Goal: Task Accomplishment & Management: Manage account settings

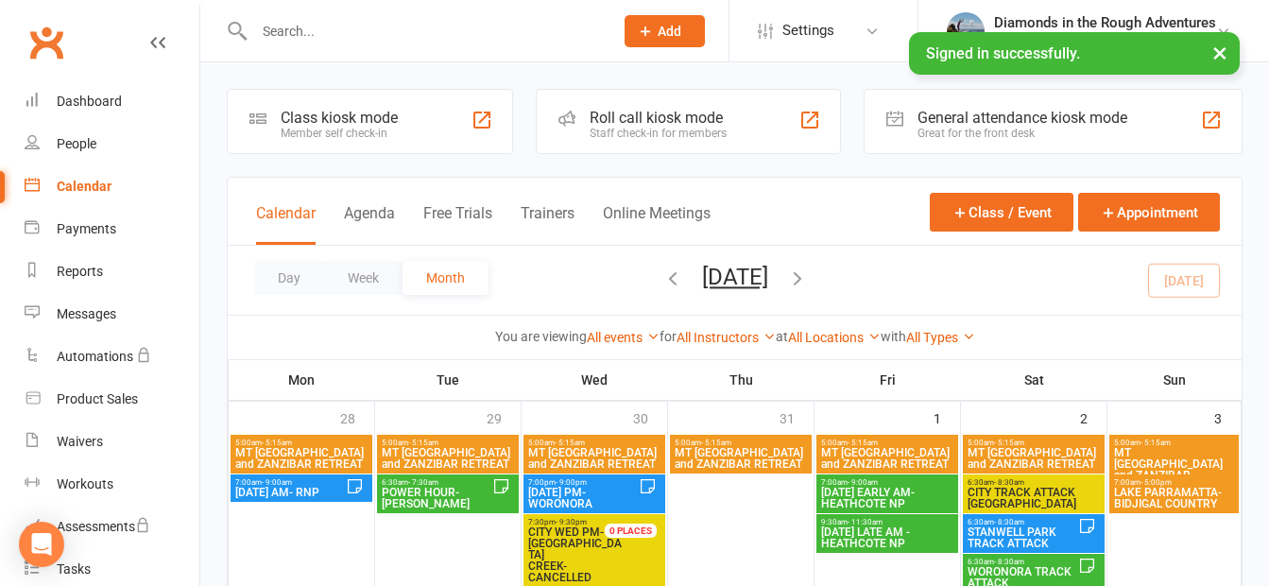
click at [808, 273] on icon "button" at bounding box center [797, 277] width 21 height 21
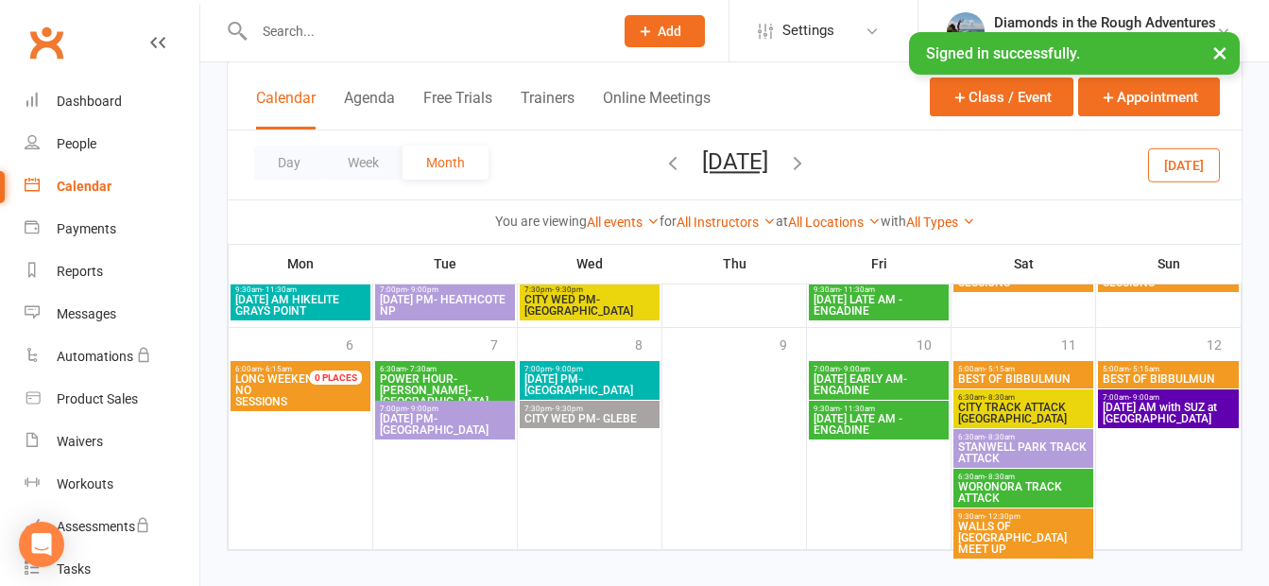
scroll to position [885, 0]
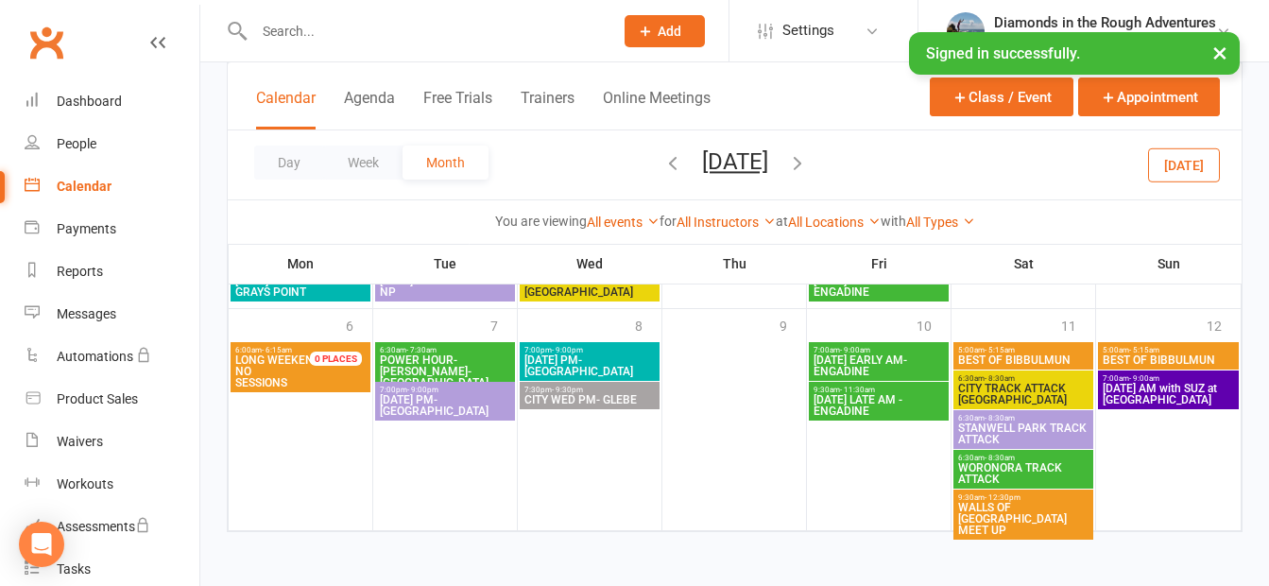
click at [1190, 389] on span "[DATE] AM with SUZ at [GEOGRAPHIC_DATA]" at bounding box center [1168, 394] width 133 height 23
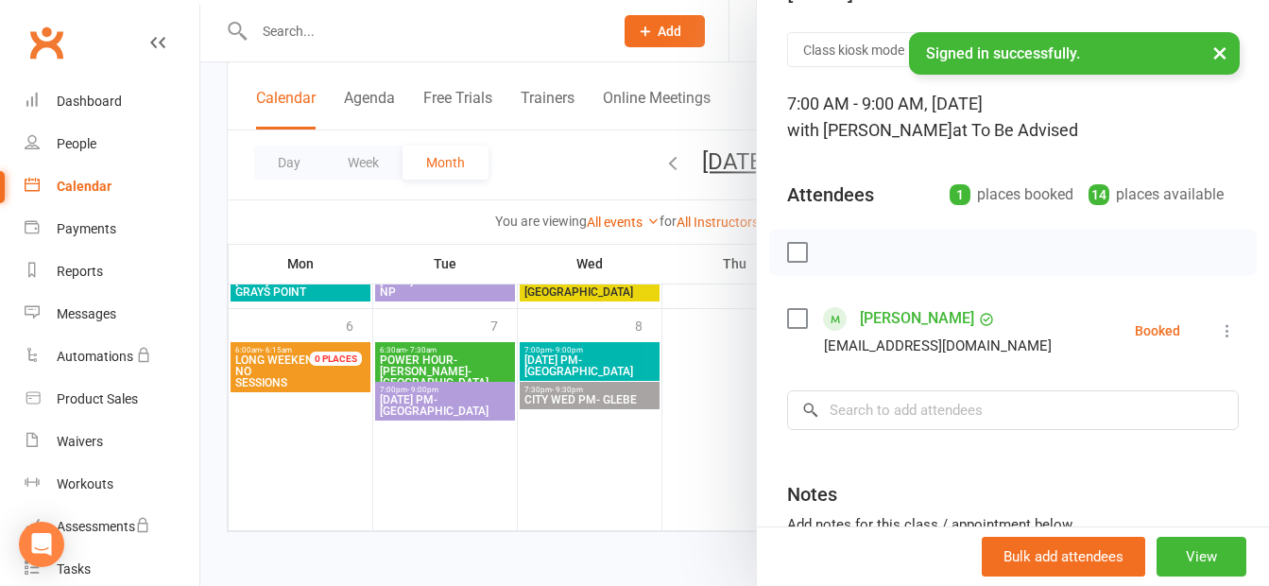
scroll to position [95, 0]
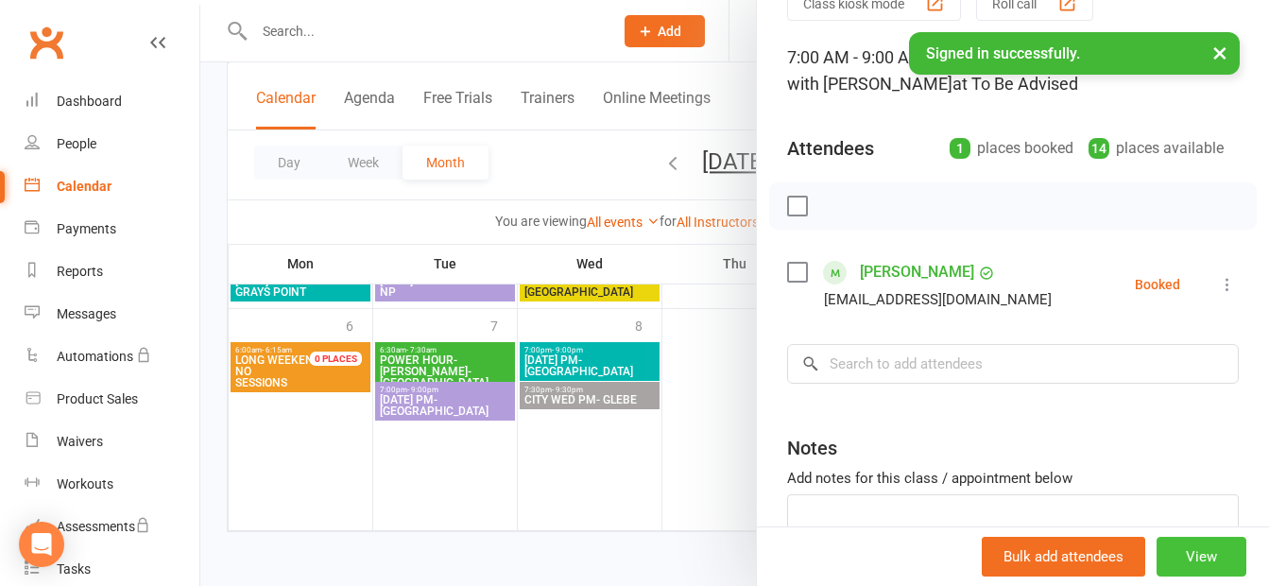
click at [1172, 547] on button "View" at bounding box center [1202, 557] width 90 height 40
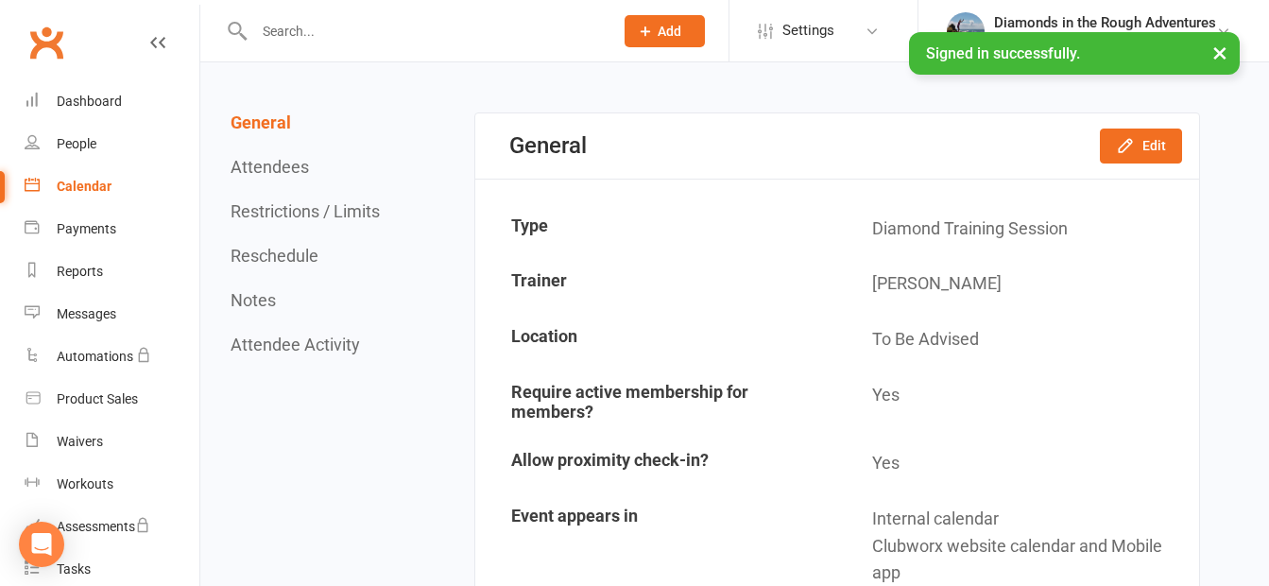
scroll to position [95, 0]
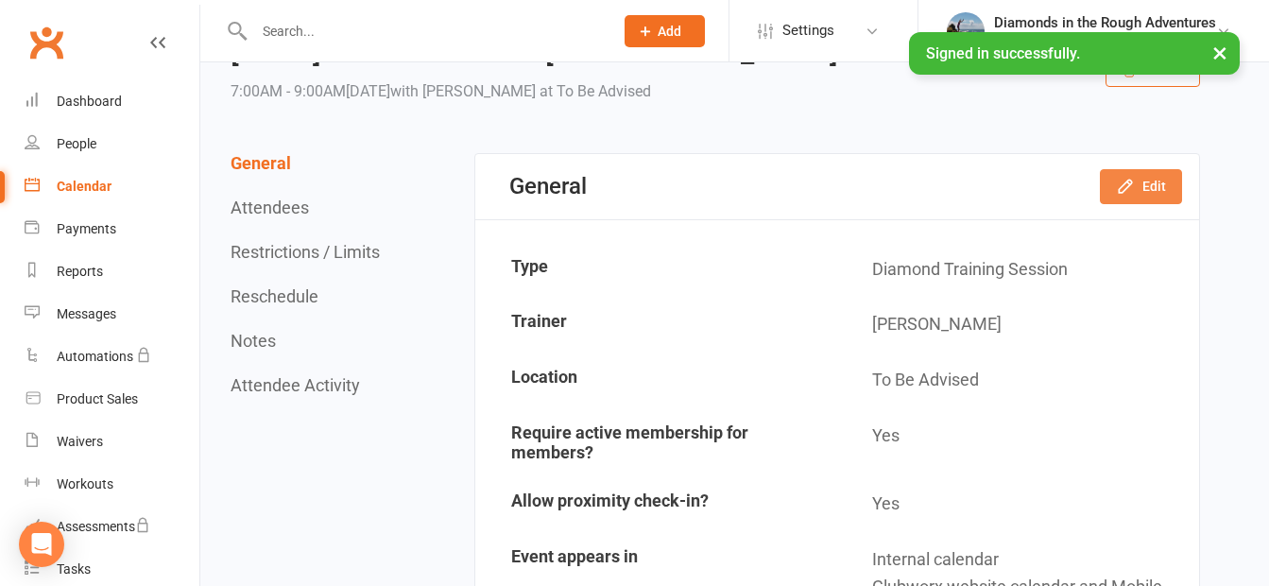
click at [1152, 183] on button "Edit" at bounding box center [1141, 186] width 82 height 34
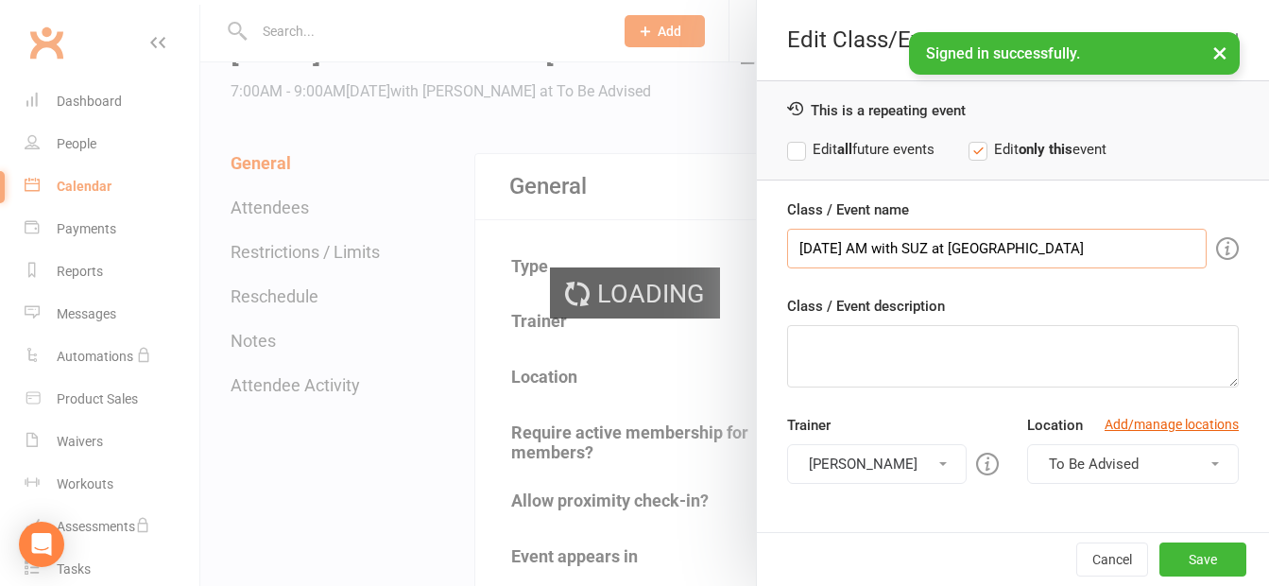
click at [977, 247] on input "[DATE] AM with SUZ at [GEOGRAPHIC_DATA]" at bounding box center [997, 249] width 420 height 40
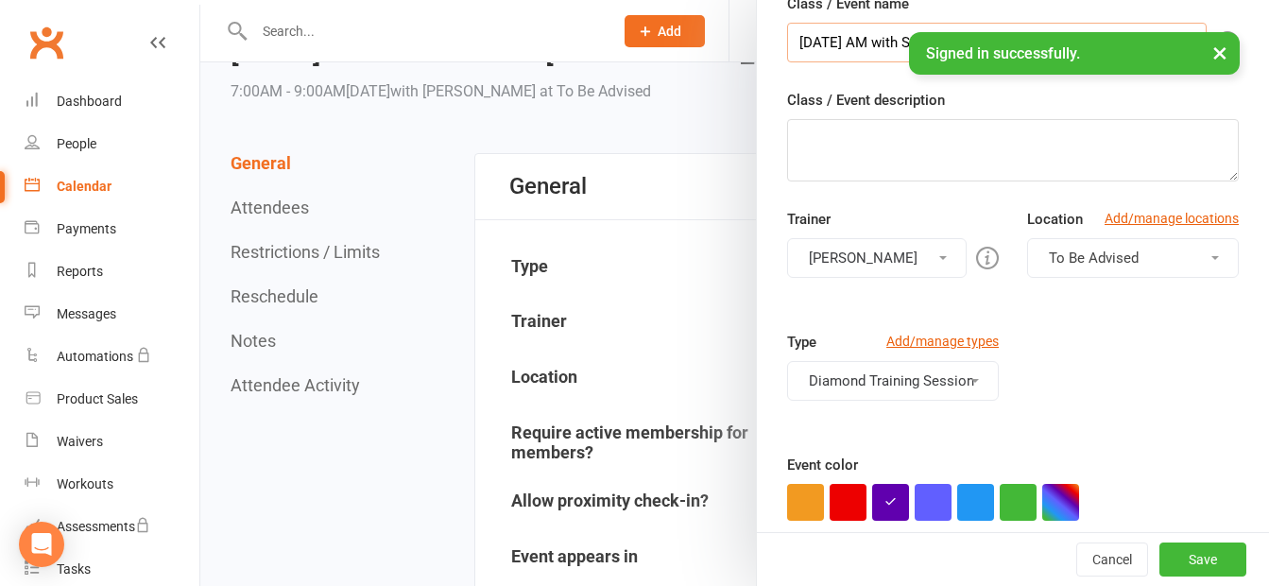
scroll to position [284, 0]
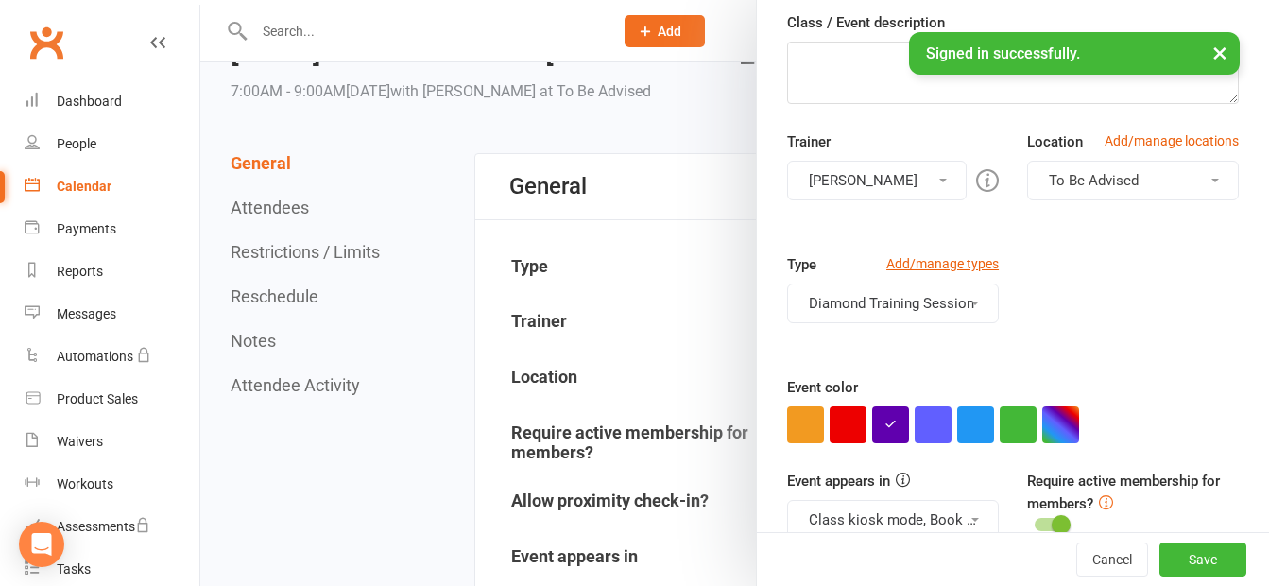
type input "[DATE] AM with SUZ at [GEOGRAPHIC_DATA]"
click at [1095, 186] on span "To Be Advised" at bounding box center [1094, 180] width 90 height 17
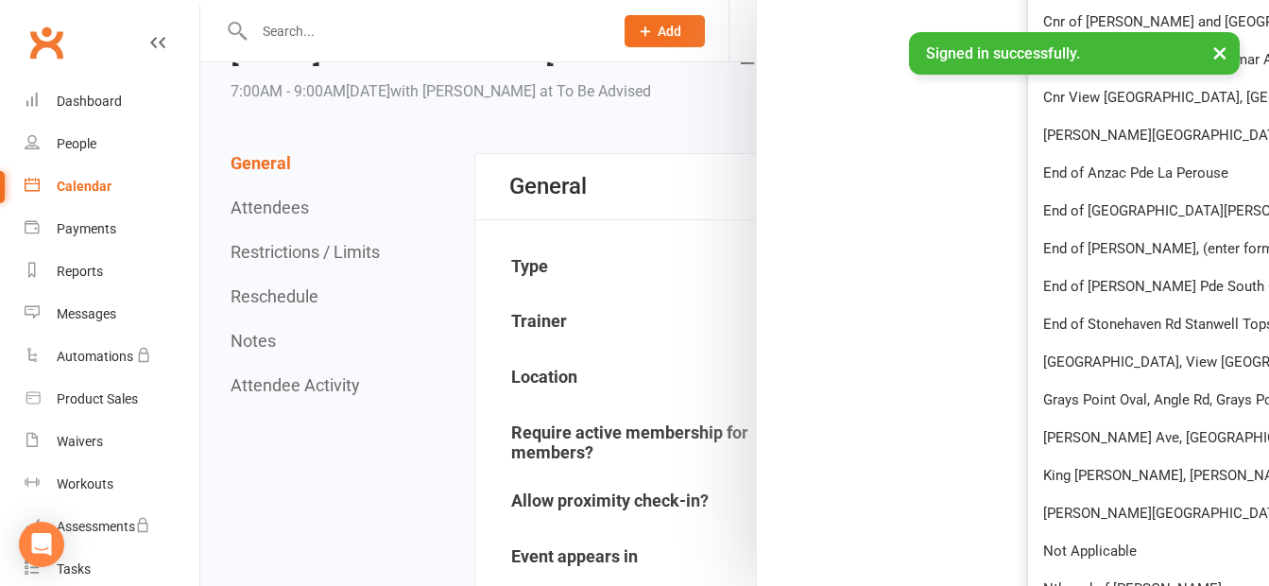
scroll to position [1040, 0]
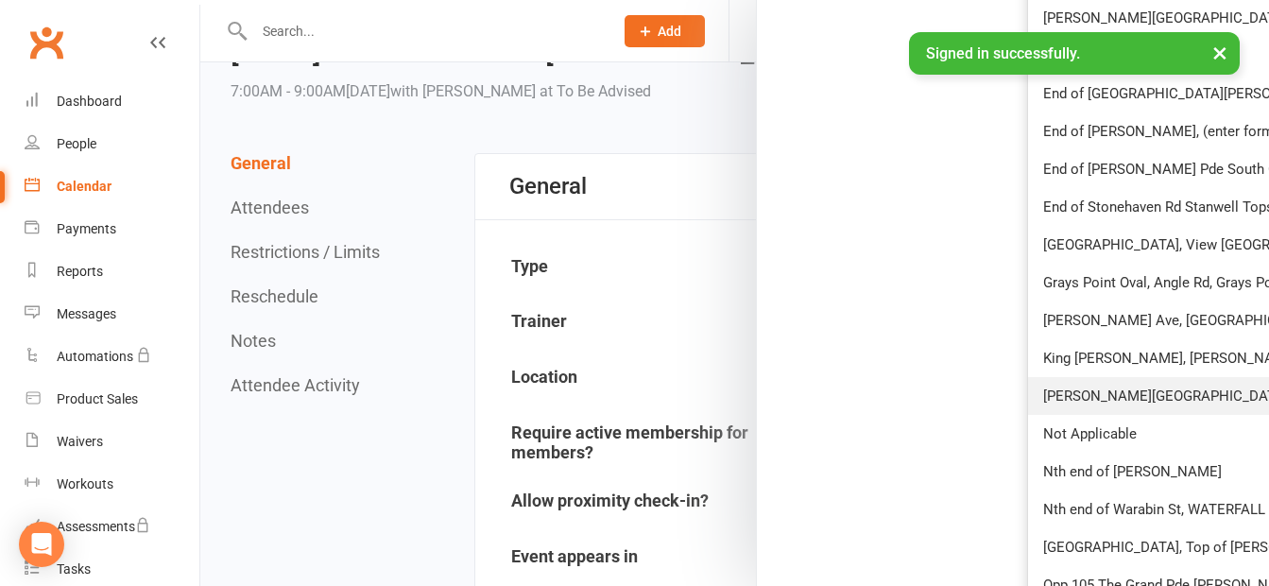
click at [1115, 398] on span "[PERSON_NAME][GEOGRAPHIC_DATA], [GEOGRAPHIC_DATA]" at bounding box center [1236, 395] width 387 height 17
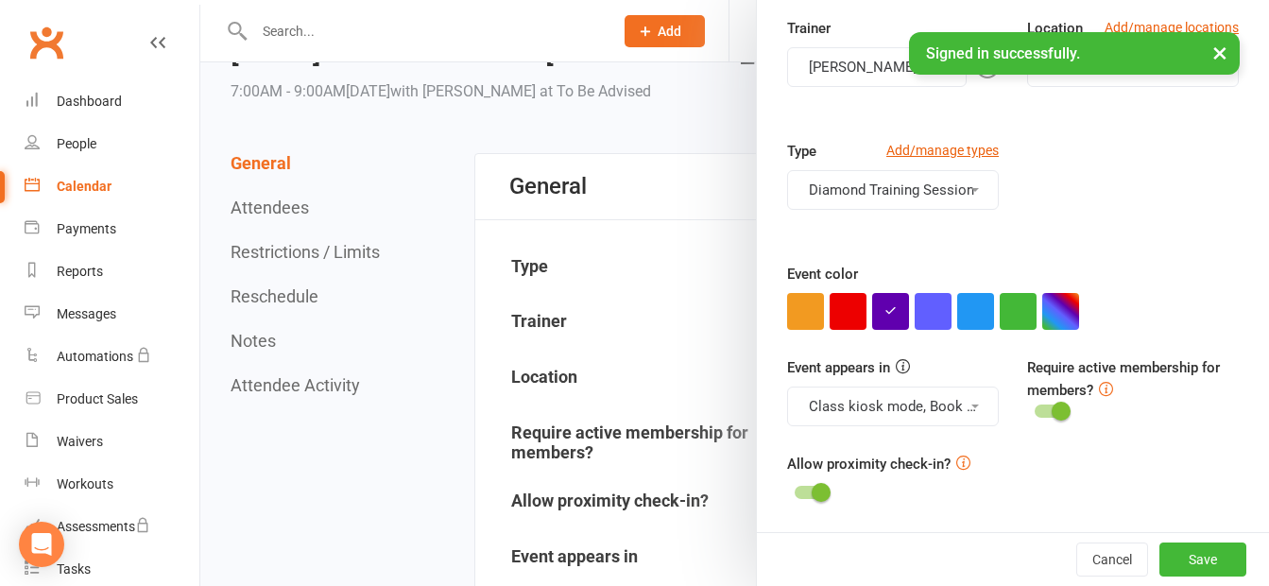
scroll to position [397, 0]
click at [1044, 305] on button "button" at bounding box center [1060, 311] width 37 height 37
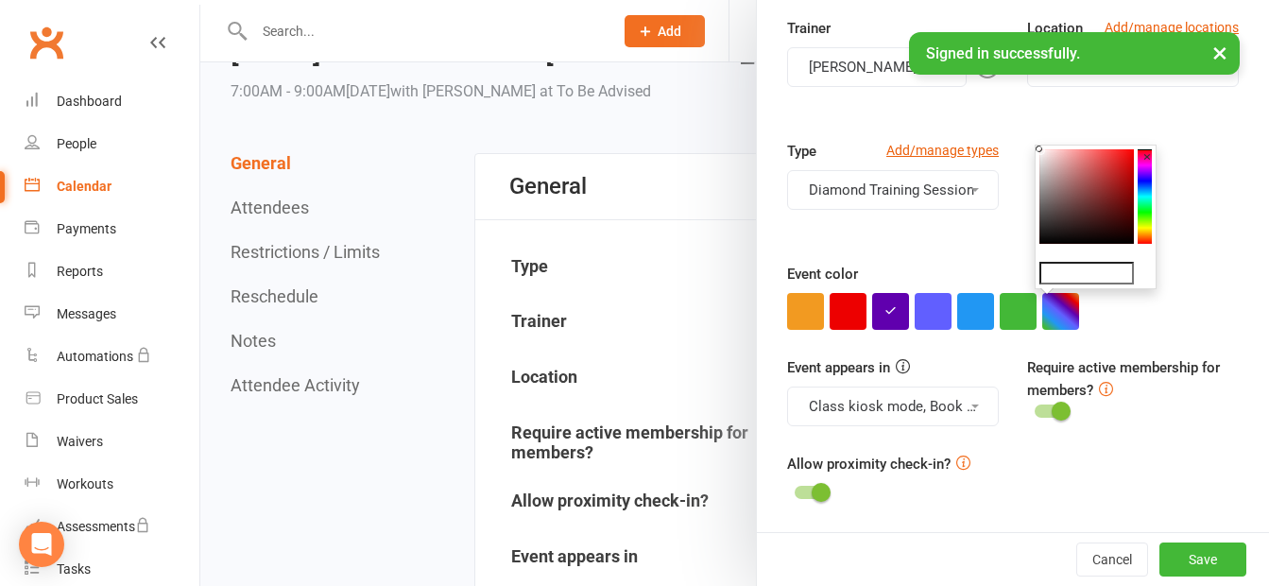
click at [1065, 268] on input "text" at bounding box center [1087, 273] width 95 height 23
type input "#a8a4a4"
click at [1059, 314] on button "button" at bounding box center [1060, 311] width 37 height 37
click at [1165, 555] on button "Save" at bounding box center [1203, 559] width 87 height 34
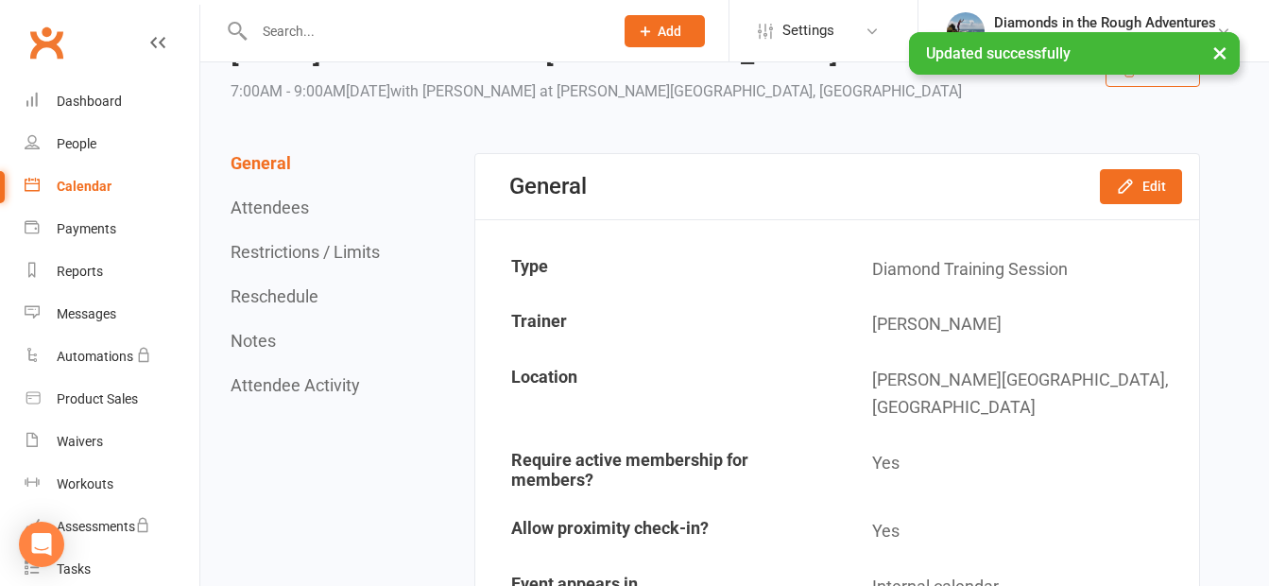
click at [89, 187] on div "Calendar" at bounding box center [84, 186] width 55 height 15
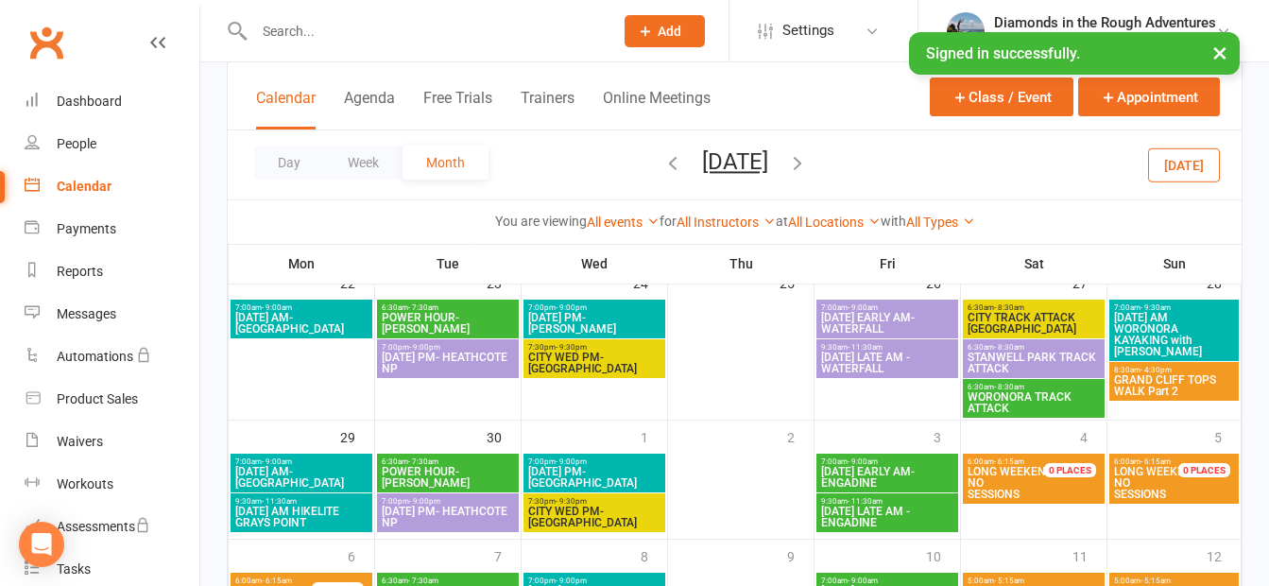
scroll to position [885, 0]
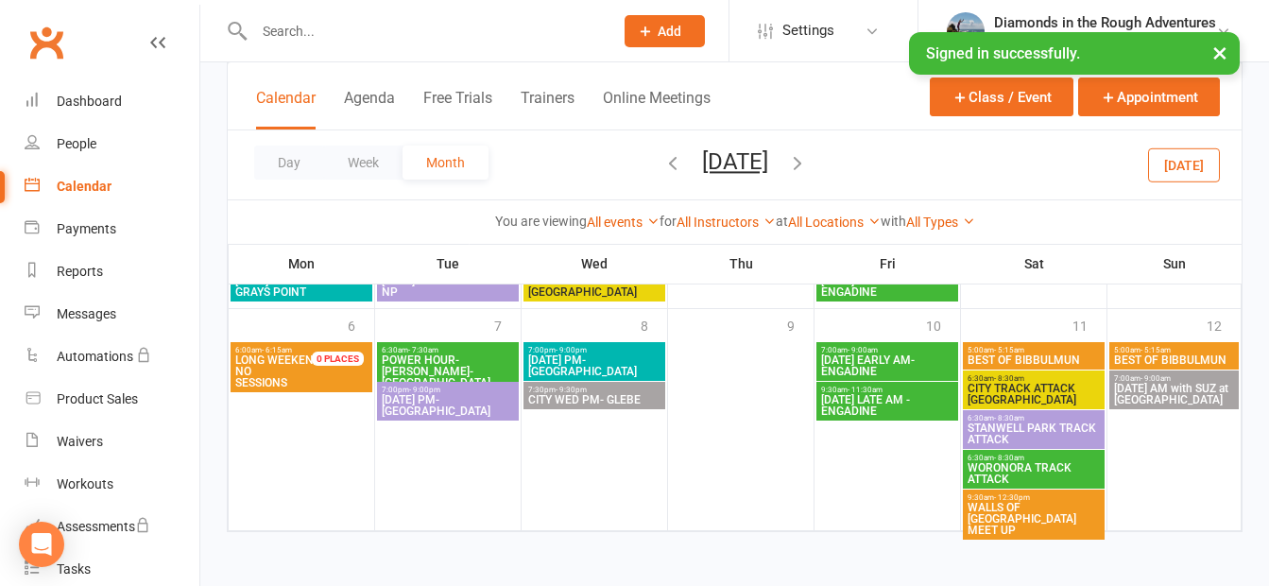
click at [808, 158] on icon "button" at bounding box center [797, 162] width 21 height 21
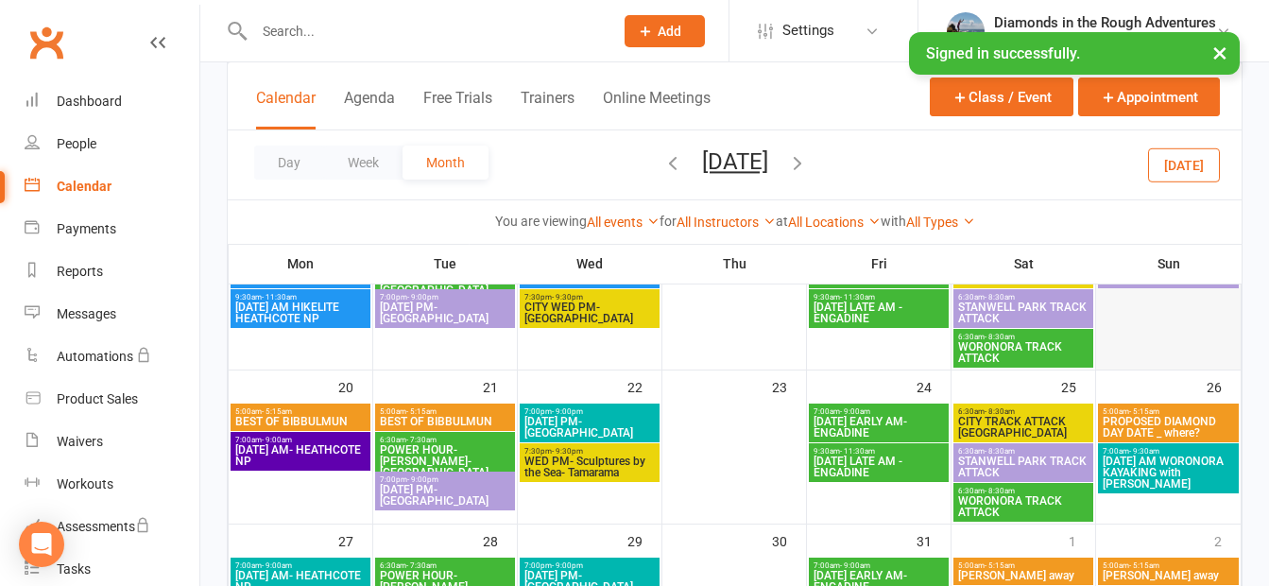
scroll to position [586, 0]
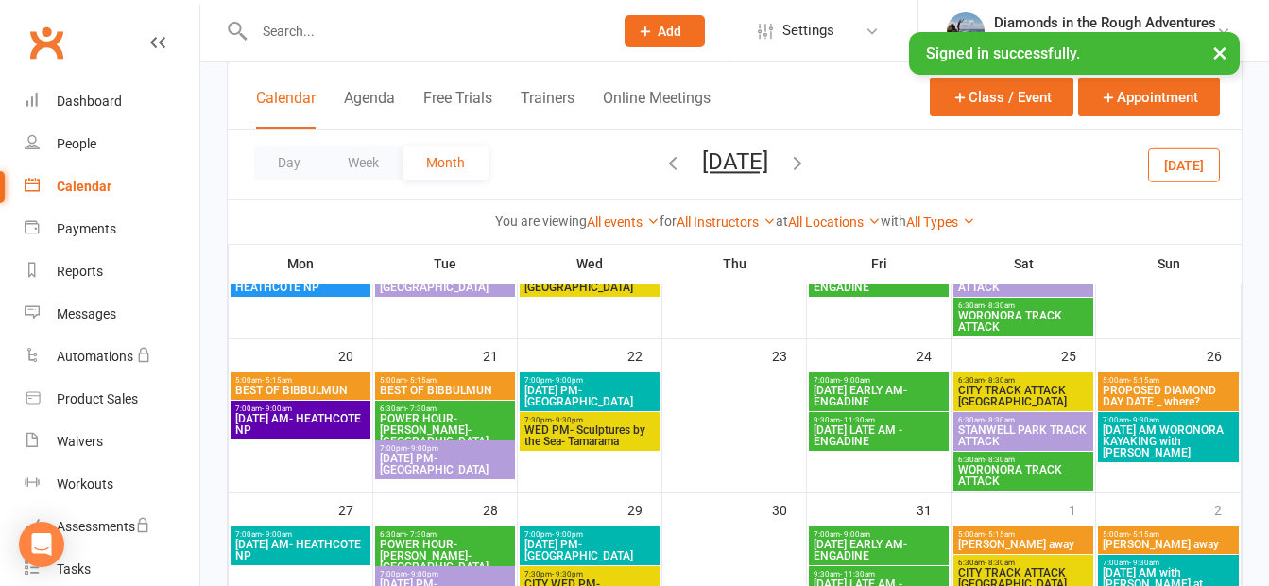
click at [1176, 386] on span "PROPOSED DIAMOND DAY DATE _ where?" at bounding box center [1168, 396] width 133 height 23
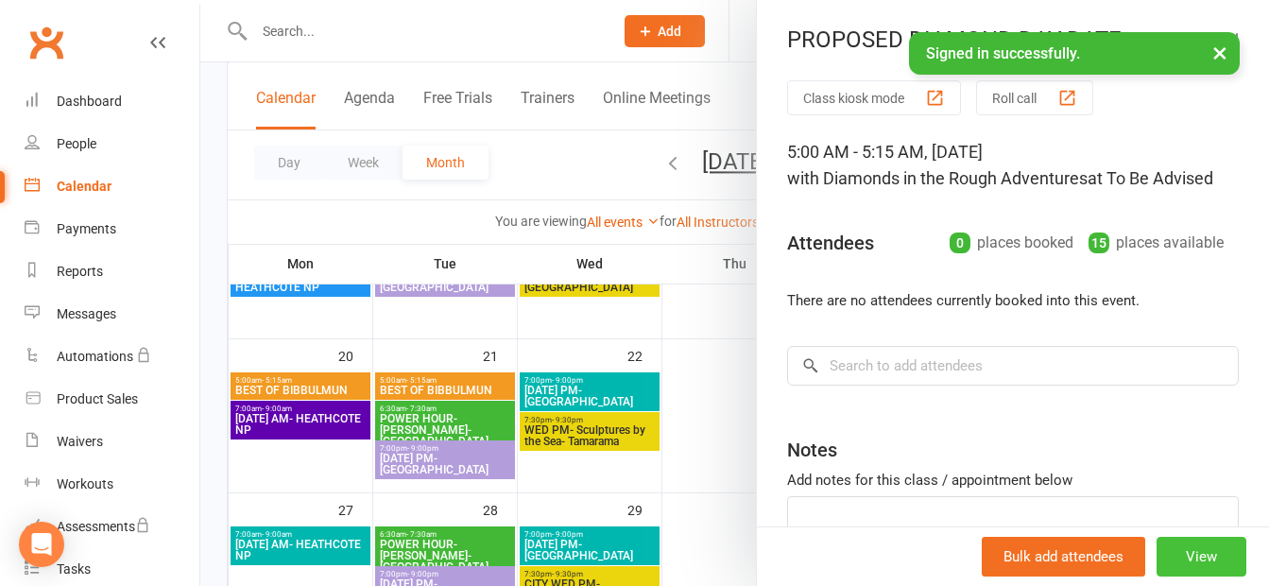
click at [1176, 549] on button "View" at bounding box center [1202, 557] width 90 height 40
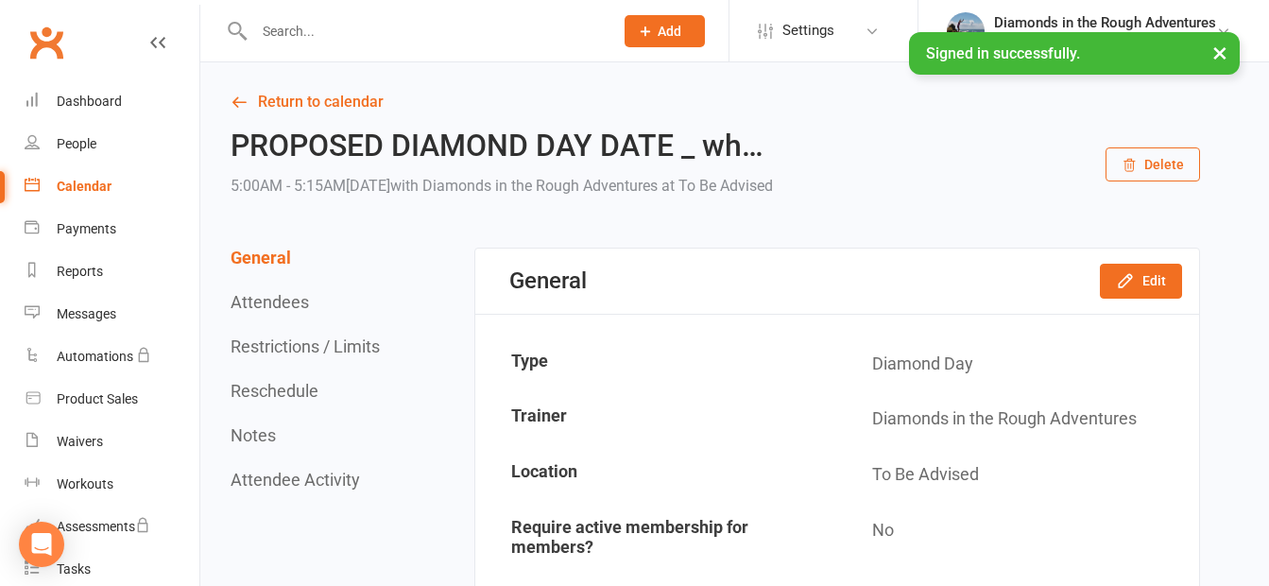
click at [1155, 158] on button "Delete" at bounding box center [1153, 164] width 95 height 34
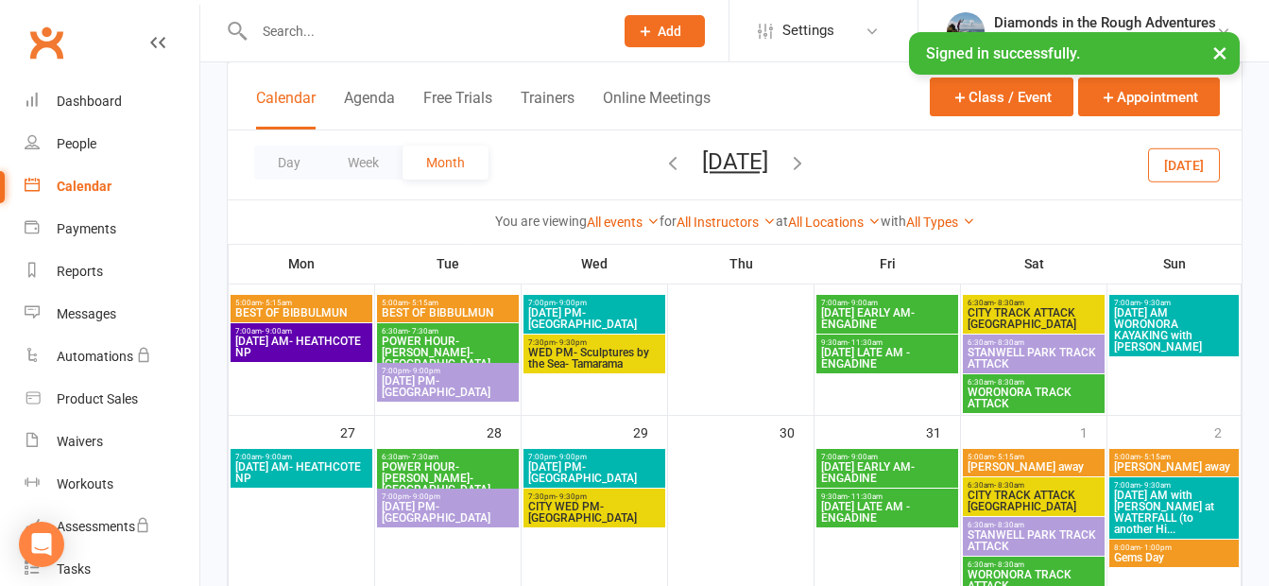
scroll to position [662, 0]
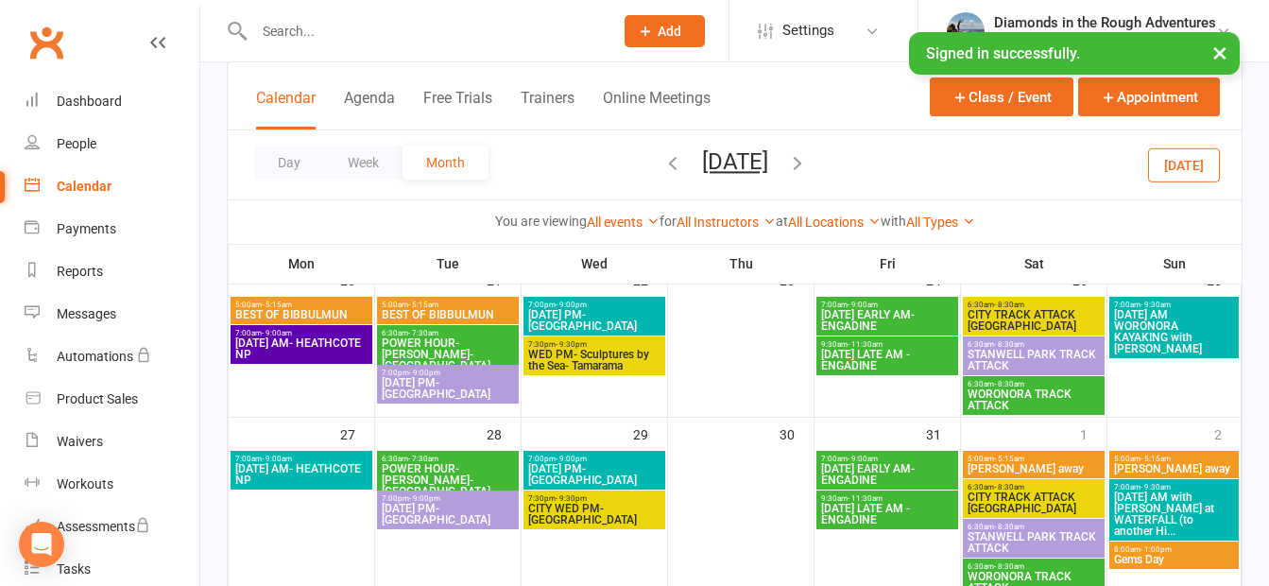
click at [1145, 552] on span "- 1:00pm" at bounding box center [1156, 549] width 31 height 9
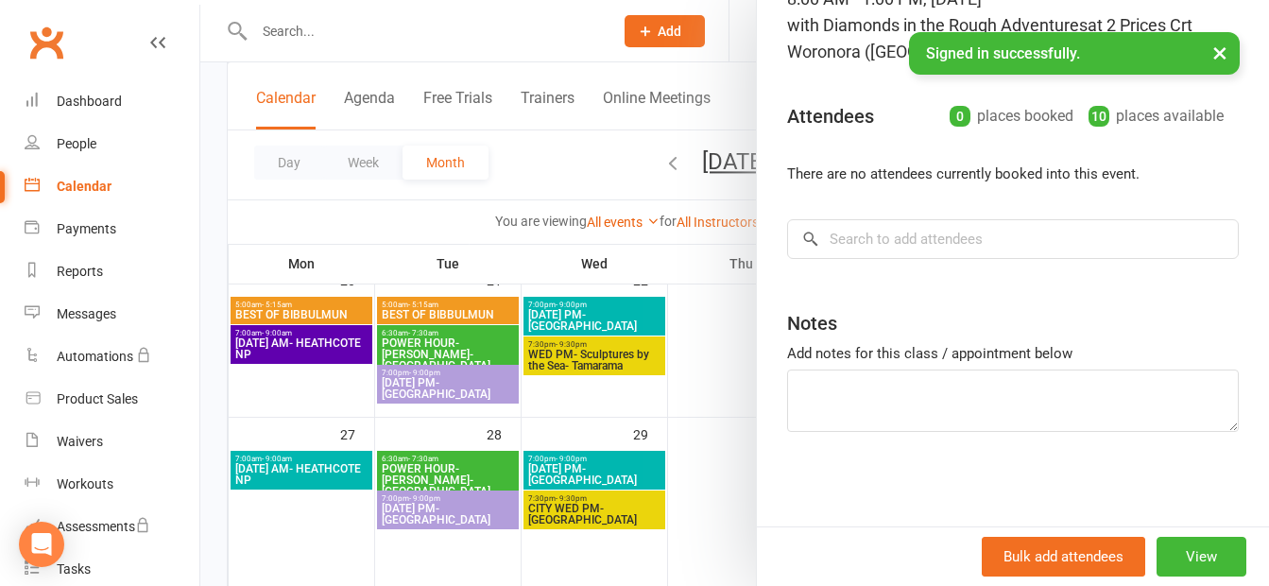
scroll to position [59, 0]
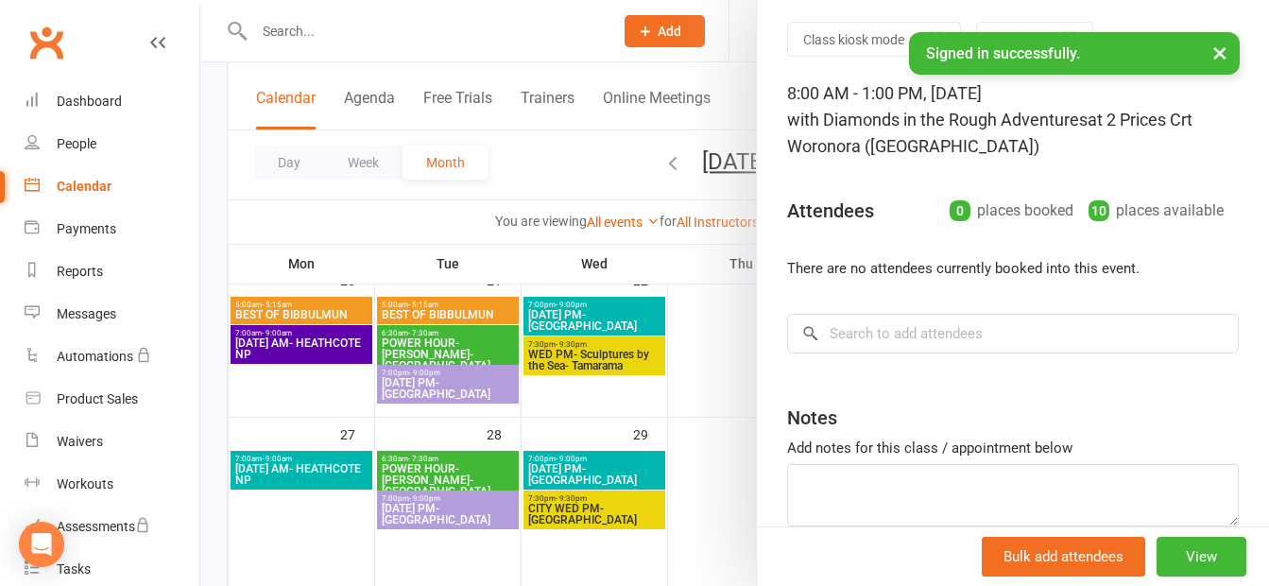
click at [564, 163] on div at bounding box center [734, 293] width 1069 height 586
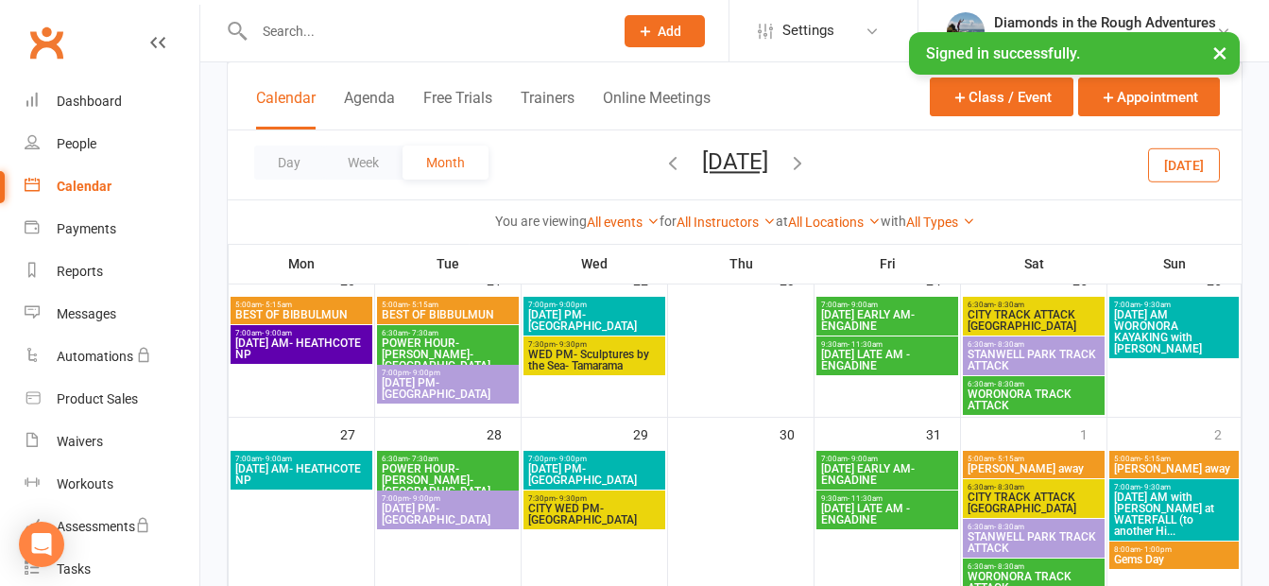
click at [808, 157] on icon "button" at bounding box center [797, 162] width 21 height 21
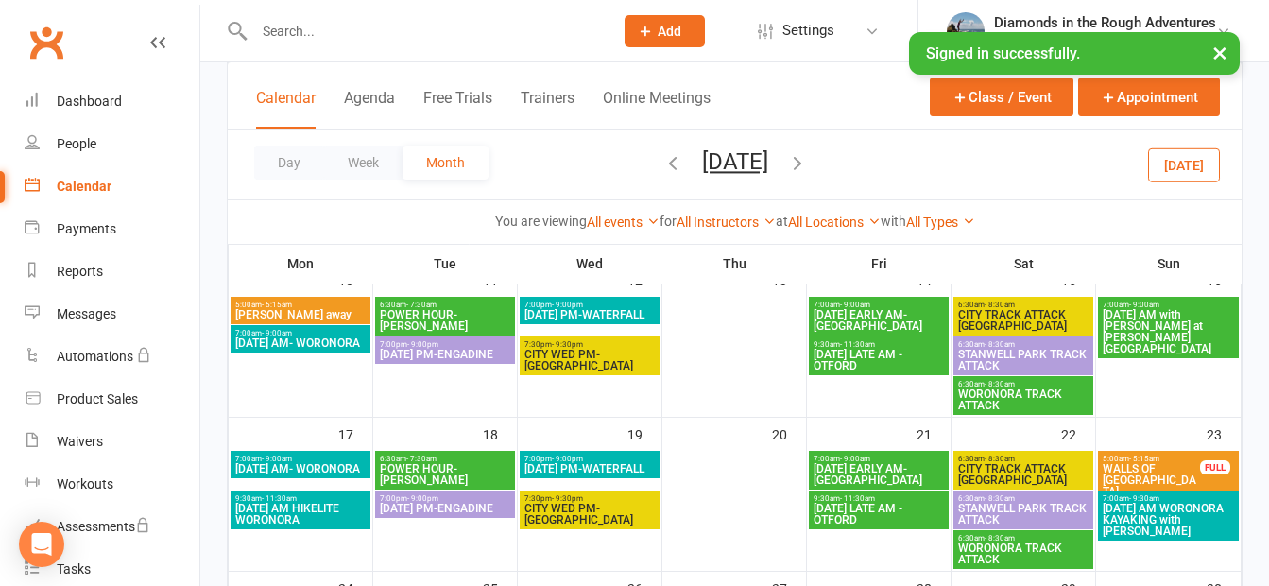
scroll to position [744, 0]
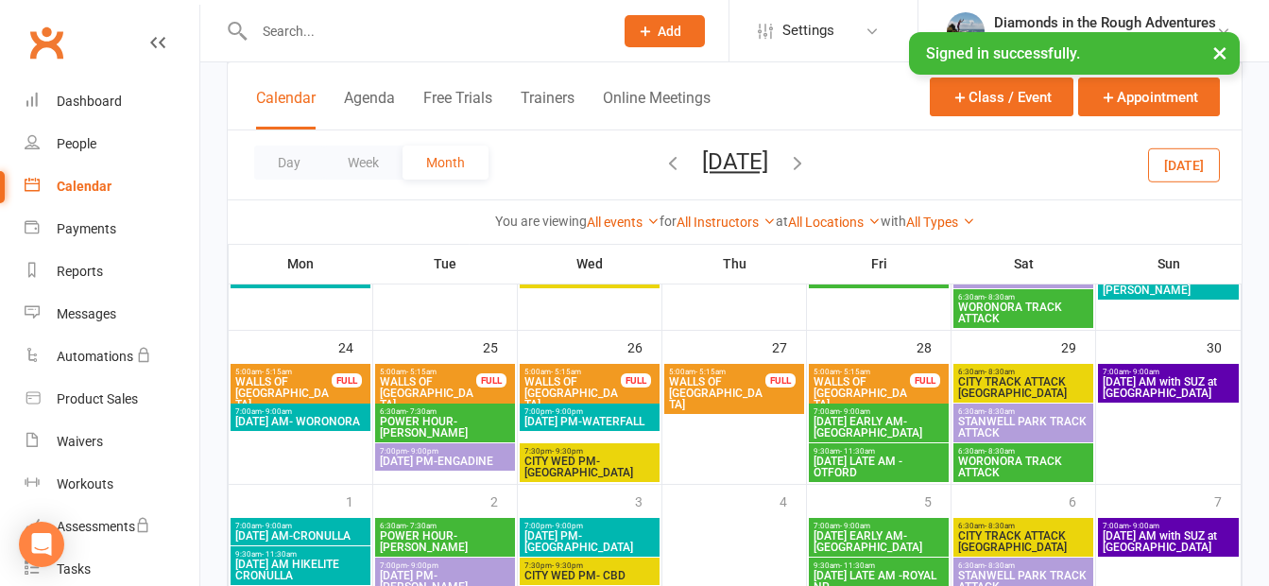
click at [1162, 385] on span "[DATE] AM with SUZ at [GEOGRAPHIC_DATA]" at bounding box center [1168, 387] width 133 height 23
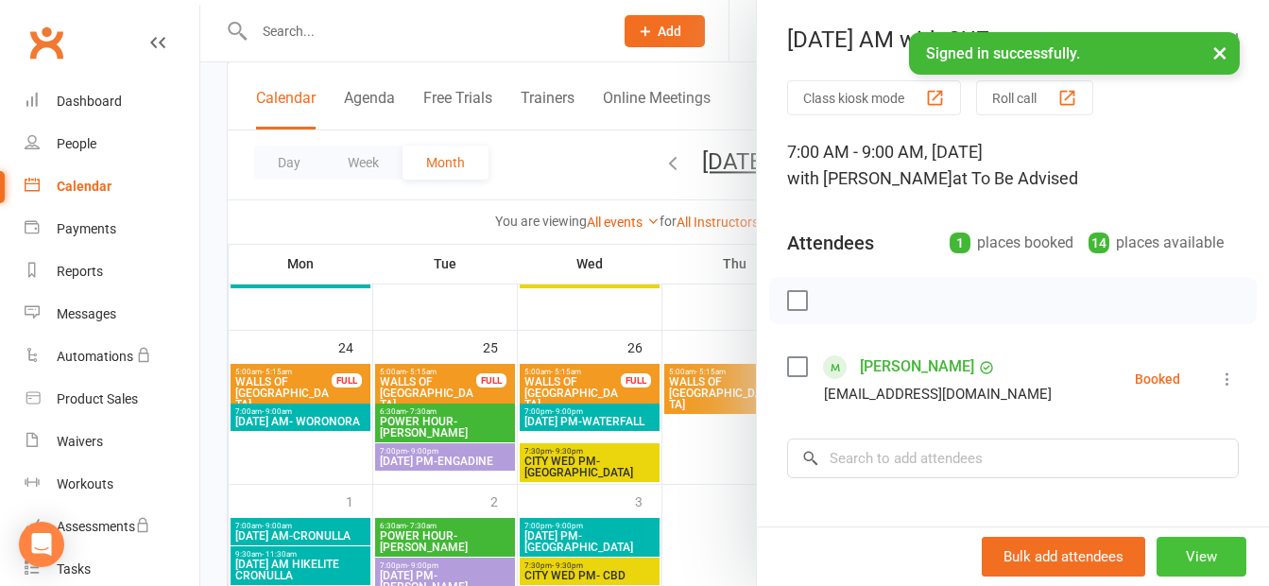
click at [1168, 551] on button "View" at bounding box center [1202, 557] width 90 height 40
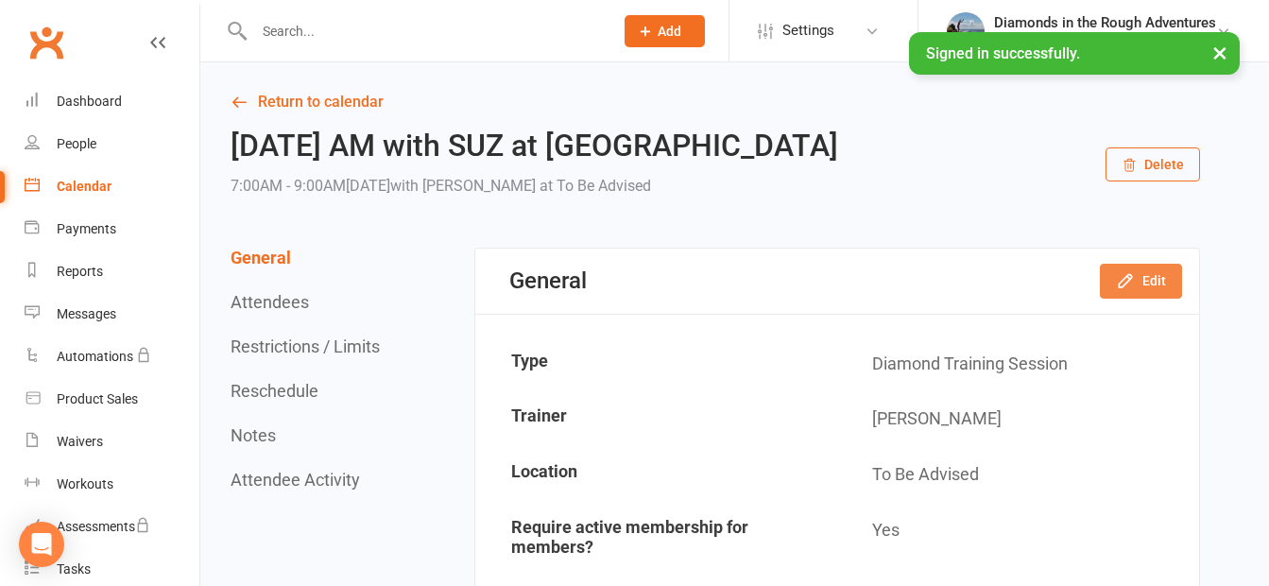
click at [1138, 276] on button "Edit" at bounding box center [1141, 281] width 82 height 34
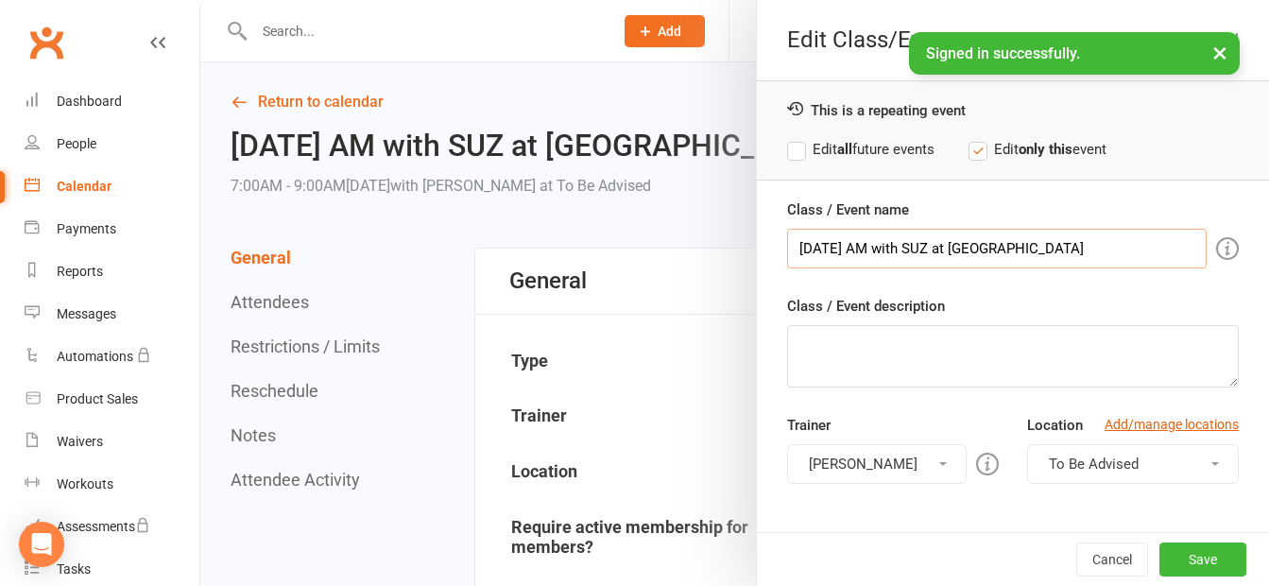
click at [996, 252] on input "[DATE] AM with SUZ at [GEOGRAPHIC_DATA]" at bounding box center [997, 249] width 420 height 40
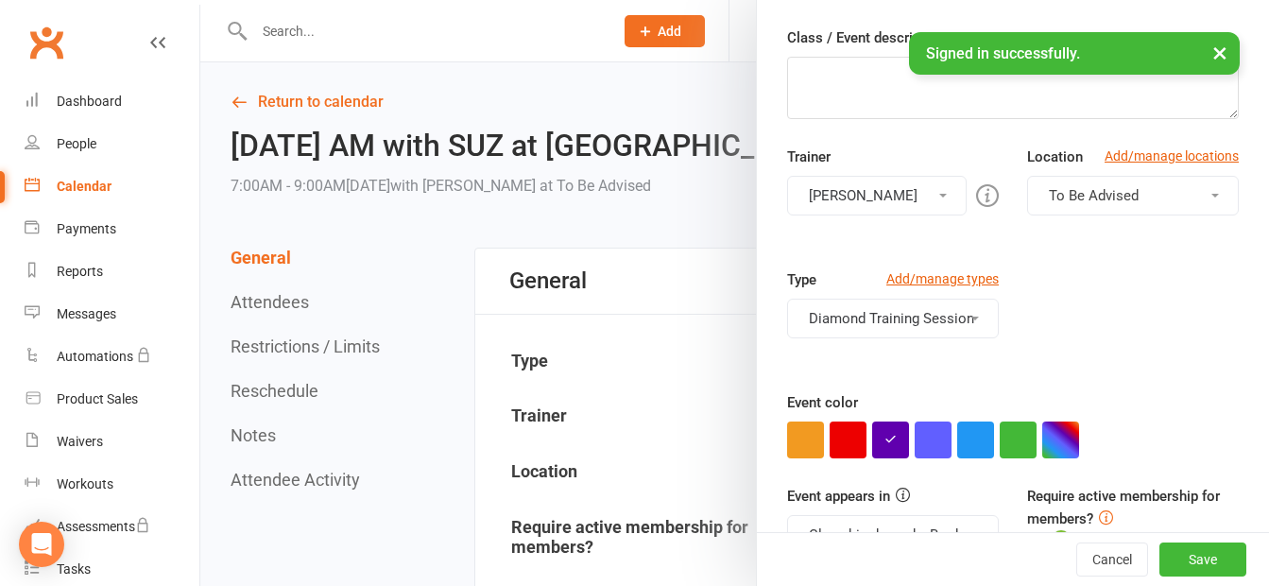
scroll to position [284, 0]
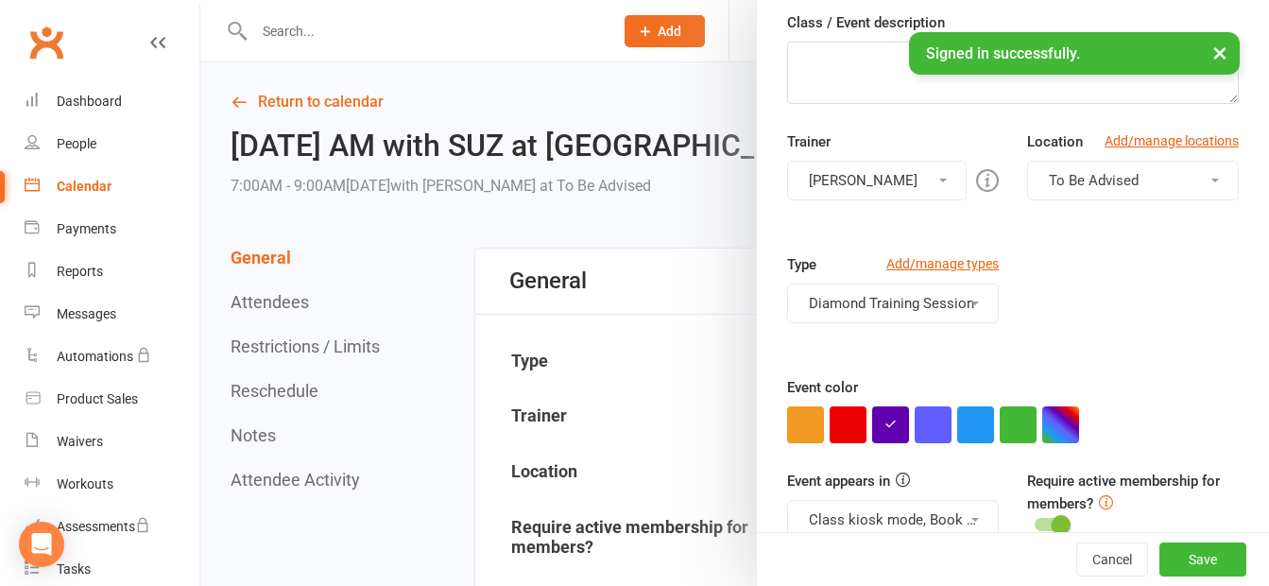
type input "[DATE] AM with SUZ at [GEOGRAPHIC_DATA]"
drag, startPoint x: 1064, startPoint y: 167, endPoint x: 1064, endPoint y: 181, distance: 13.2
click at [1064, 168] on button "To Be Advised" at bounding box center [1133, 181] width 212 height 40
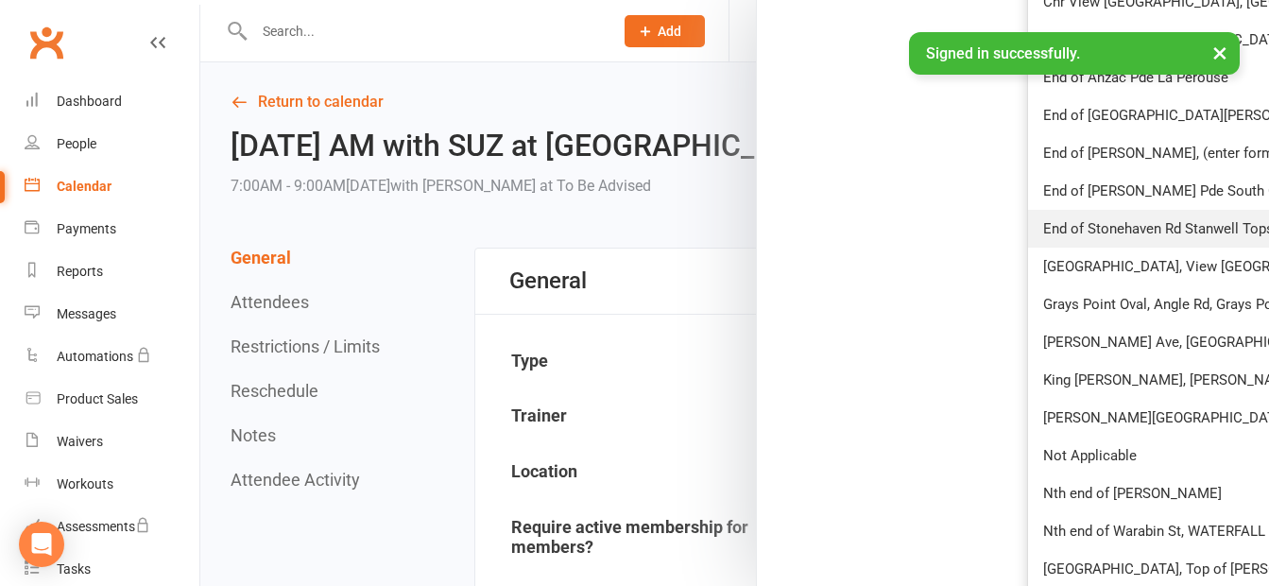
scroll to position [1229, 0]
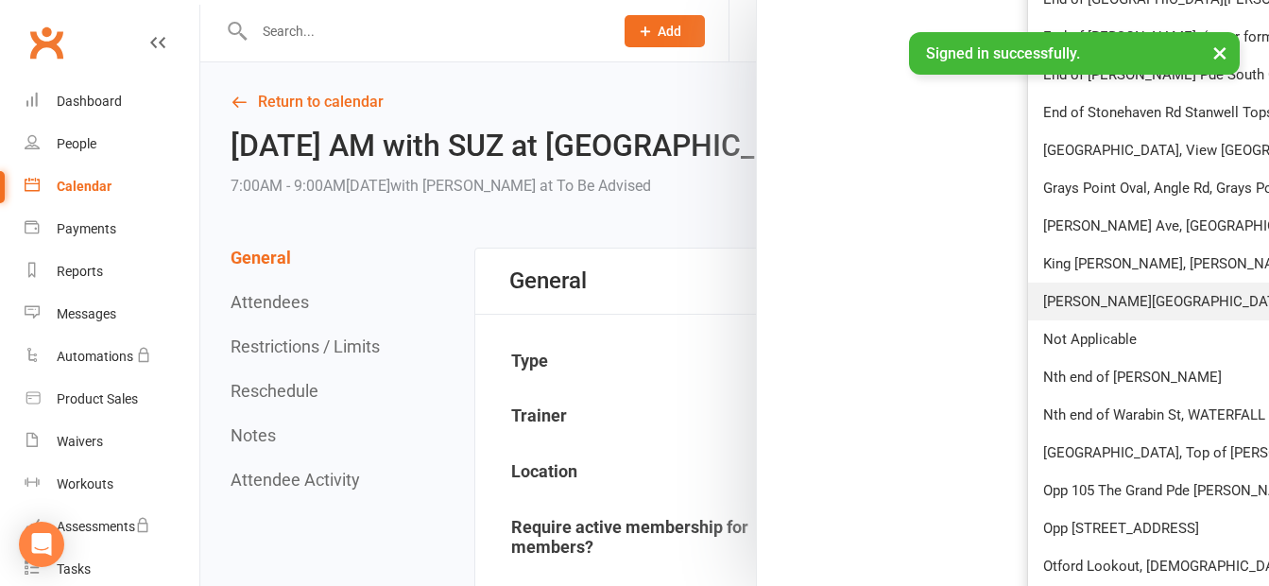
click at [1108, 298] on span "[PERSON_NAME][GEOGRAPHIC_DATA], [GEOGRAPHIC_DATA]" at bounding box center [1236, 301] width 387 height 17
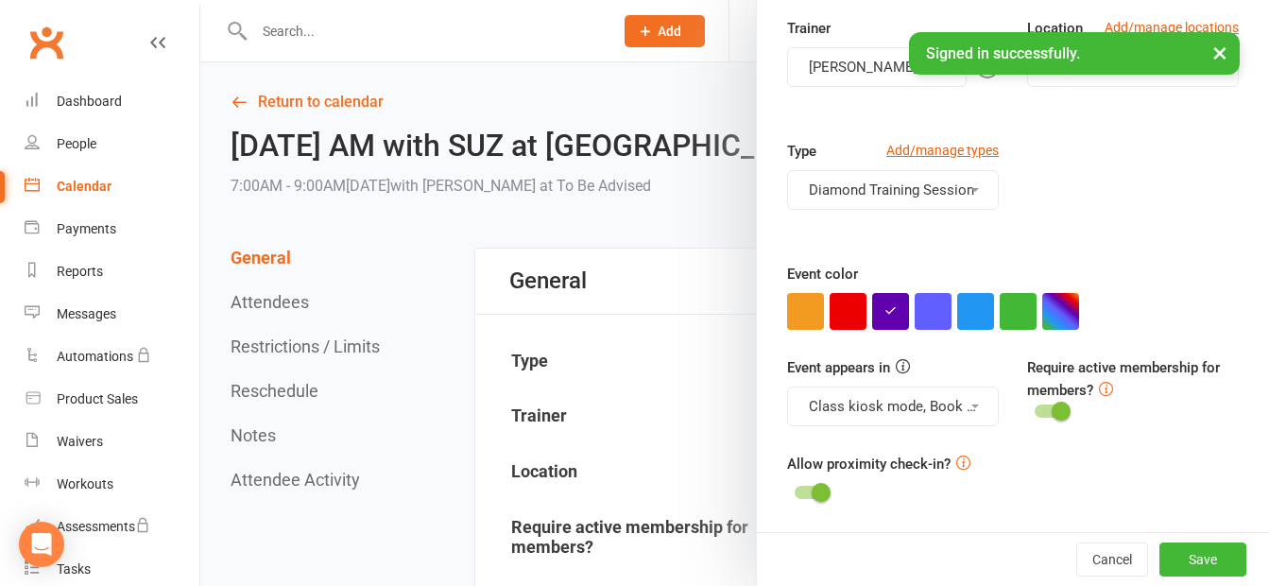
scroll to position [397, 0]
click at [1056, 304] on button "button" at bounding box center [1060, 311] width 37 height 37
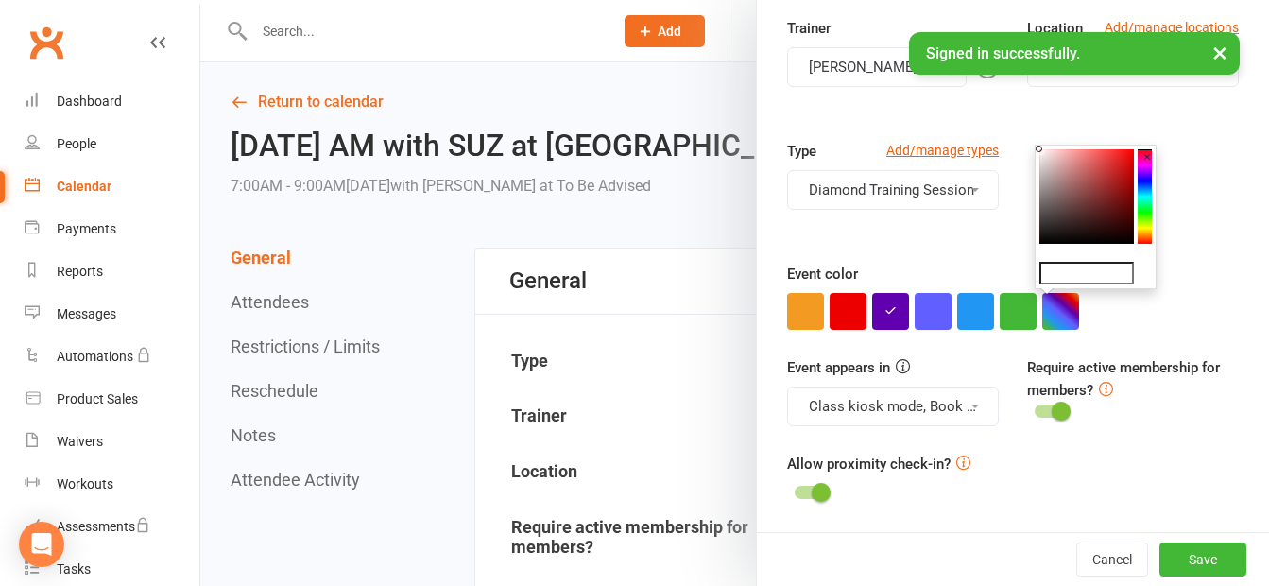
click at [1086, 276] on input "text" at bounding box center [1087, 273] width 95 height 23
type input "#a8a4a4"
click at [1055, 311] on button "button" at bounding box center [1060, 311] width 37 height 37
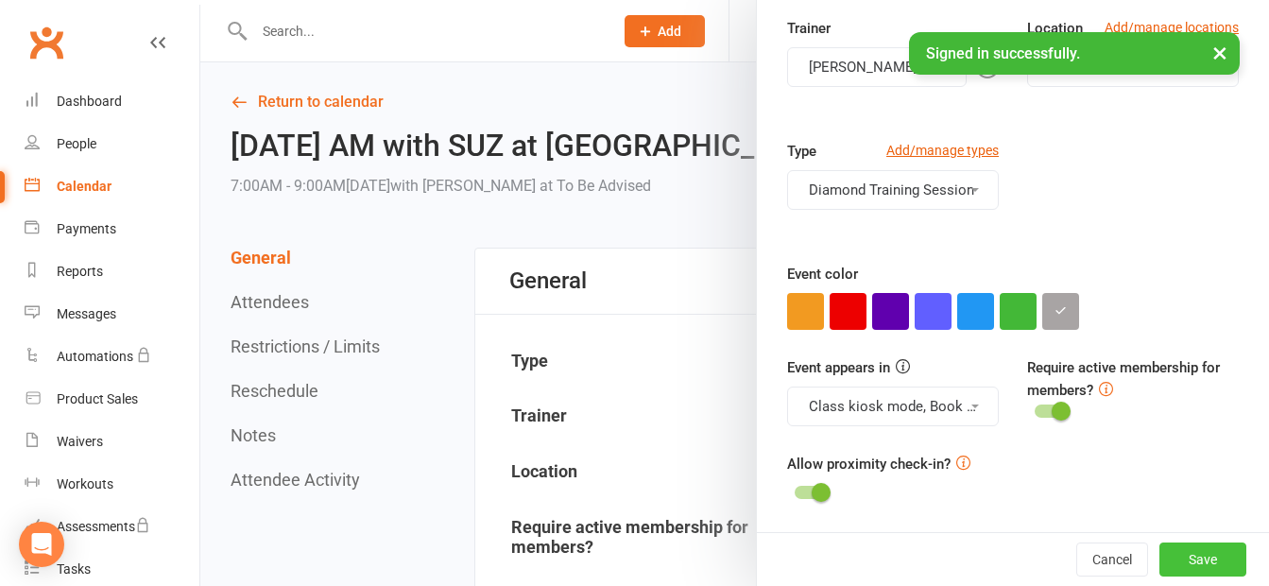
click at [1172, 556] on button "Save" at bounding box center [1203, 559] width 87 height 34
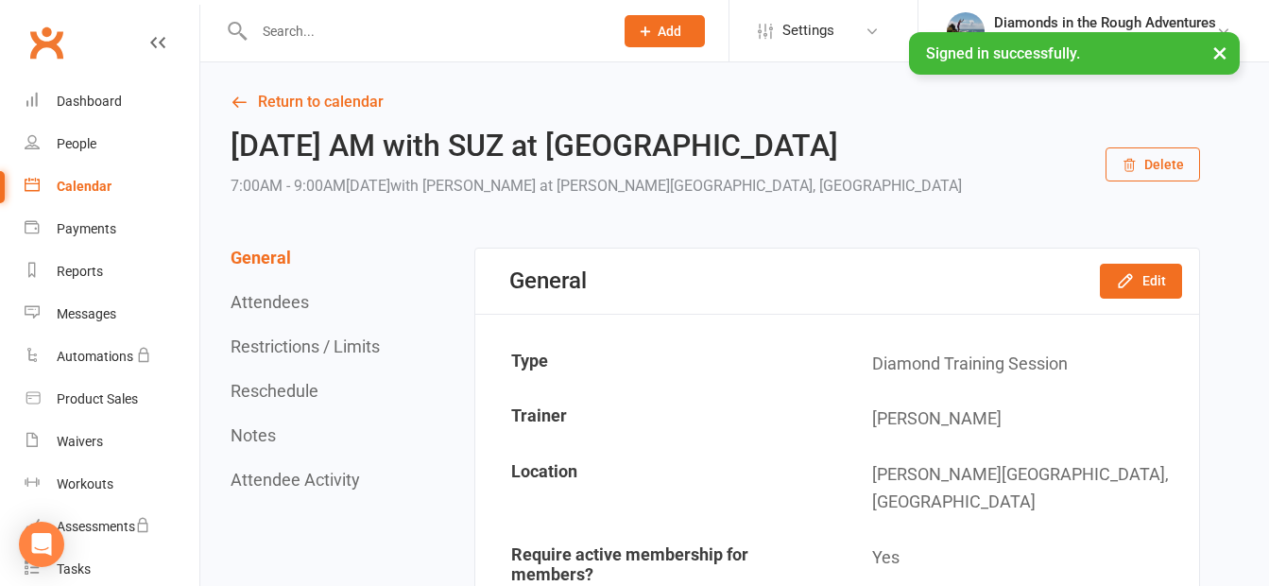
click at [89, 184] on div "Calendar" at bounding box center [84, 186] width 55 height 15
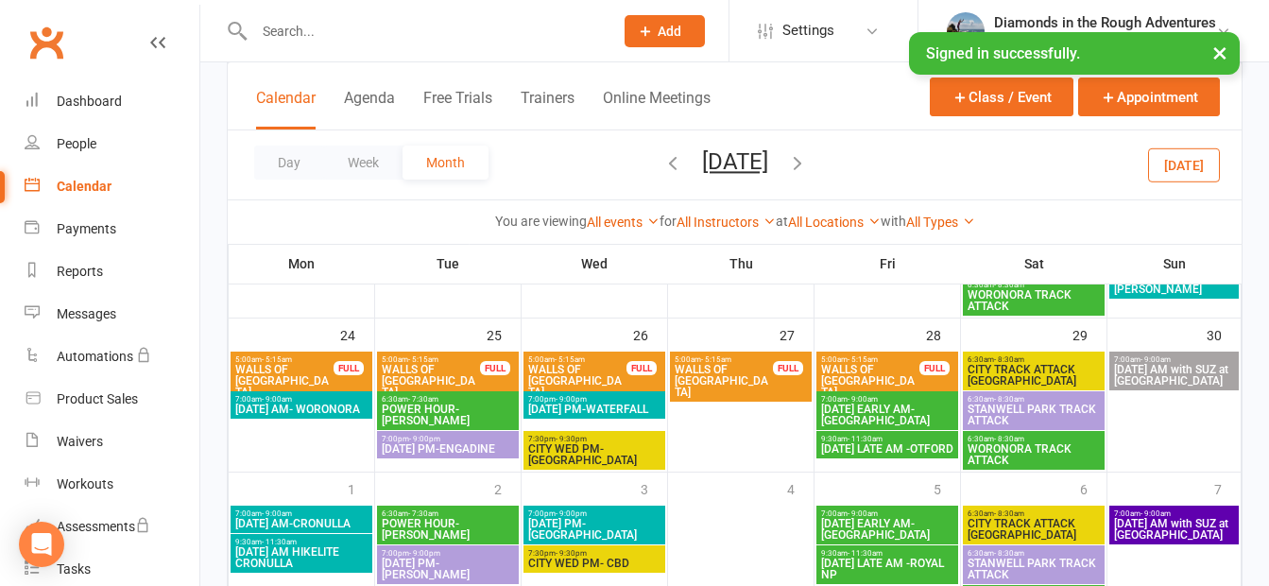
scroll to position [851, 0]
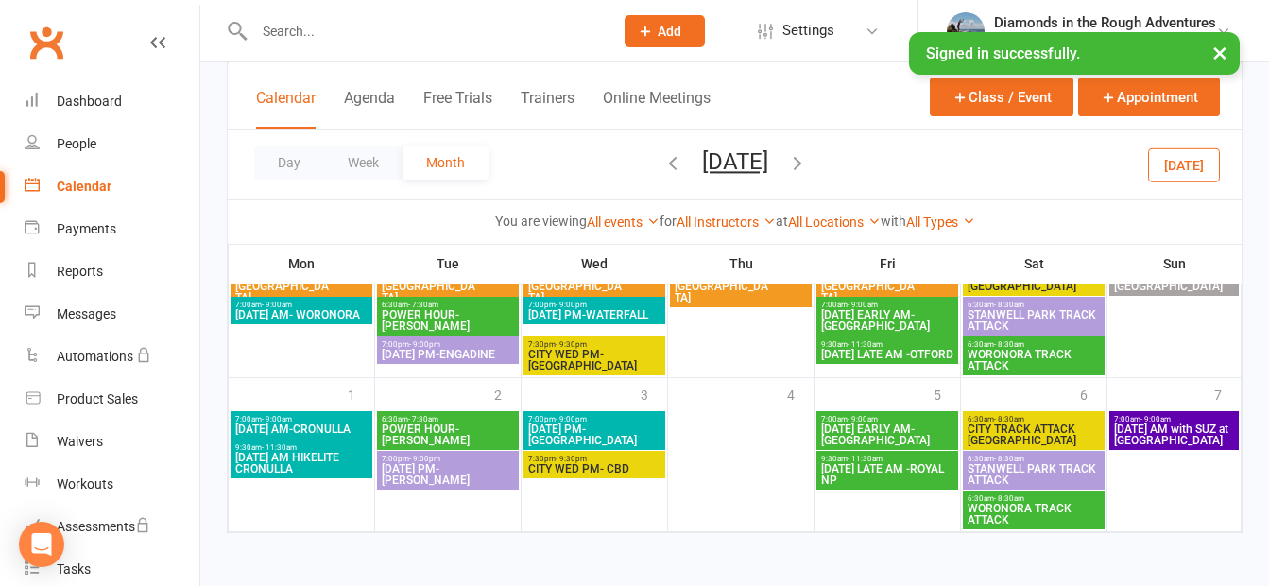
click at [1157, 426] on span "[DATE] AM with SUZ at [GEOGRAPHIC_DATA]" at bounding box center [1174, 434] width 122 height 23
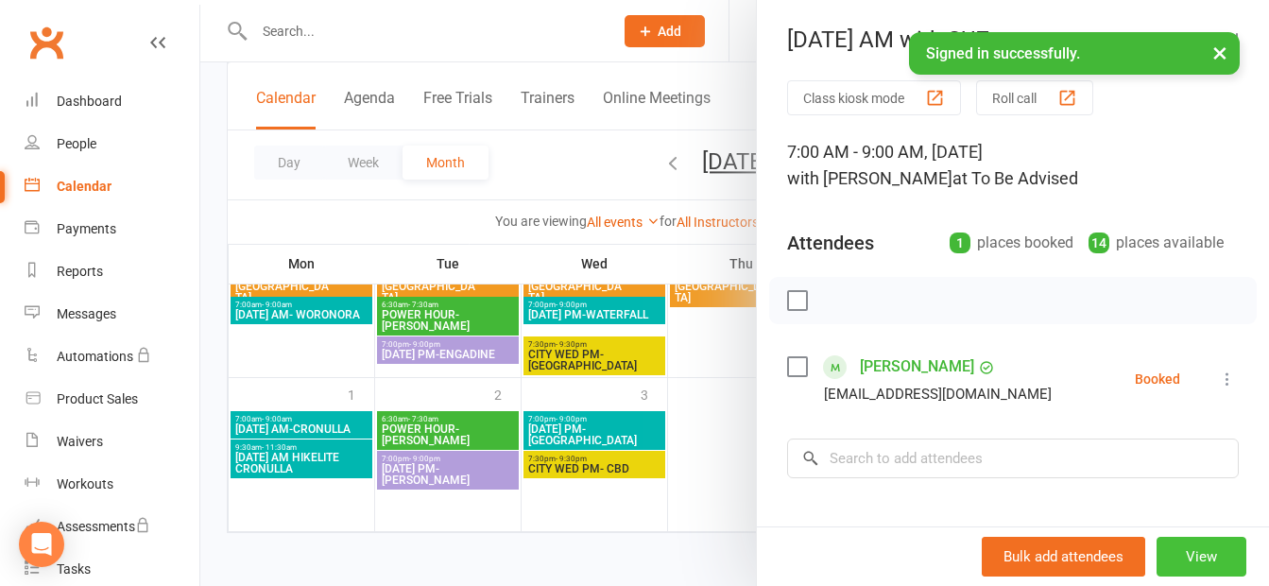
click at [1175, 554] on button "View" at bounding box center [1202, 557] width 90 height 40
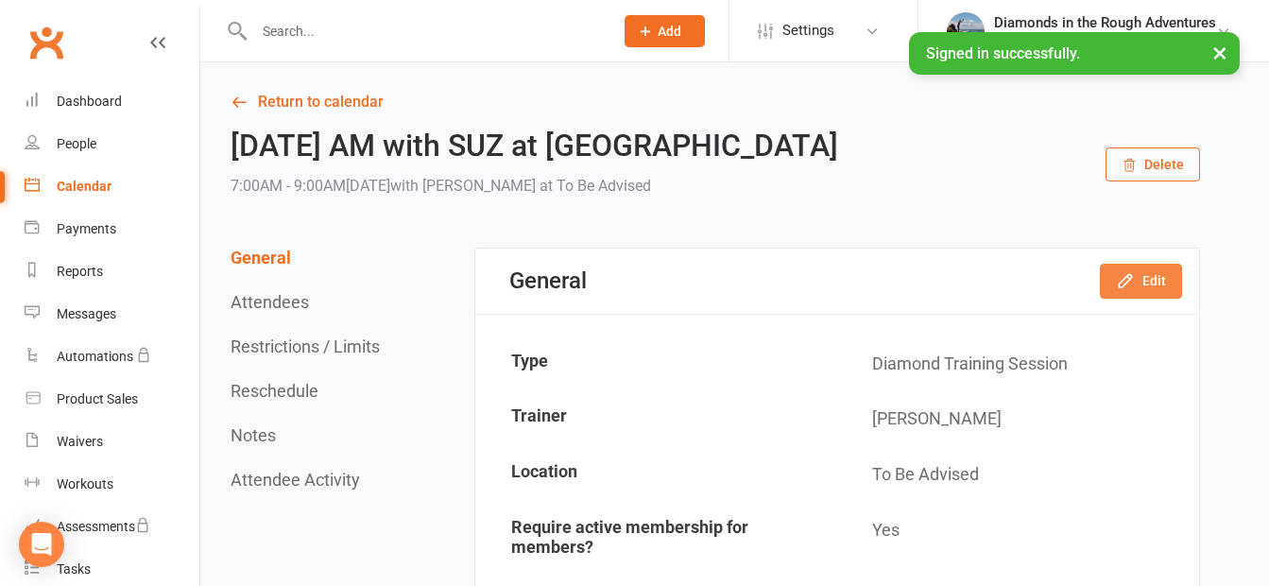
click at [1156, 272] on button "Edit" at bounding box center [1141, 281] width 82 height 34
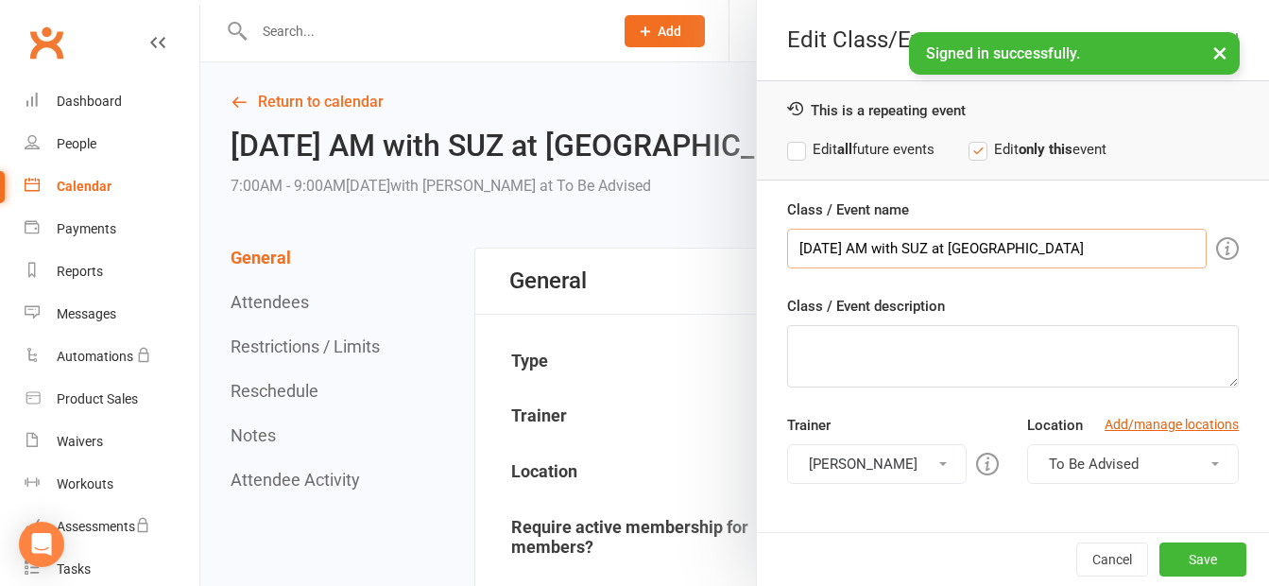
drag, startPoint x: 979, startPoint y: 251, endPoint x: 954, endPoint y: 244, distance: 26.6
click at [954, 244] on input "[DATE] AM with SUZ at [GEOGRAPHIC_DATA]" at bounding box center [997, 249] width 420 height 40
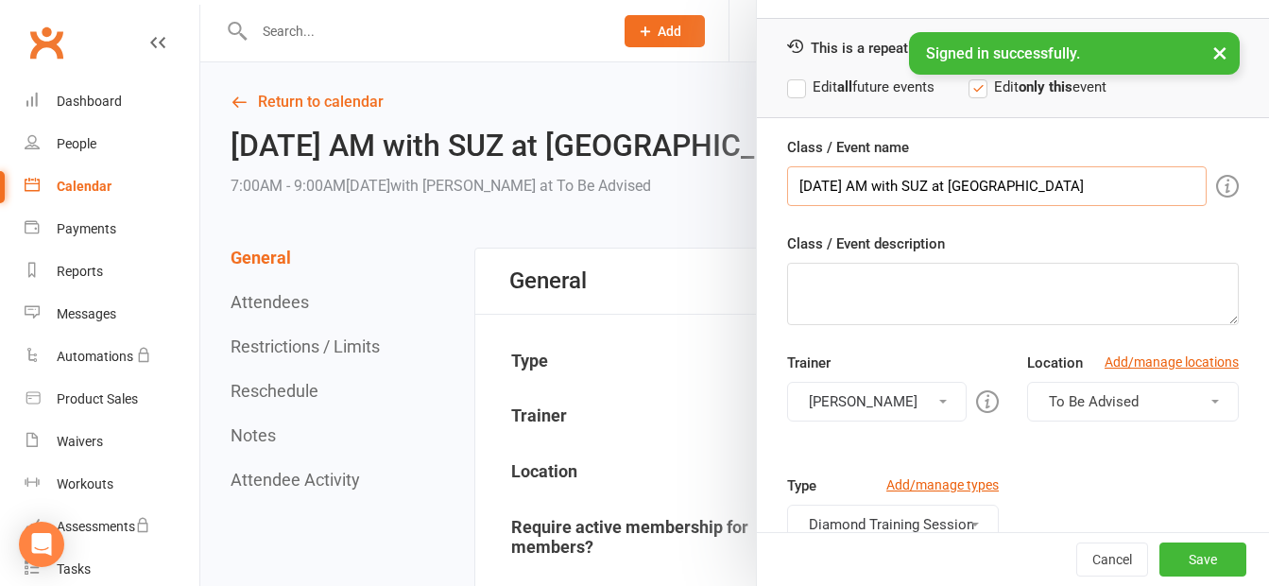
scroll to position [95, 0]
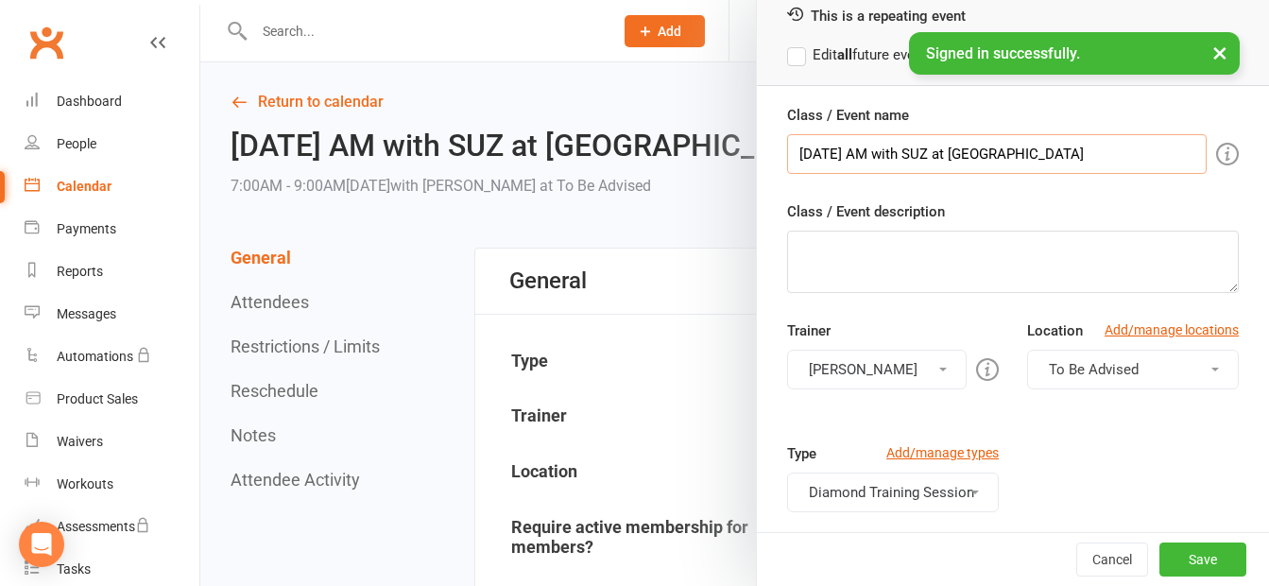
type input "[DATE] AM with SUZ at [GEOGRAPHIC_DATA]"
click at [1117, 364] on span "To Be Advised" at bounding box center [1094, 369] width 90 height 17
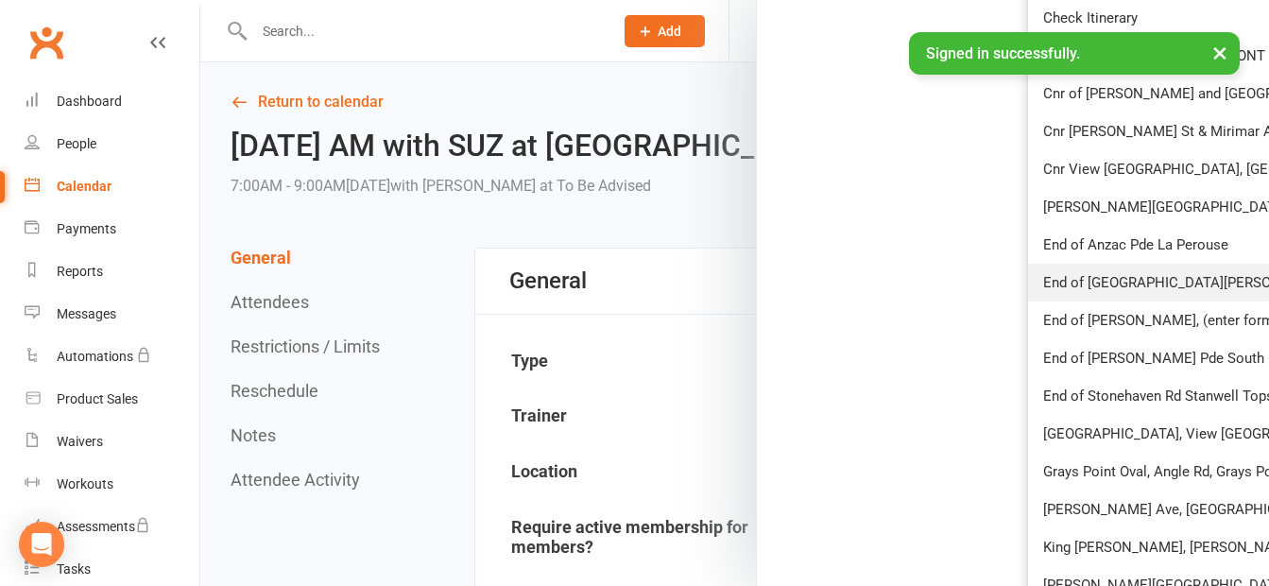
click at [1149, 280] on span "End of [GEOGRAPHIC_DATA][PERSON_NAME]" at bounding box center [1187, 282] width 289 height 17
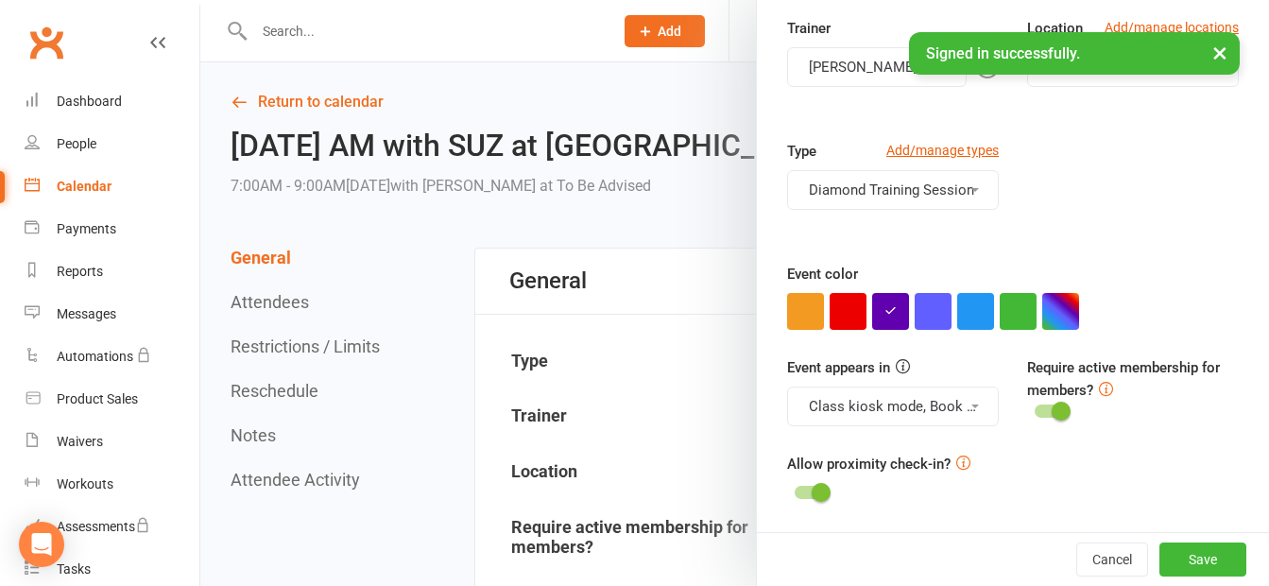
scroll to position [397, 0]
click at [1053, 305] on button "button" at bounding box center [1060, 311] width 37 height 37
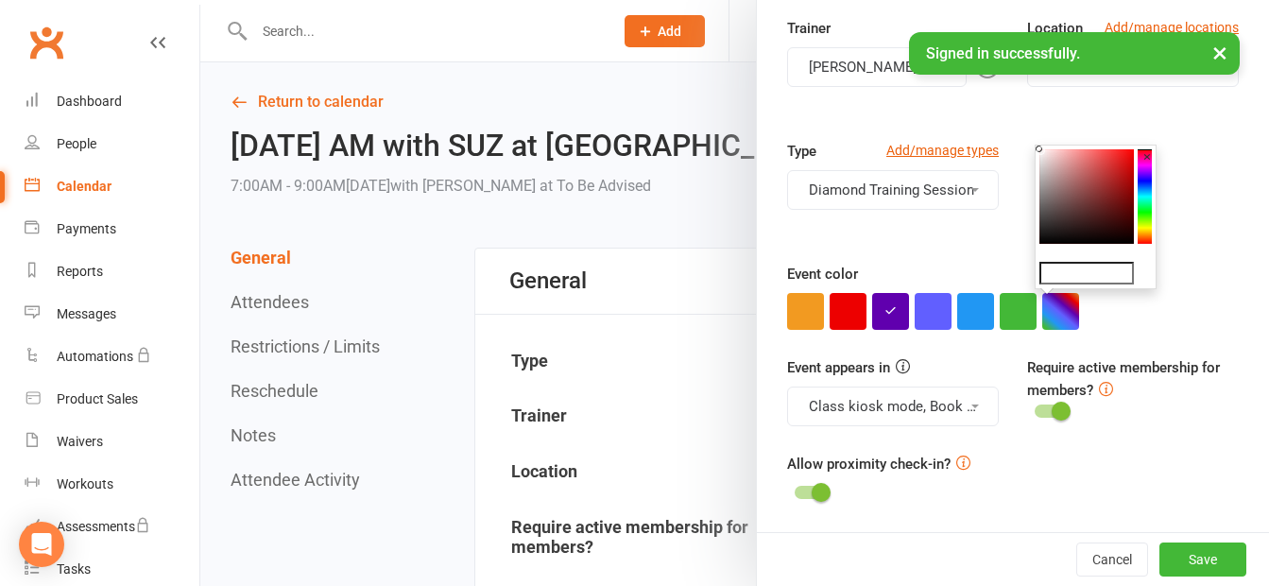
click at [1076, 267] on input "text" at bounding box center [1087, 273] width 95 height 23
type input "#a8a4a4"
click at [1055, 312] on button "button" at bounding box center [1060, 311] width 37 height 37
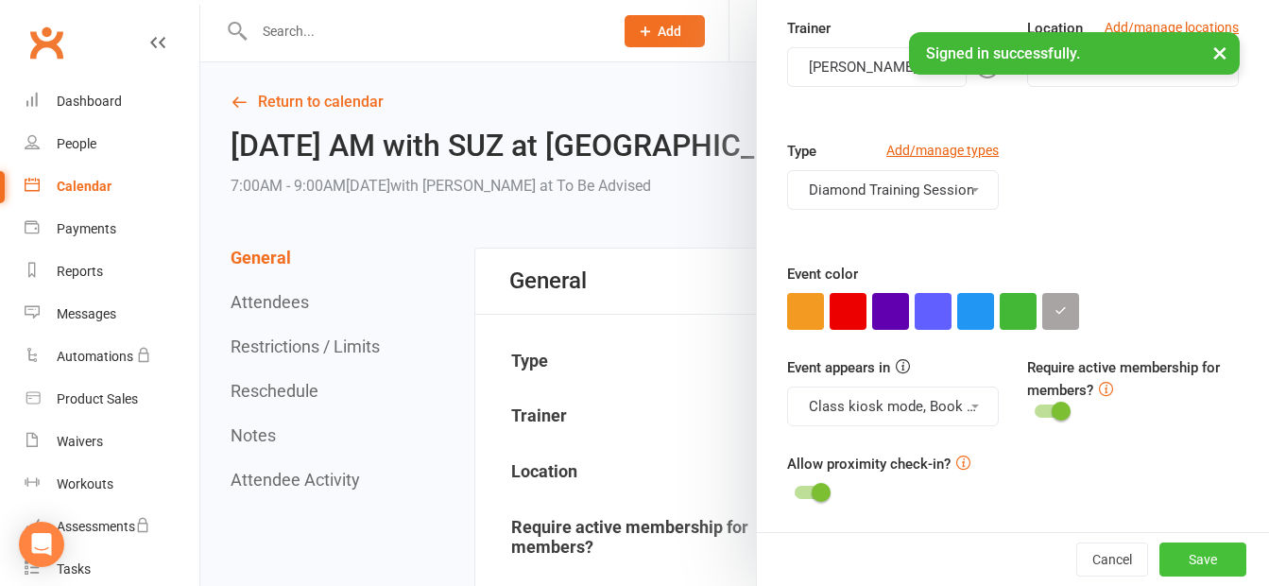
click at [1175, 551] on button "Save" at bounding box center [1203, 559] width 87 height 34
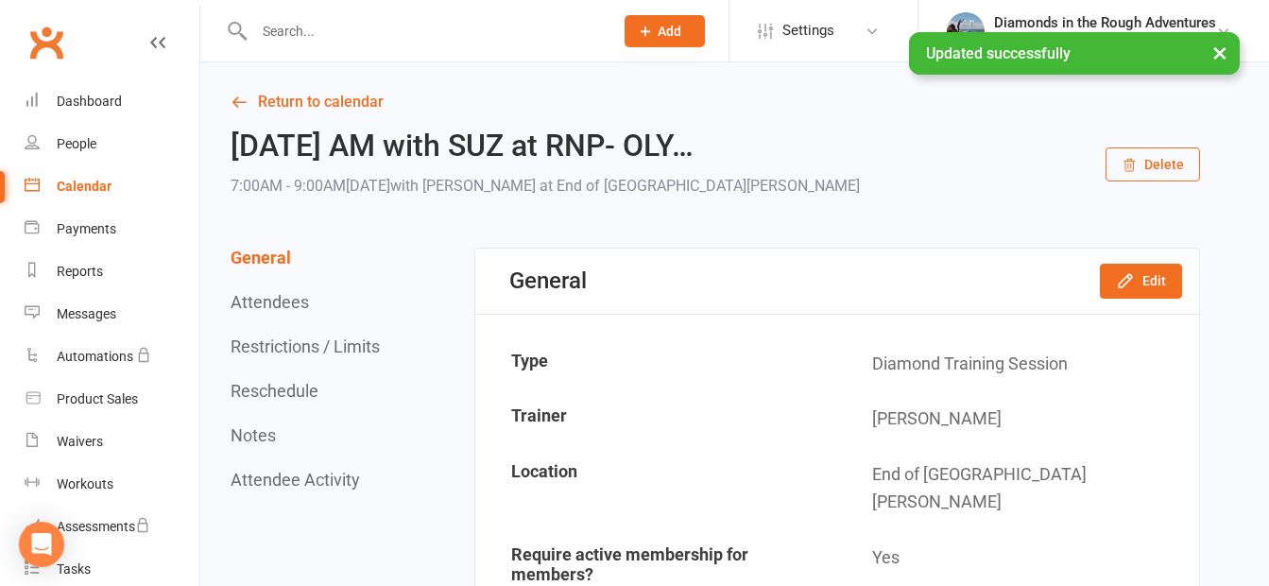
click at [77, 181] on div "Calendar" at bounding box center [84, 186] width 55 height 15
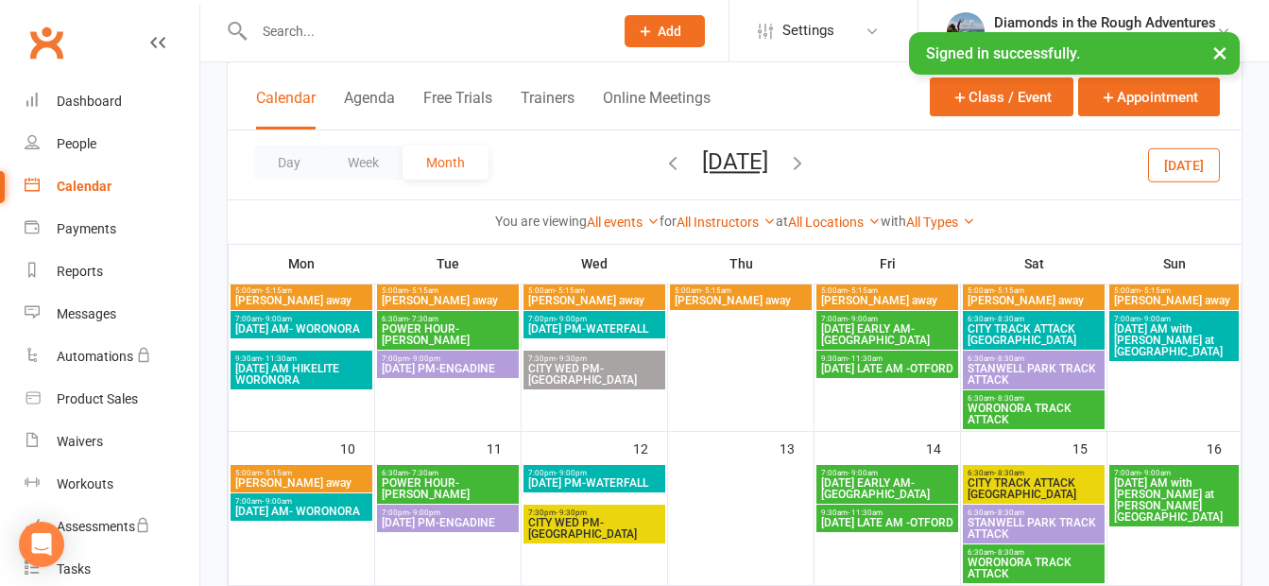
scroll to position [284, 0]
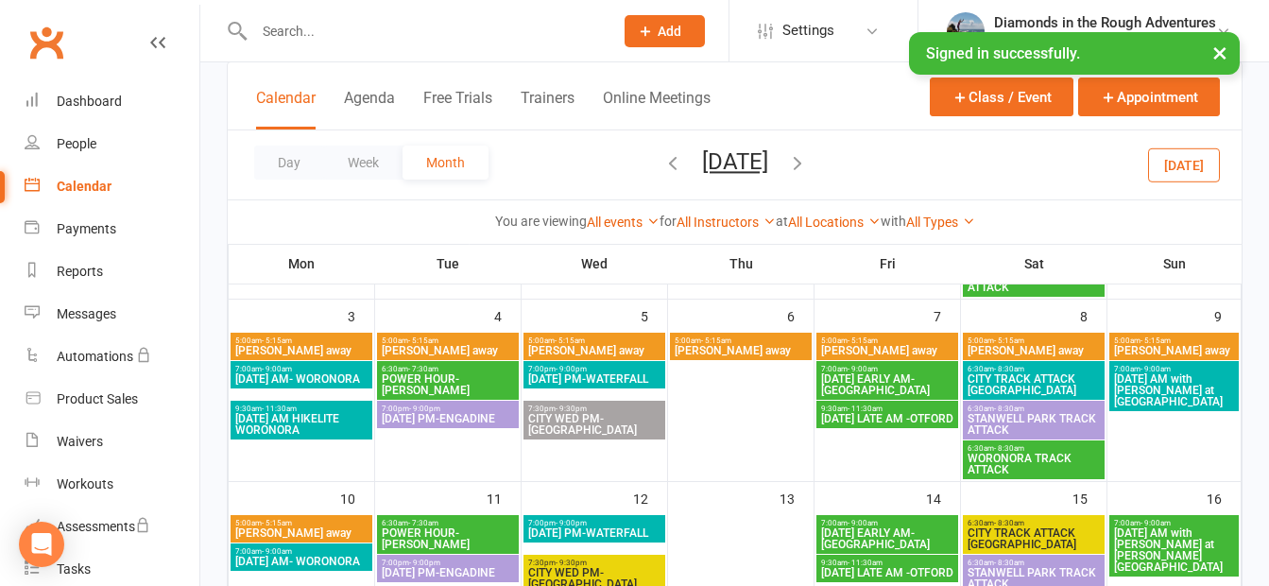
click at [606, 423] on span "CITY WED PM- [GEOGRAPHIC_DATA]" at bounding box center [594, 424] width 134 height 23
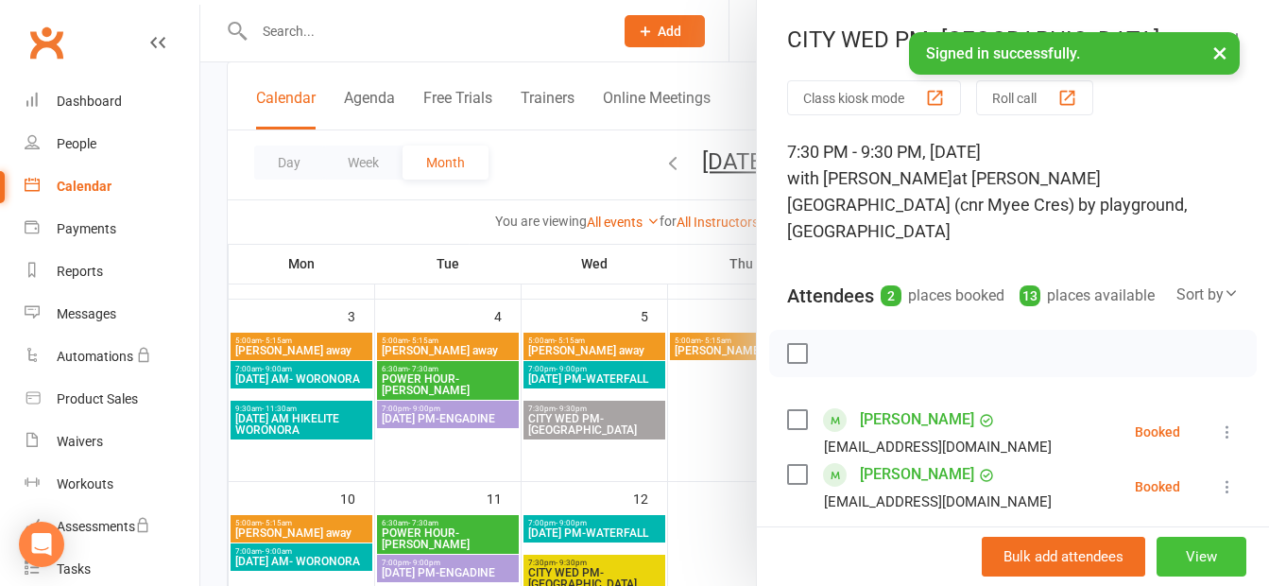
click at [1183, 553] on button "View" at bounding box center [1202, 557] width 90 height 40
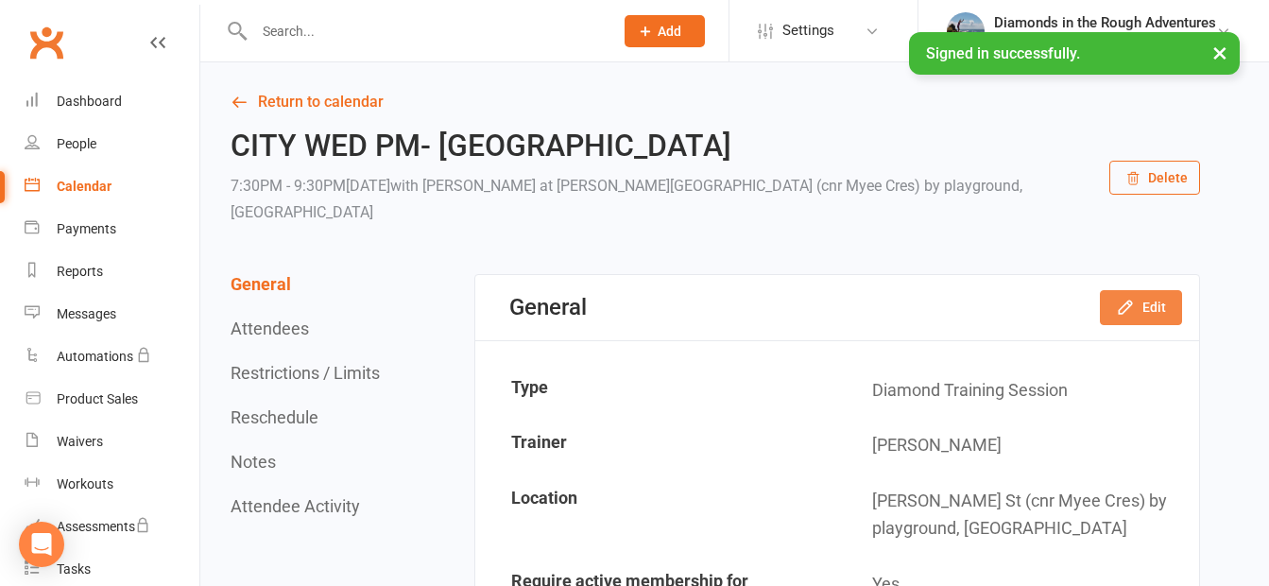
click at [1145, 290] on button "Edit" at bounding box center [1141, 307] width 82 height 34
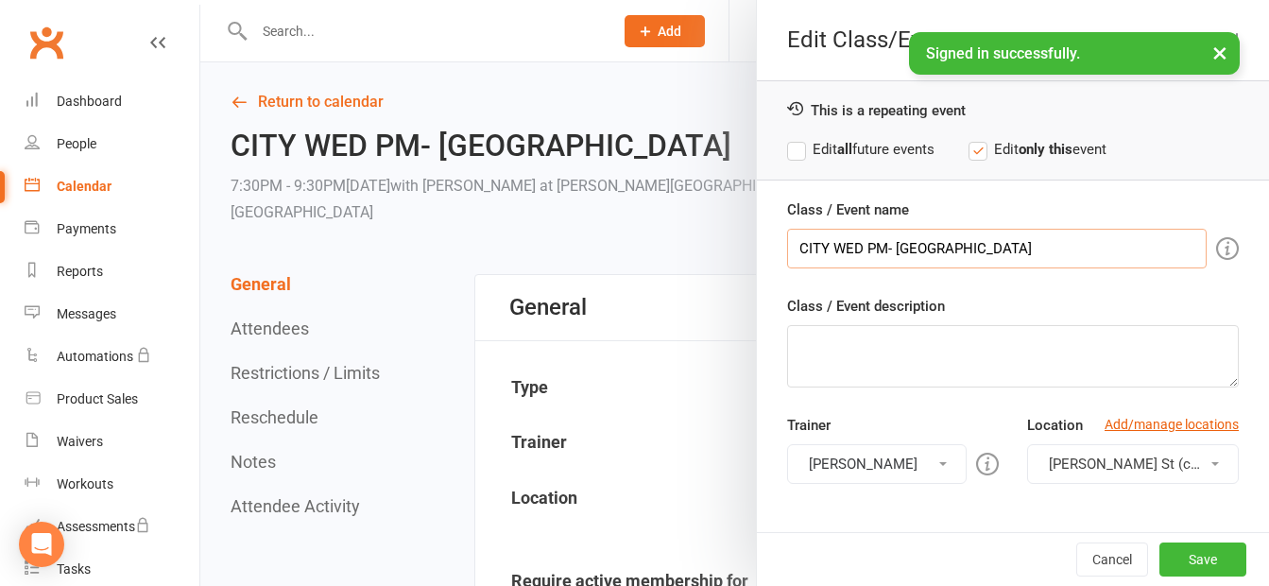
drag, startPoint x: 971, startPoint y: 250, endPoint x: 892, endPoint y: 250, distance: 78.4
click at [892, 250] on input "CITY WED PM- [GEOGRAPHIC_DATA]" at bounding box center [997, 249] width 420 height 40
type input "CITY WED PM- [GEOGRAPHIC_DATA]"
click at [1130, 461] on span "[PERSON_NAME] St (cnr Myee Cres) by playground, [GEOGRAPHIC_DATA]" at bounding box center [1280, 464] width 463 height 17
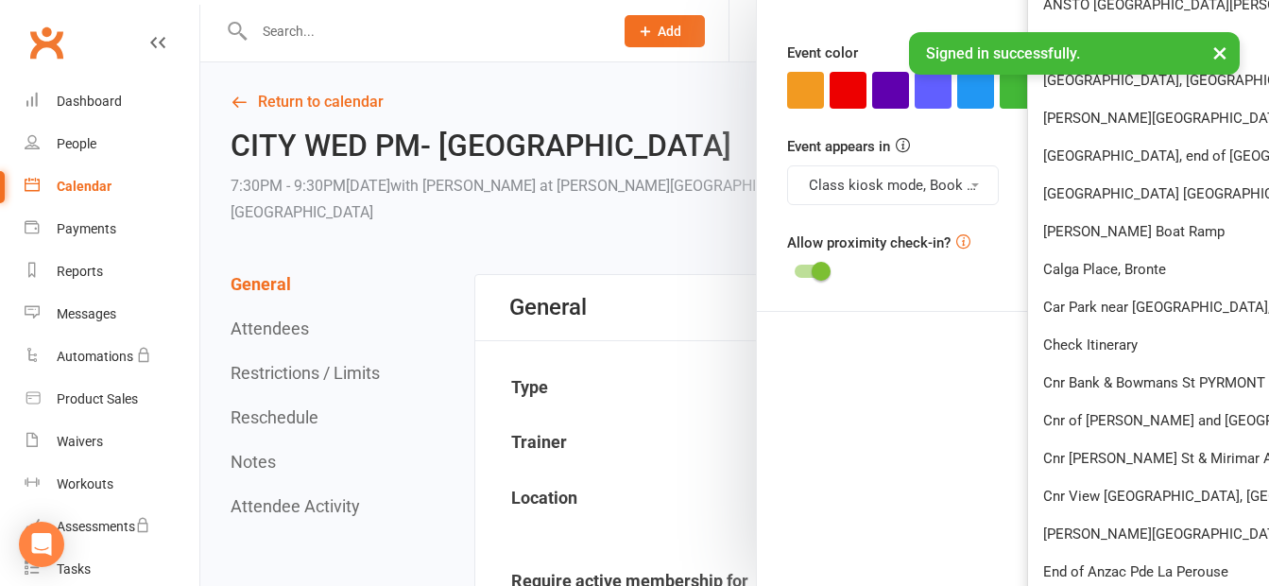
scroll to position [662, 0]
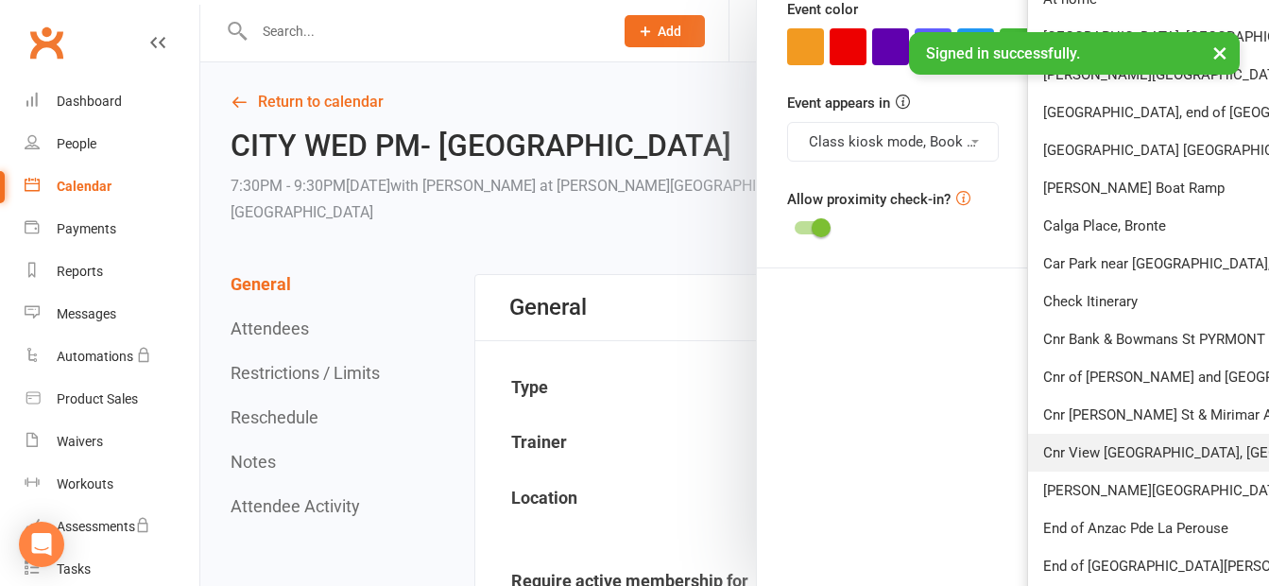
click at [1135, 454] on span "Cnr View [GEOGRAPHIC_DATA], [GEOGRAPHIC_DATA]" at bounding box center [1212, 452] width 339 height 17
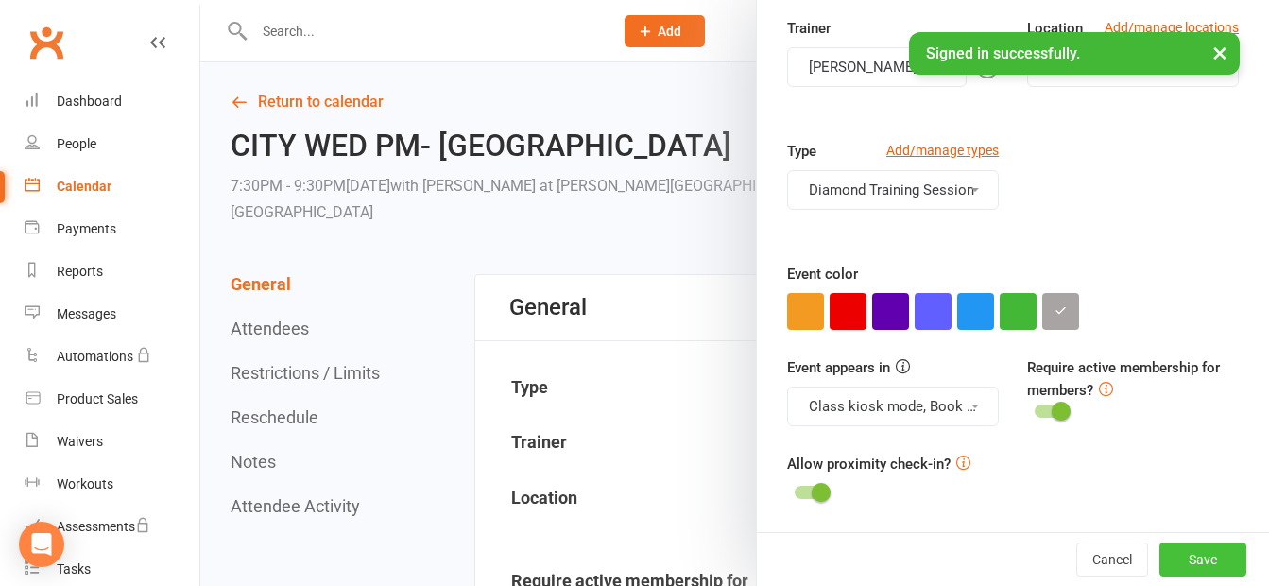
click at [1166, 553] on button "Save" at bounding box center [1203, 559] width 87 height 34
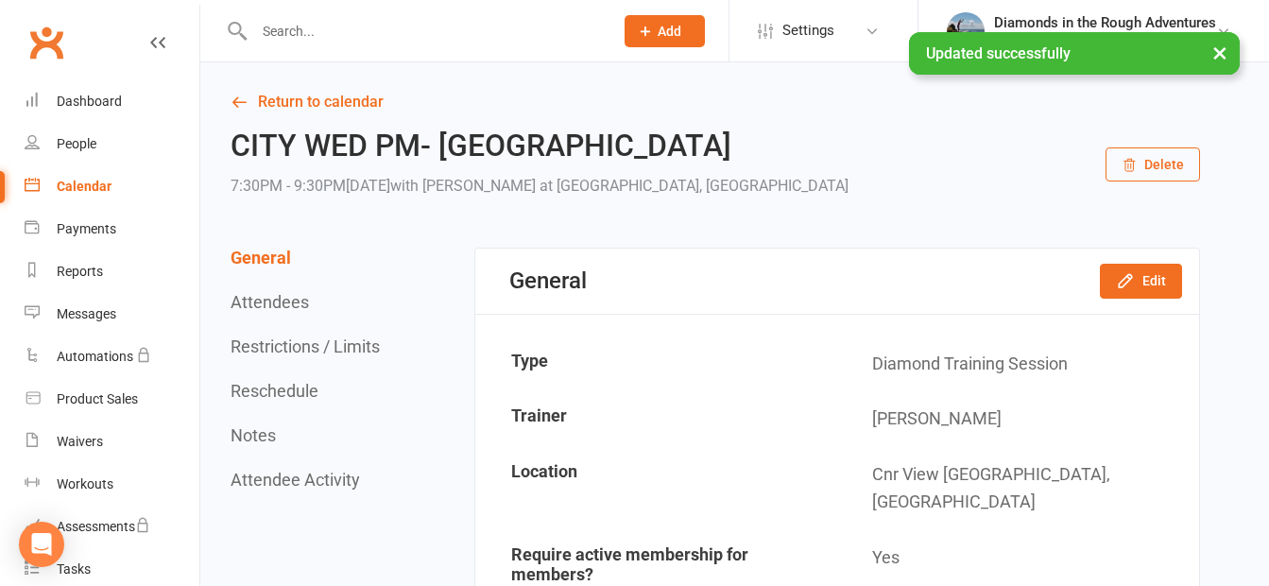
drag, startPoint x: 82, startPoint y: 179, endPoint x: 109, endPoint y: 180, distance: 26.5
click at [83, 180] on div "Calendar" at bounding box center [84, 186] width 55 height 15
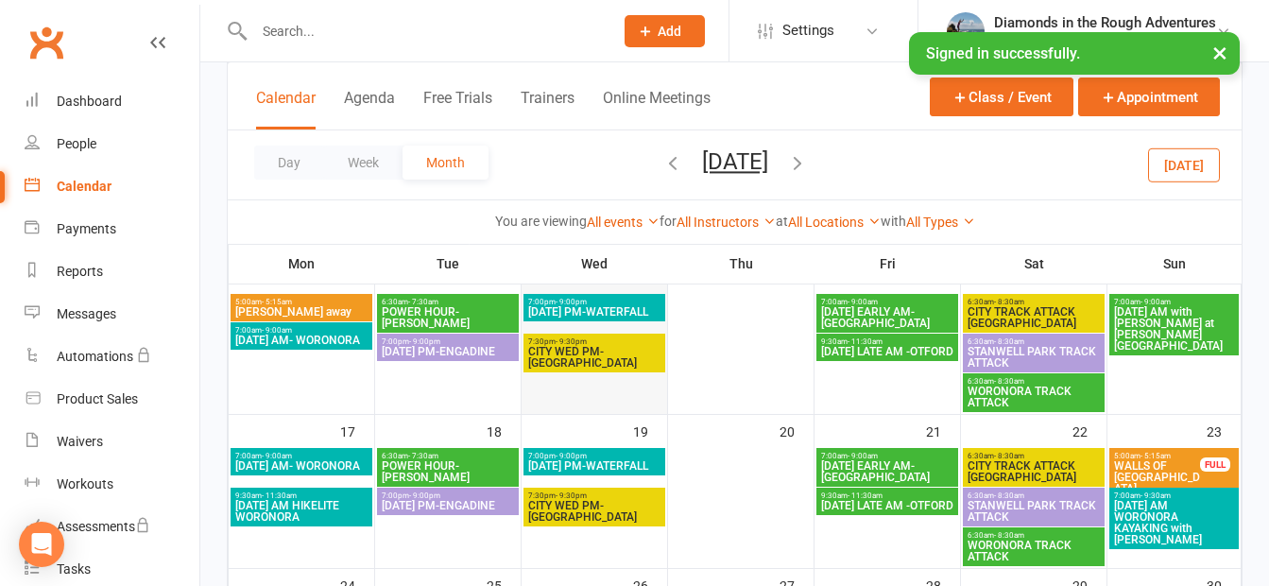
scroll to position [473, 0]
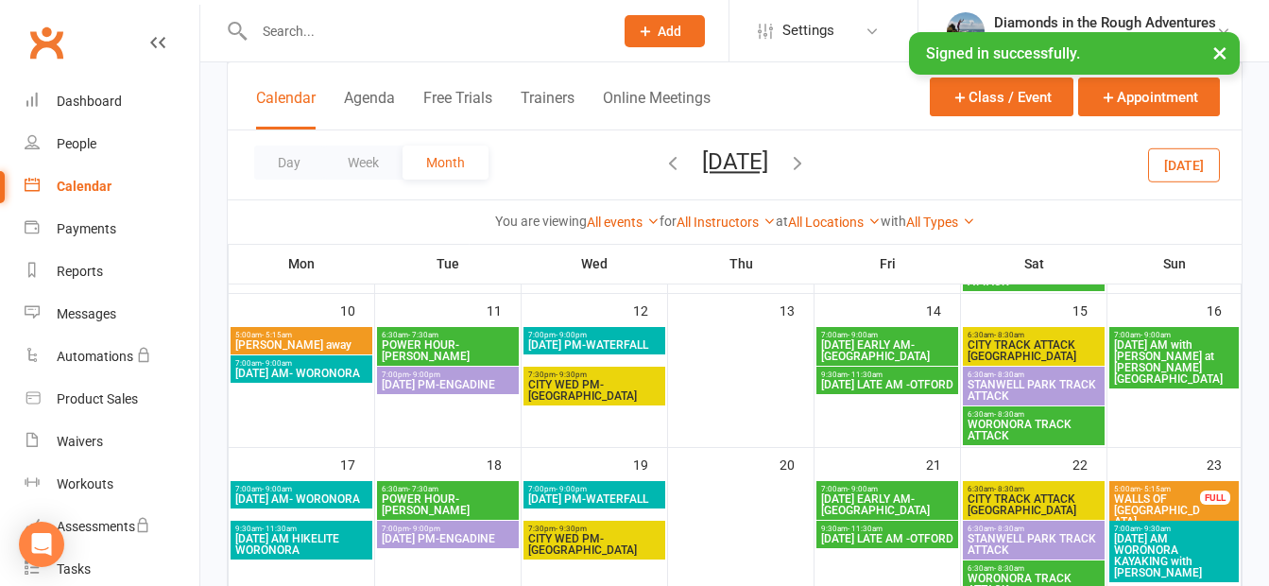
click at [614, 386] on span "CITY WED PM- [GEOGRAPHIC_DATA]" at bounding box center [594, 390] width 134 height 23
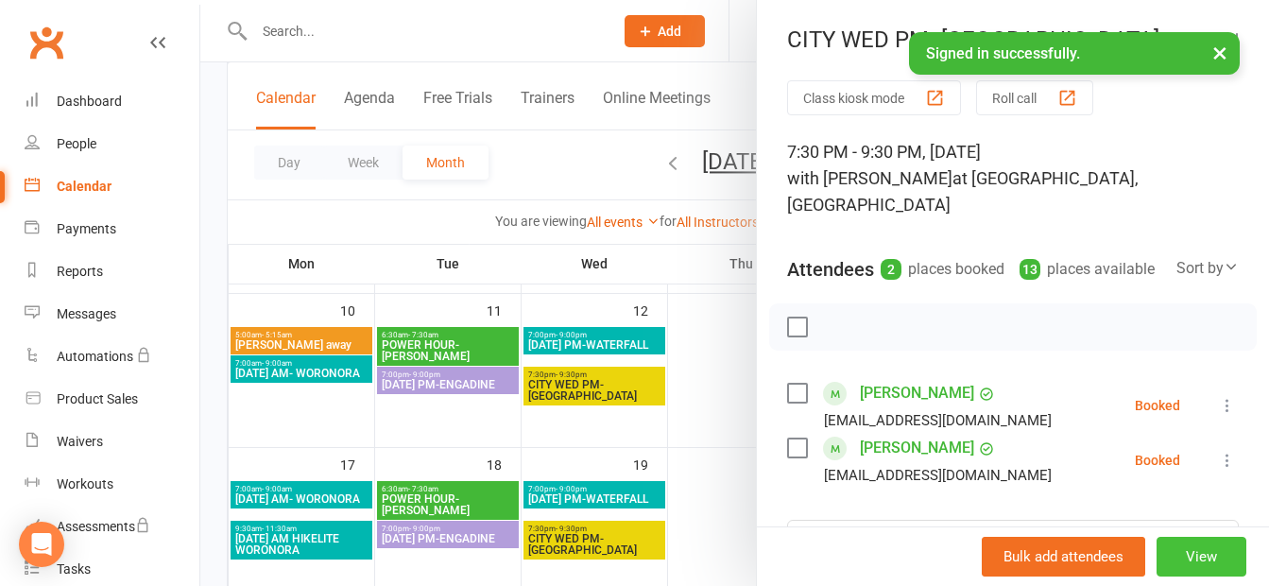
click at [1176, 549] on button "View" at bounding box center [1202, 557] width 90 height 40
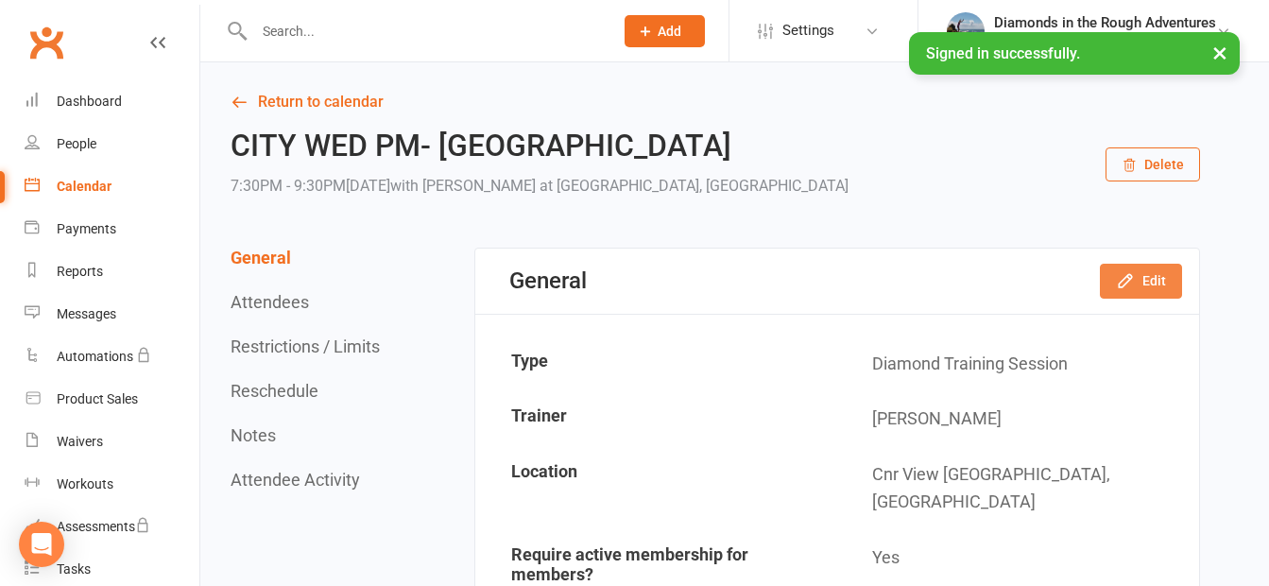
click at [1144, 282] on button "Edit" at bounding box center [1141, 281] width 82 height 34
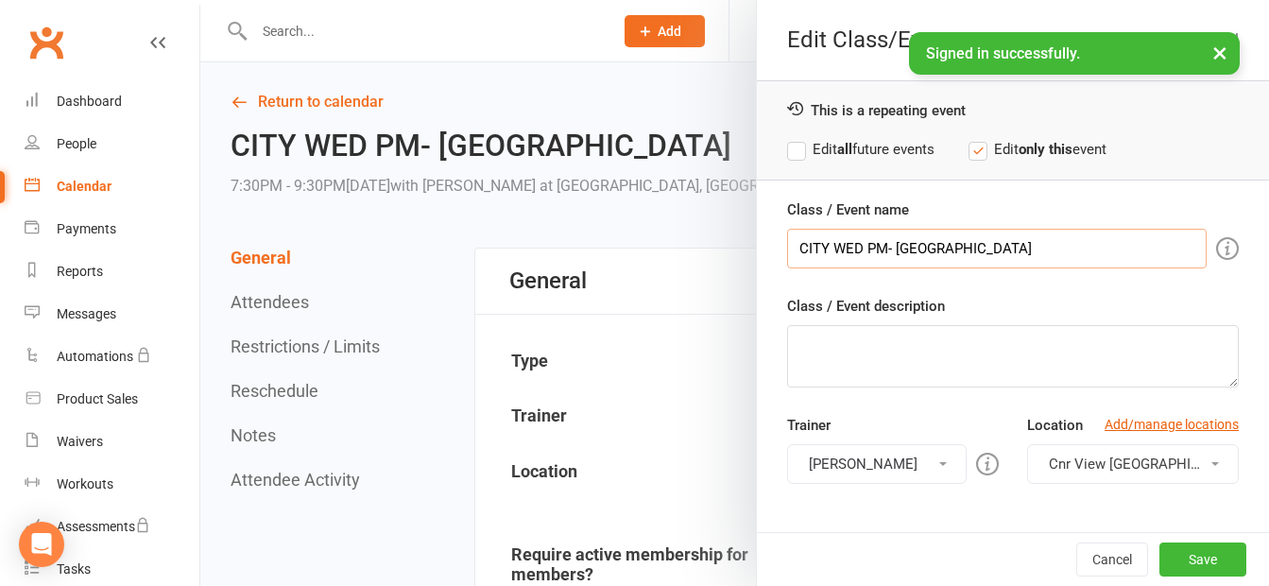
drag, startPoint x: 994, startPoint y: 249, endPoint x: 895, endPoint y: 250, distance: 99.3
click at [895, 250] on input "CITY WED PM- [GEOGRAPHIC_DATA]" at bounding box center [997, 249] width 420 height 40
click at [917, 252] on input "CITY WED PM- [GEOGRAPHIC_DATA]" at bounding box center [997, 249] width 420 height 40
type input "CITY WED PM- [GEOGRAPHIC_DATA]"
click at [1079, 459] on span "Cnr View [GEOGRAPHIC_DATA], [GEOGRAPHIC_DATA]" at bounding box center [1218, 464] width 339 height 17
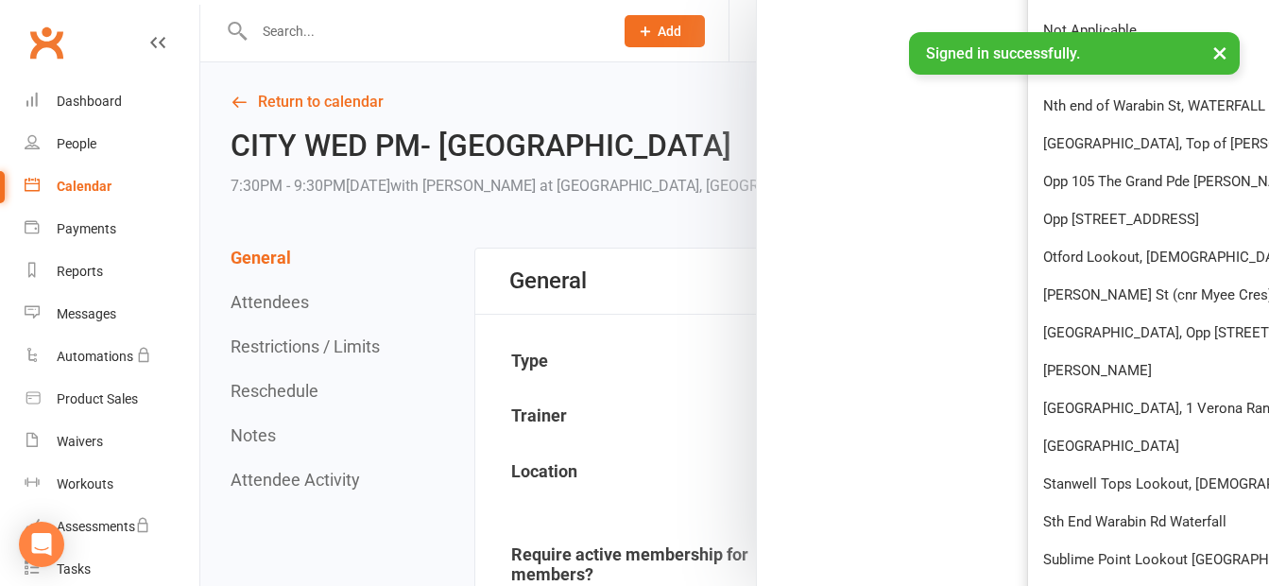
scroll to position [1455, 0]
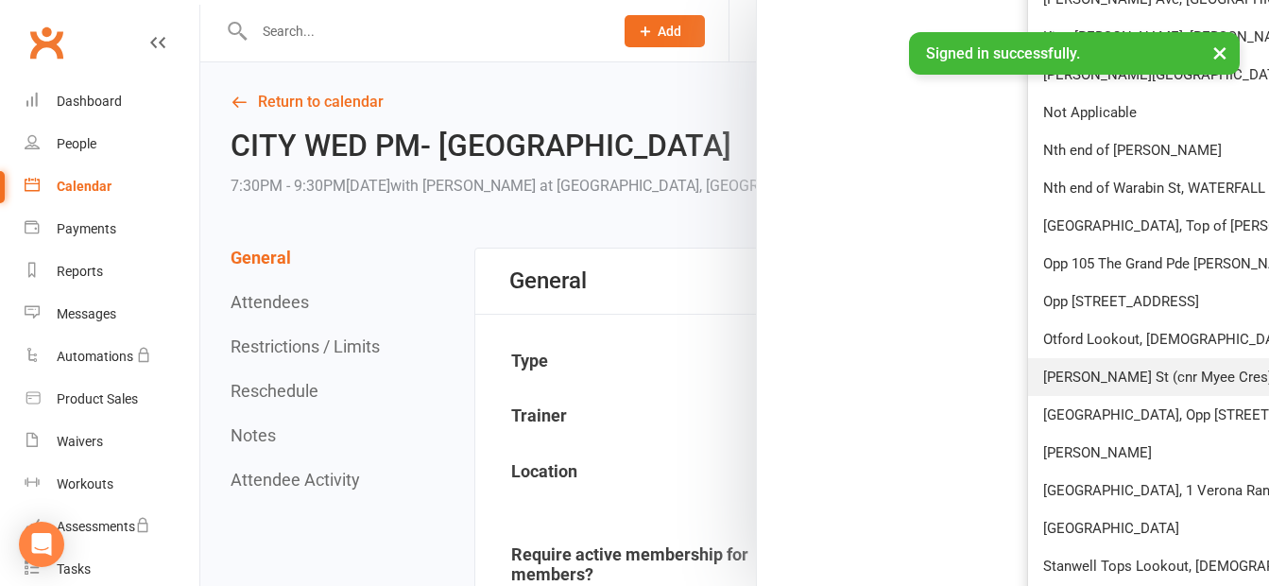
click at [1131, 373] on span "[PERSON_NAME] St (cnr Myee Cres) by playground, [GEOGRAPHIC_DATA]" at bounding box center [1274, 377] width 463 height 17
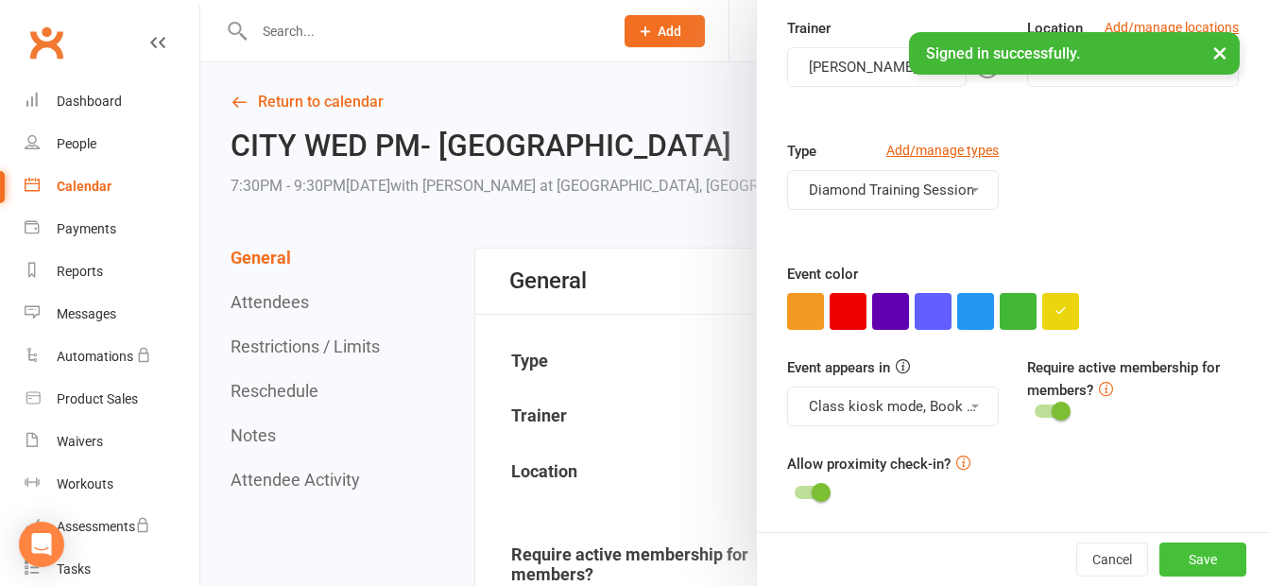
click at [1170, 558] on button "Save" at bounding box center [1203, 559] width 87 height 34
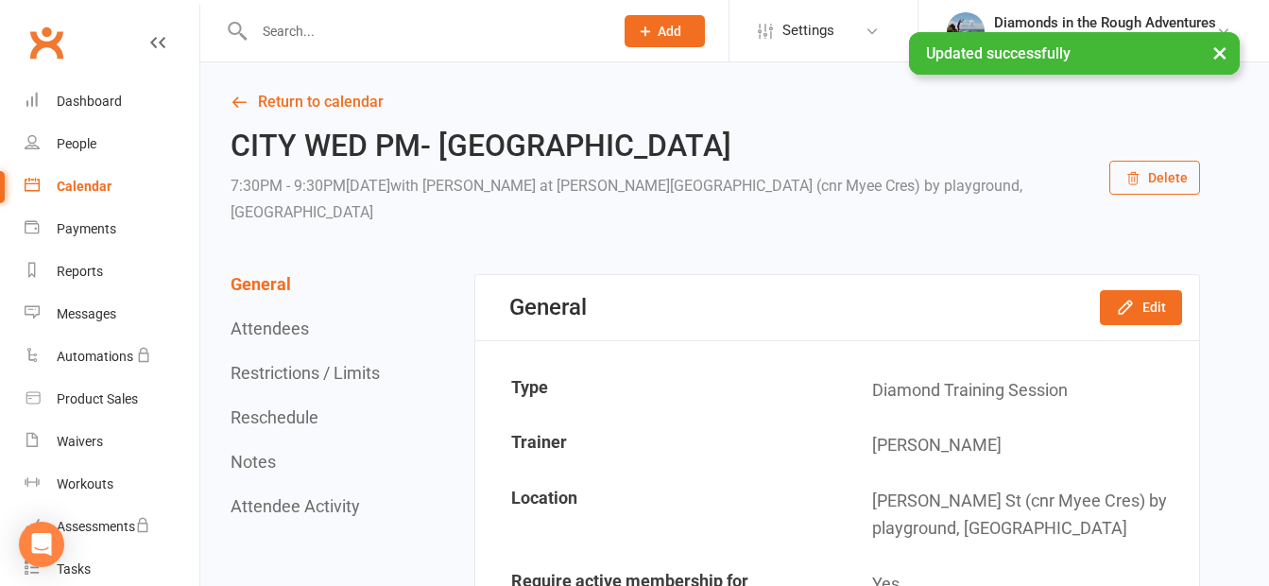
click at [98, 183] on div "Calendar" at bounding box center [84, 186] width 55 height 15
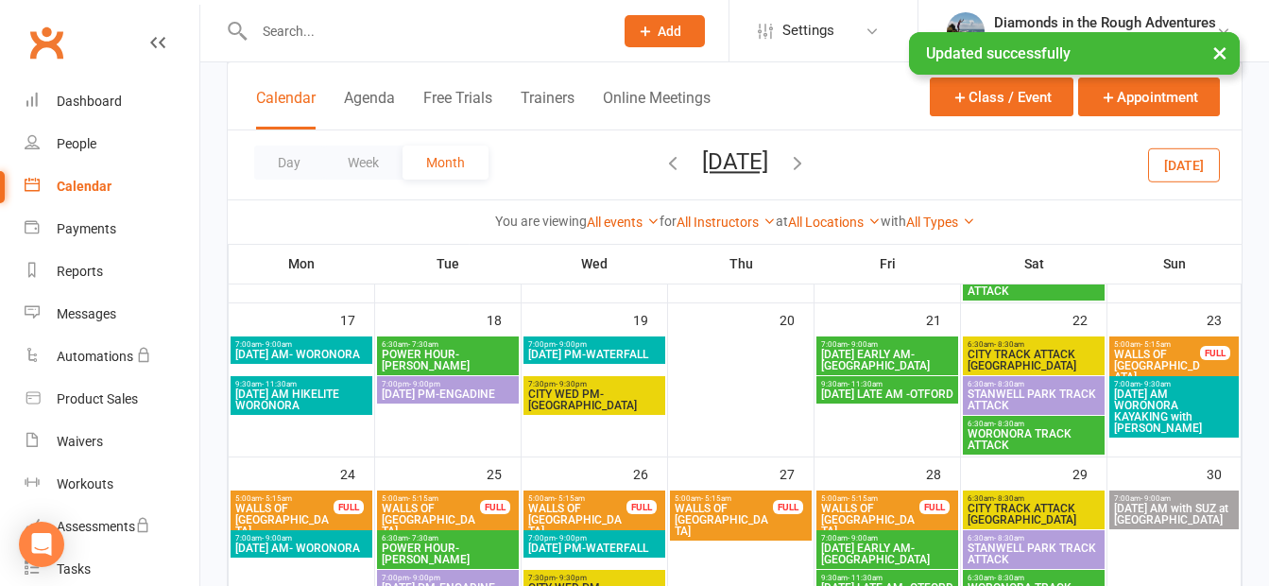
scroll to position [662, 0]
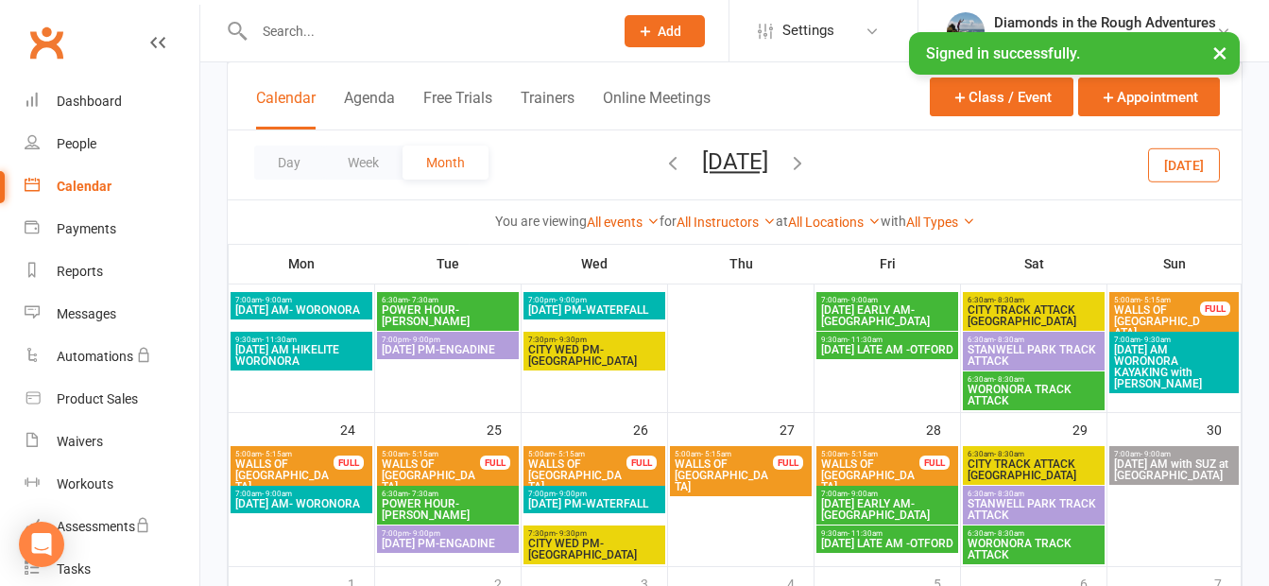
click at [593, 351] on span "CITY WED PM- [GEOGRAPHIC_DATA]" at bounding box center [594, 355] width 134 height 23
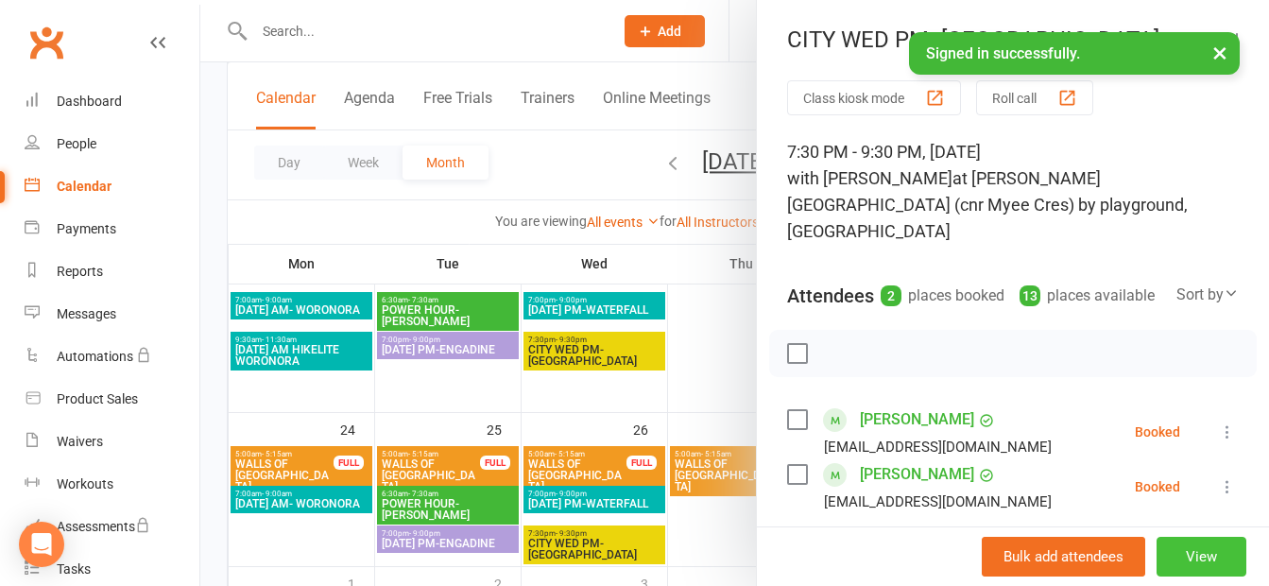
click at [1167, 550] on button "View" at bounding box center [1202, 557] width 90 height 40
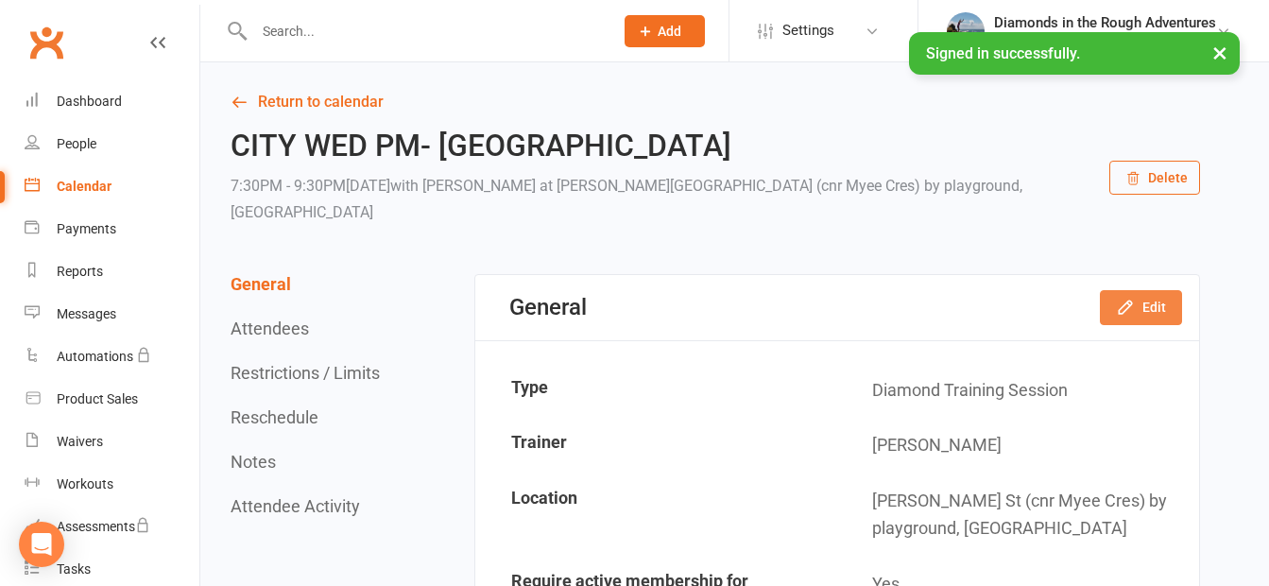
click at [1150, 303] on button "Edit" at bounding box center [1141, 307] width 82 height 34
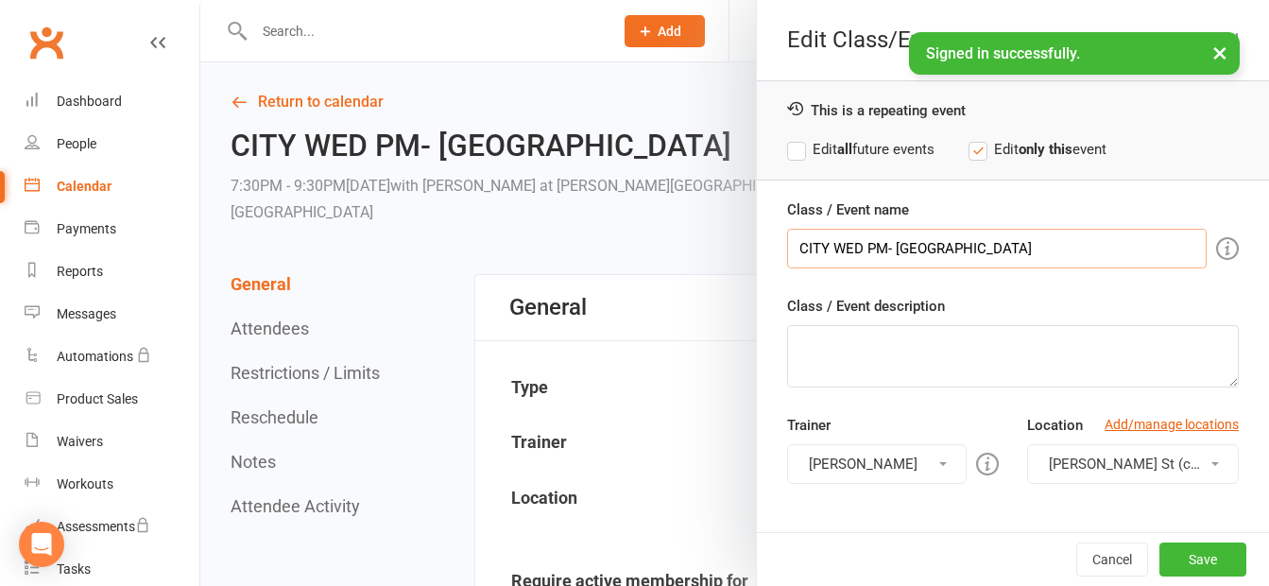
drag, startPoint x: 933, startPoint y: 248, endPoint x: 895, endPoint y: 248, distance: 37.8
click at [895, 248] on input "CITY WED PM- [GEOGRAPHIC_DATA]" at bounding box center [997, 249] width 420 height 40
type input "CITY WED PM- [GEOGRAPHIC_DATA]"
click at [1115, 458] on span "[PERSON_NAME] St (cnr Myee Cres) by playground, [GEOGRAPHIC_DATA]" at bounding box center [1280, 464] width 463 height 17
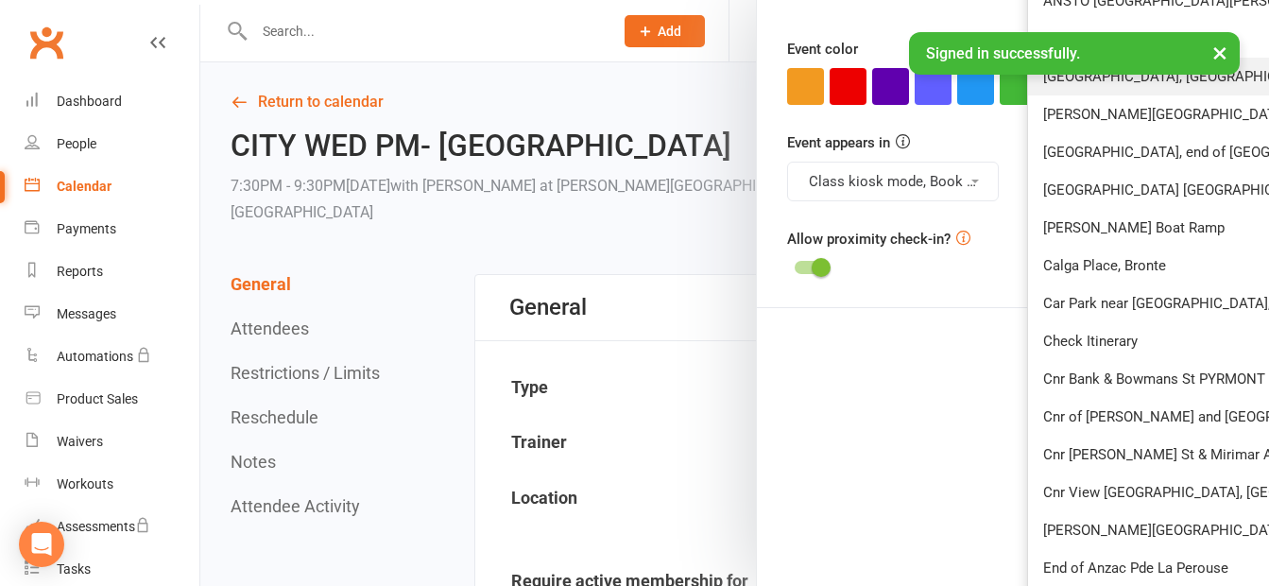
scroll to position [662, 0]
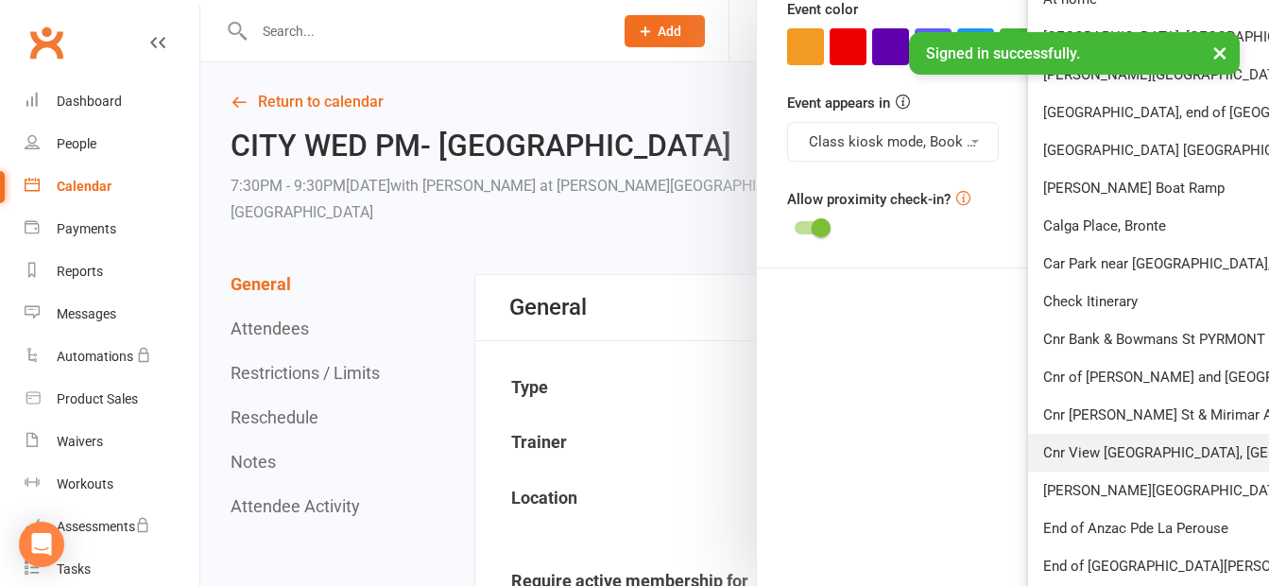
click at [1123, 451] on span "Cnr View [GEOGRAPHIC_DATA], [GEOGRAPHIC_DATA]" at bounding box center [1212, 452] width 339 height 17
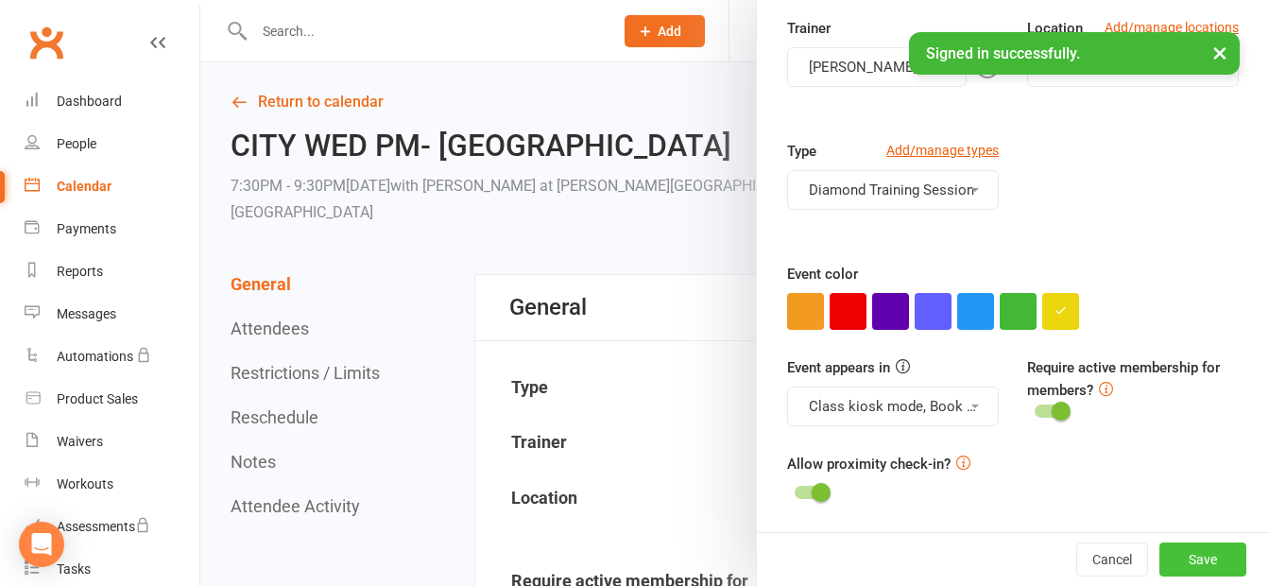
click at [1181, 563] on button "Save" at bounding box center [1203, 559] width 87 height 34
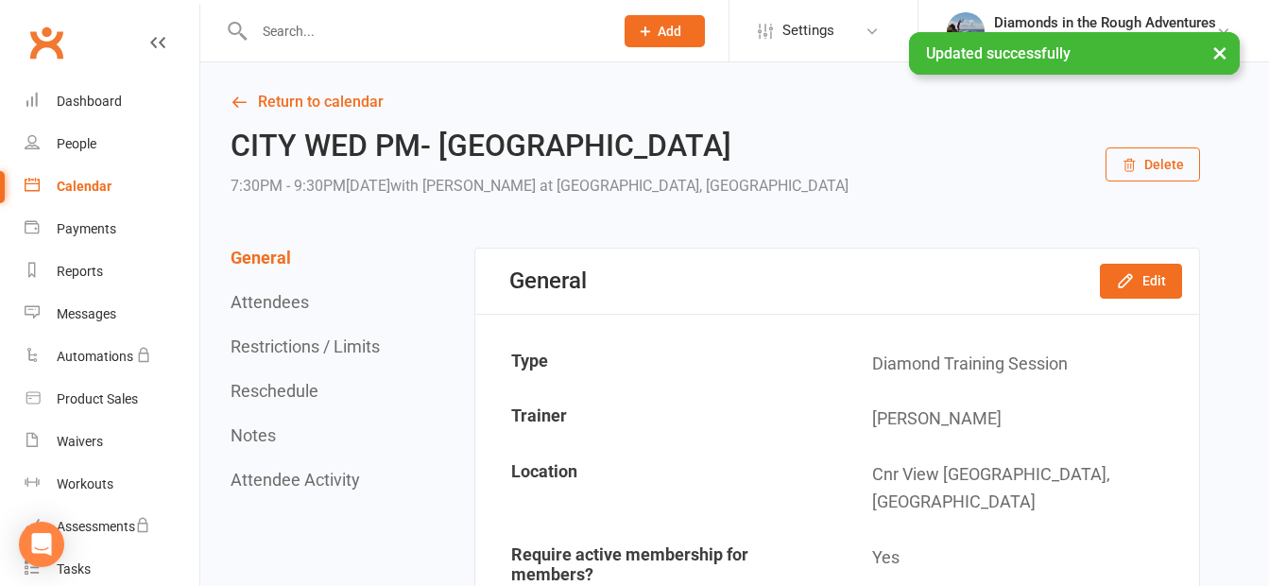
click at [92, 186] on div "Calendar" at bounding box center [84, 186] width 55 height 15
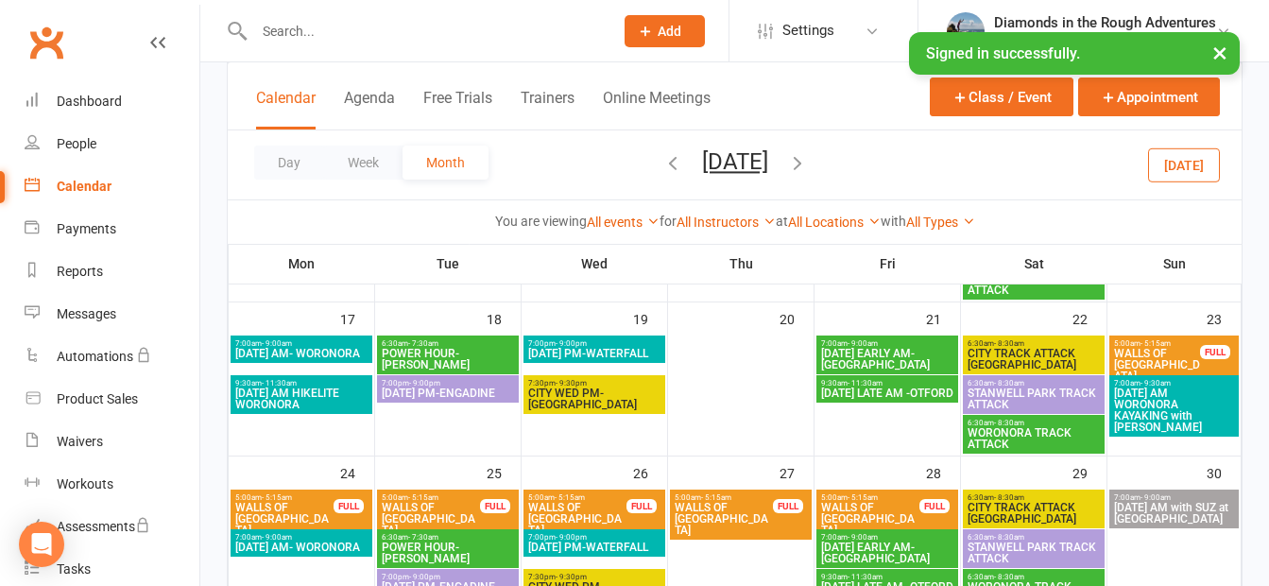
scroll to position [662, 0]
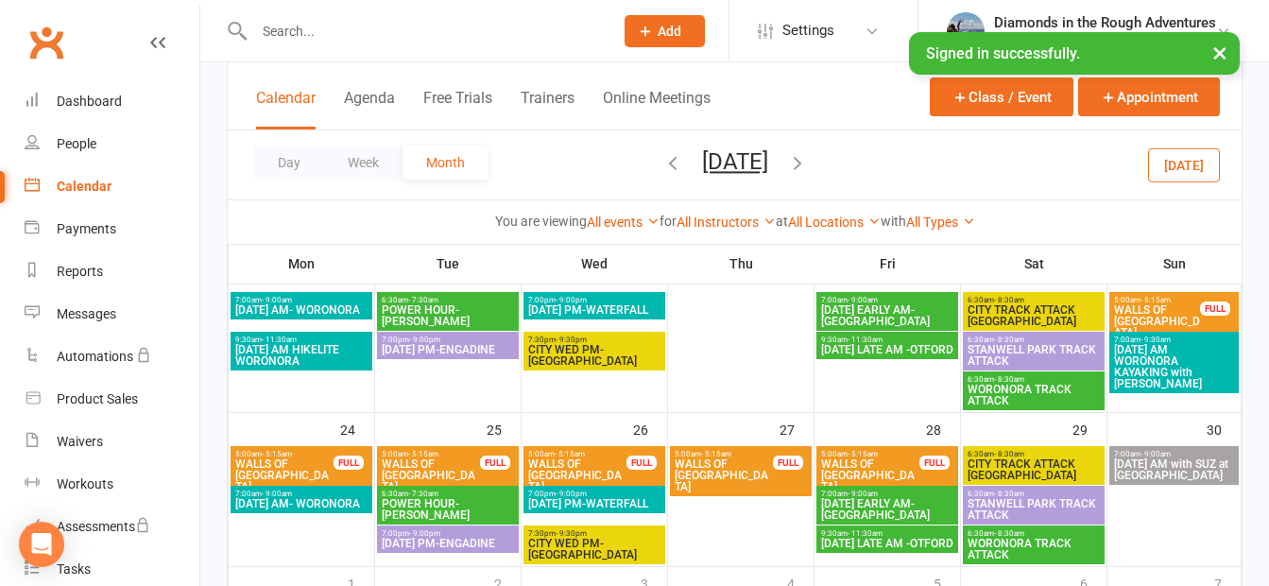
click at [564, 549] on span "CITY WED PM- [GEOGRAPHIC_DATA]" at bounding box center [594, 549] width 134 height 23
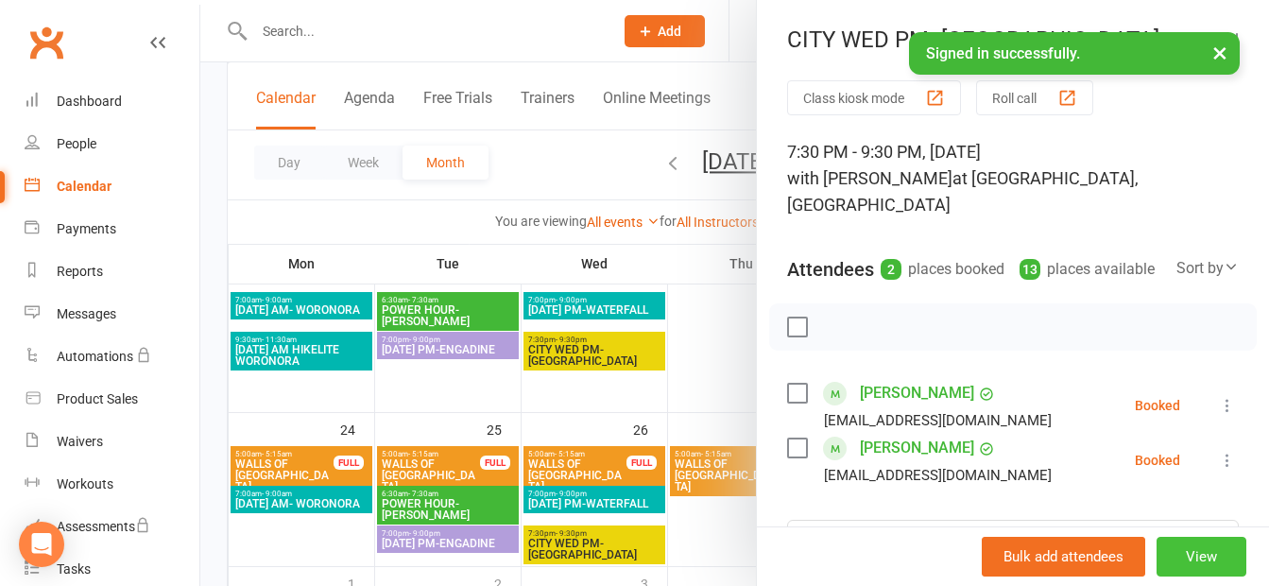
click at [1171, 559] on button "View" at bounding box center [1202, 557] width 90 height 40
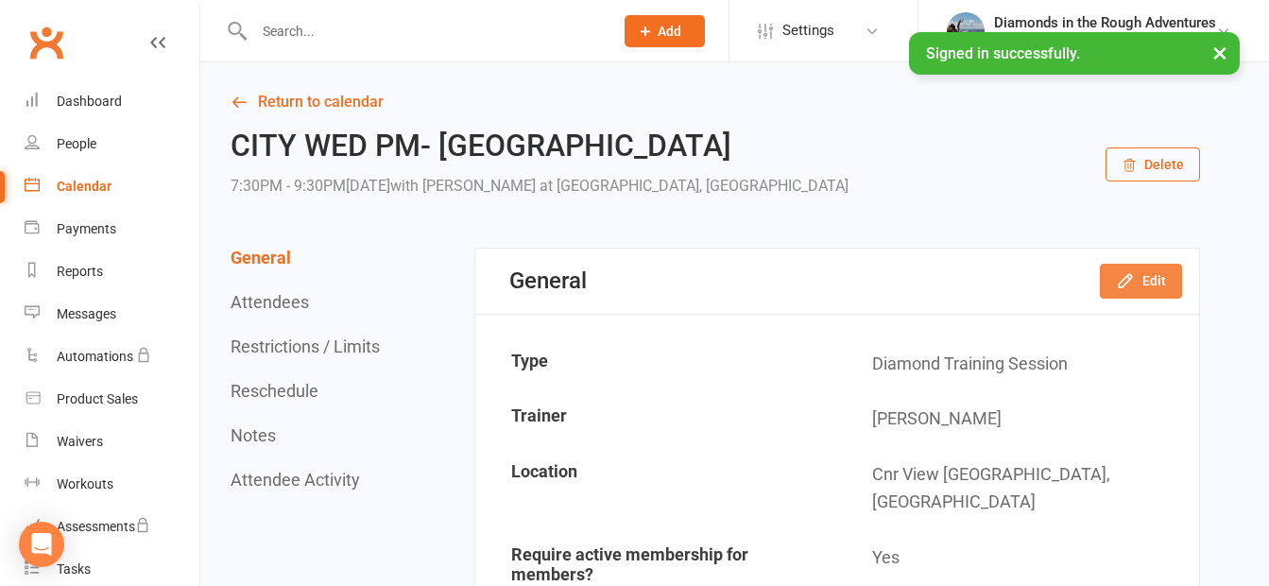
click at [1135, 282] on icon "button" at bounding box center [1125, 280] width 19 height 19
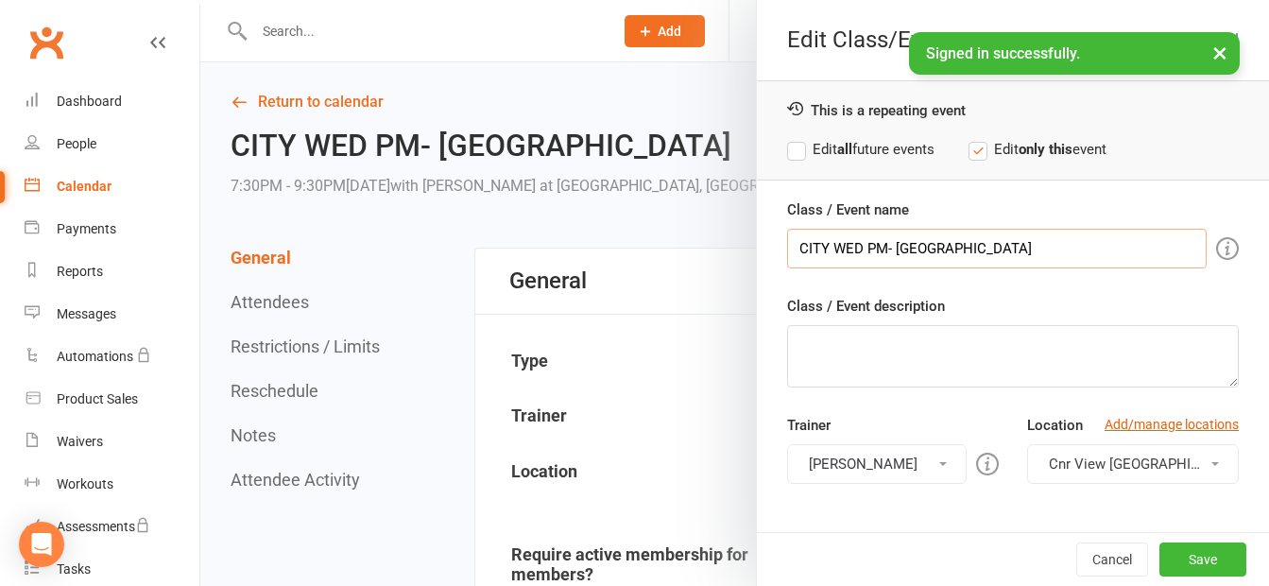
drag, startPoint x: 987, startPoint y: 249, endPoint x: 901, endPoint y: 254, distance: 86.2
click at [901, 254] on input "CITY WED PM- [GEOGRAPHIC_DATA]" at bounding box center [997, 249] width 420 height 40
type input "CITY WED PM- [GEOGRAPHIC_DATA]"
click at [1147, 463] on span "Cnr View [GEOGRAPHIC_DATA], [GEOGRAPHIC_DATA]" at bounding box center [1218, 464] width 339 height 17
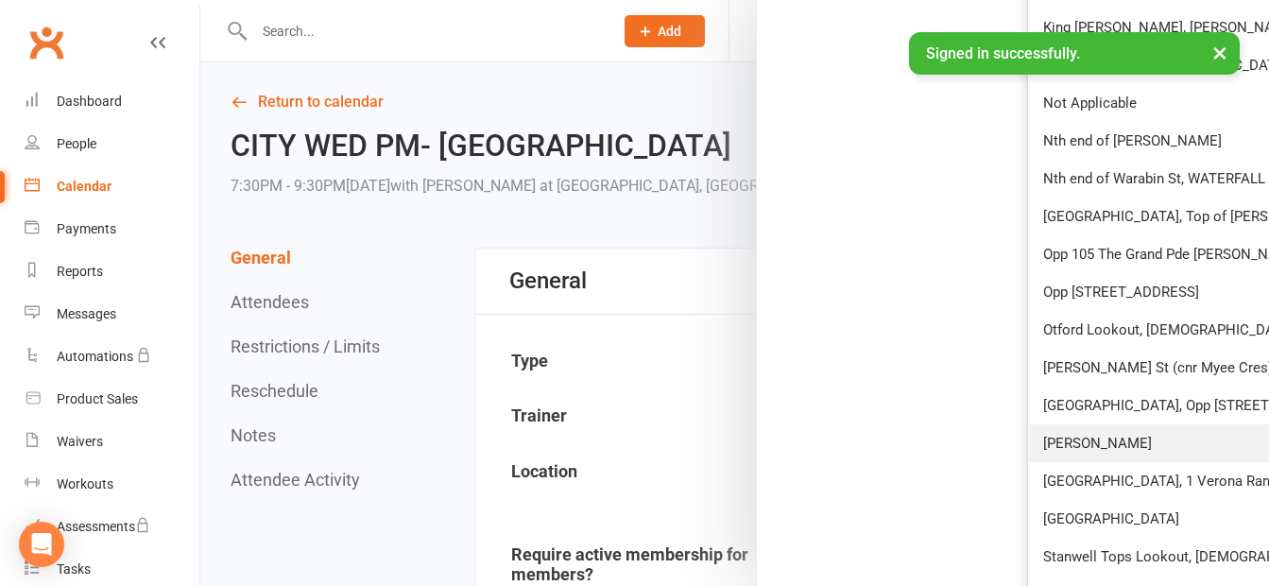
scroll to position [1512, 0]
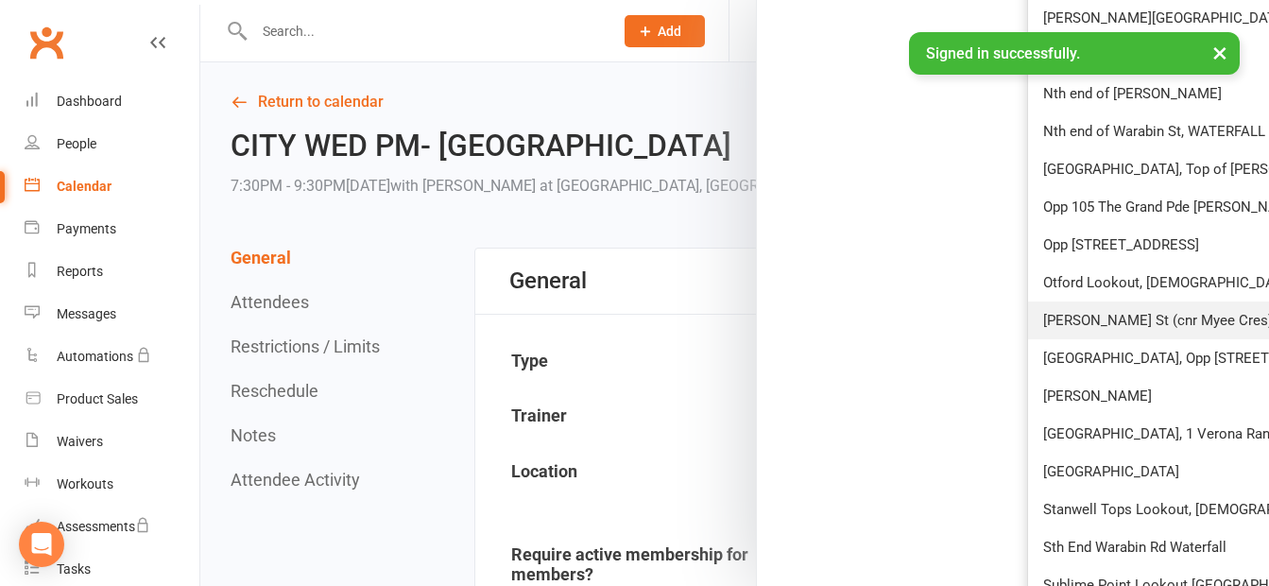
click at [1121, 314] on span "[PERSON_NAME] St (cnr Myee Cres) by playground, [GEOGRAPHIC_DATA]" at bounding box center [1274, 320] width 463 height 17
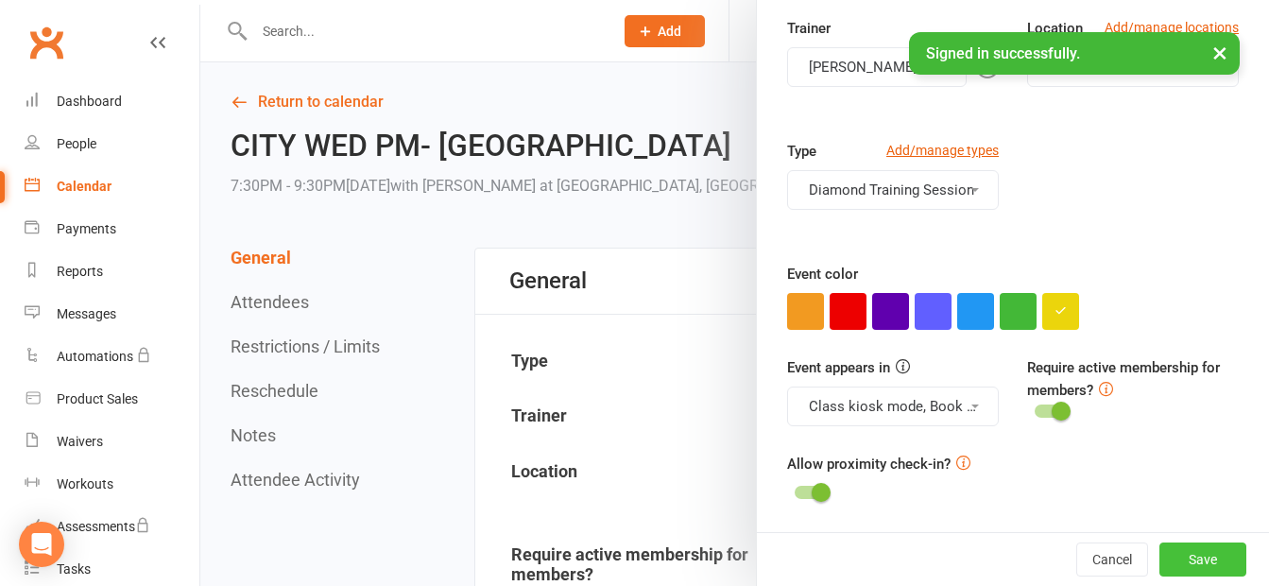
click at [1176, 559] on button "Save" at bounding box center [1203, 559] width 87 height 34
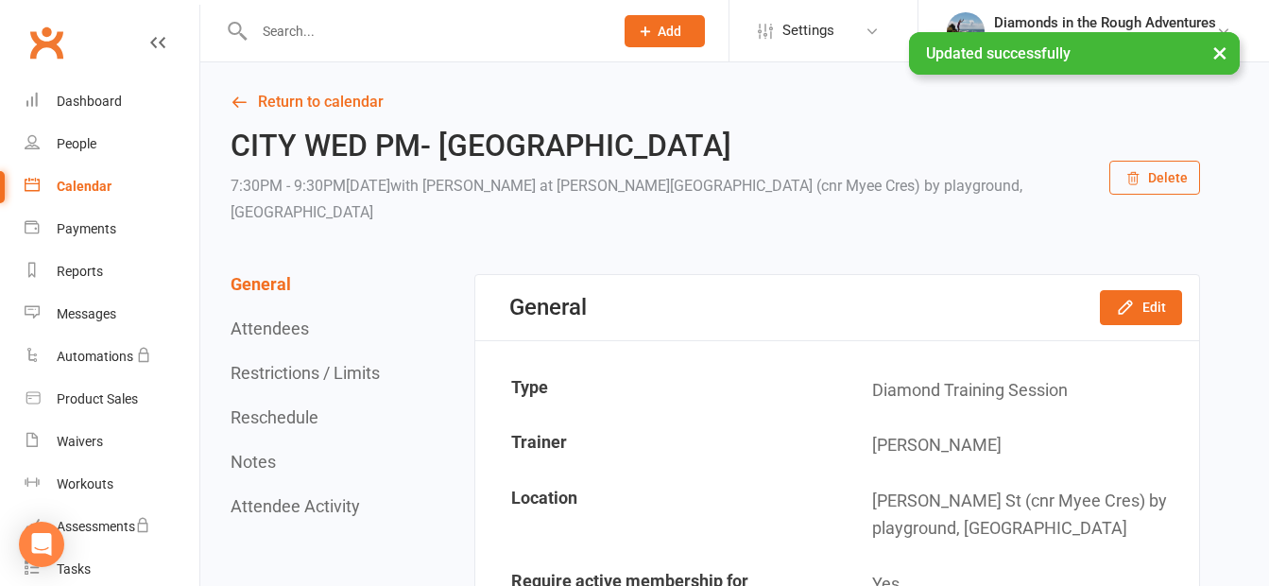
click at [94, 187] on div "Calendar" at bounding box center [84, 186] width 55 height 15
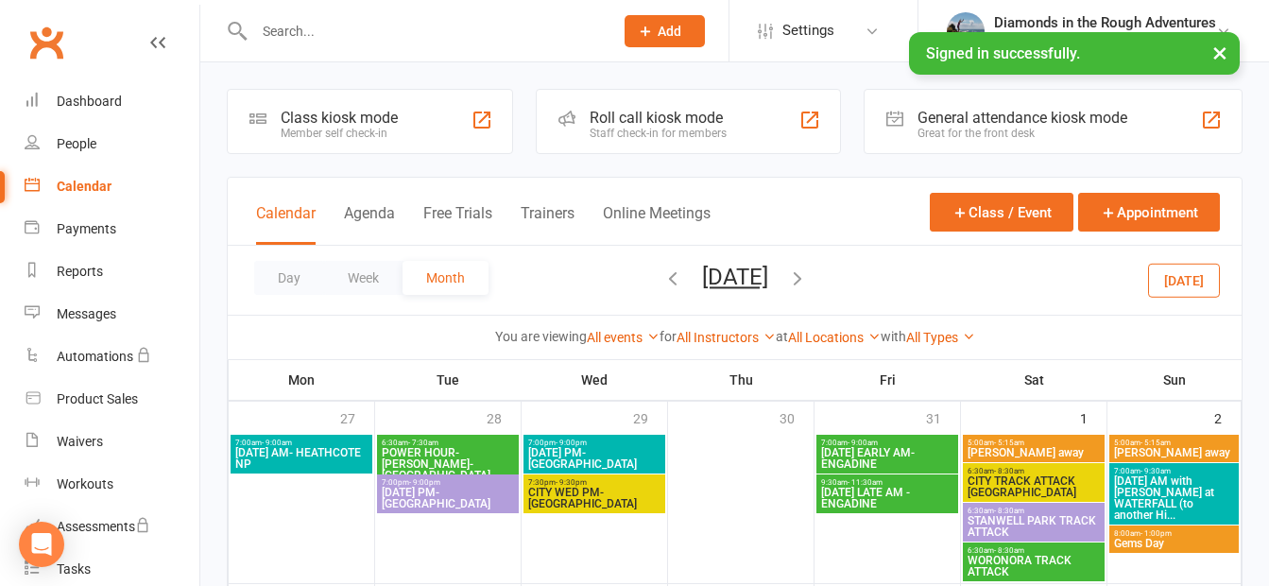
click at [740, 281] on button "[DATE]" at bounding box center [735, 277] width 66 height 26
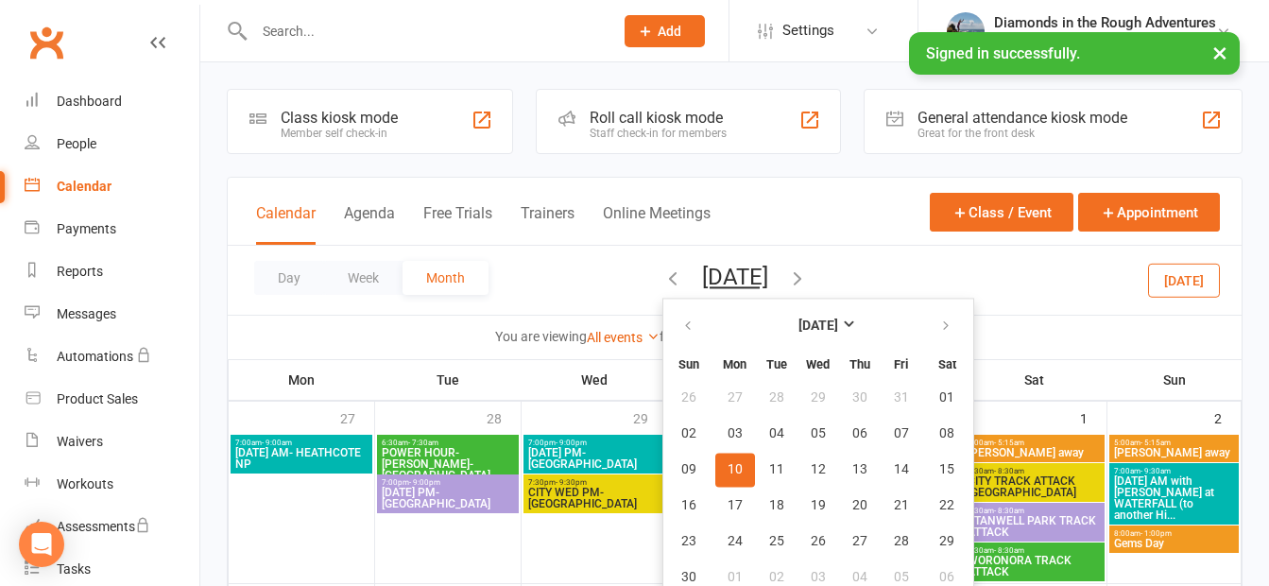
click at [1001, 281] on div "Day Week Month [DATE] [DATE] Sun Mon Tue Wed Thu Fri Sat 26 27 28 29 30 31 01 0…" at bounding box center [735, 280] width 1014 height 69
click at [663, 279] on icon "button" at bounding box center [673, 277] width 21 height 21
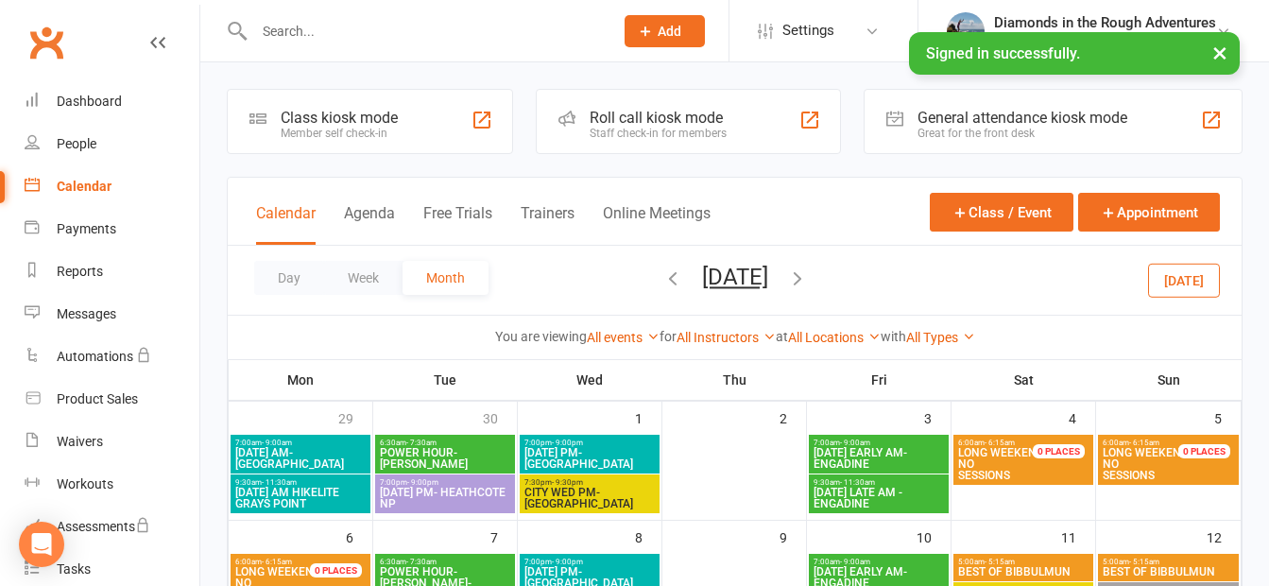
drag, startPoint x: 834, startPoint y: 274, endPoint x: 816, endPoint y: 273, distance: 18.0
click at [808, 274] on icon "button" at bounding box center [797, 277] width 21 height 21
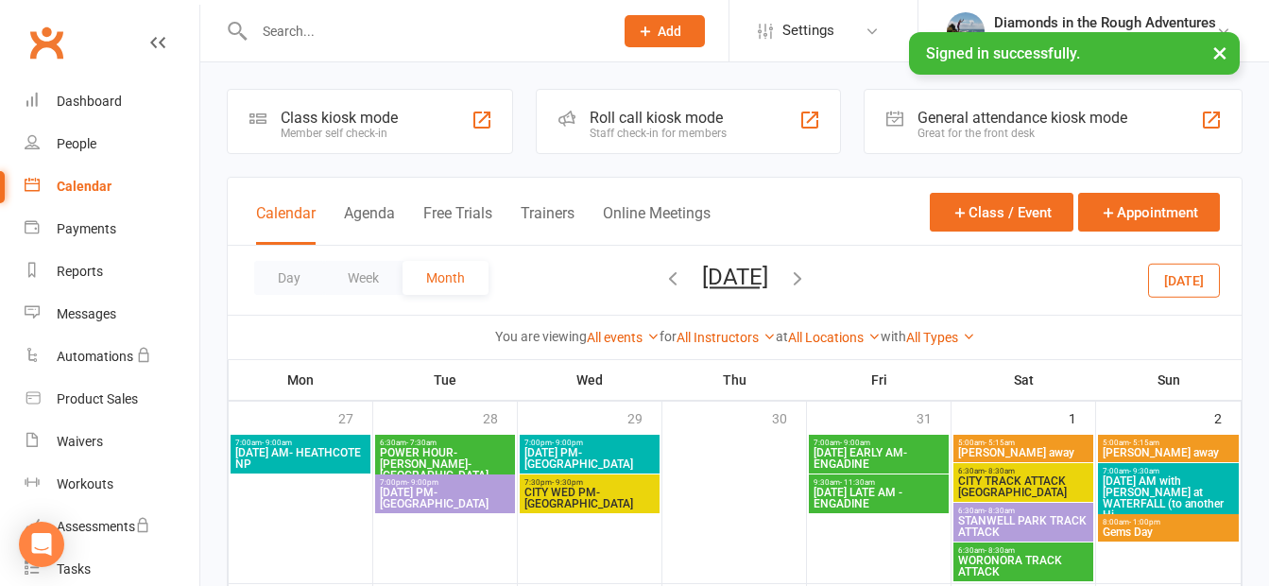
click at [663, 275] on icon "button" at bounding box center [673, 277] width 21 height 21
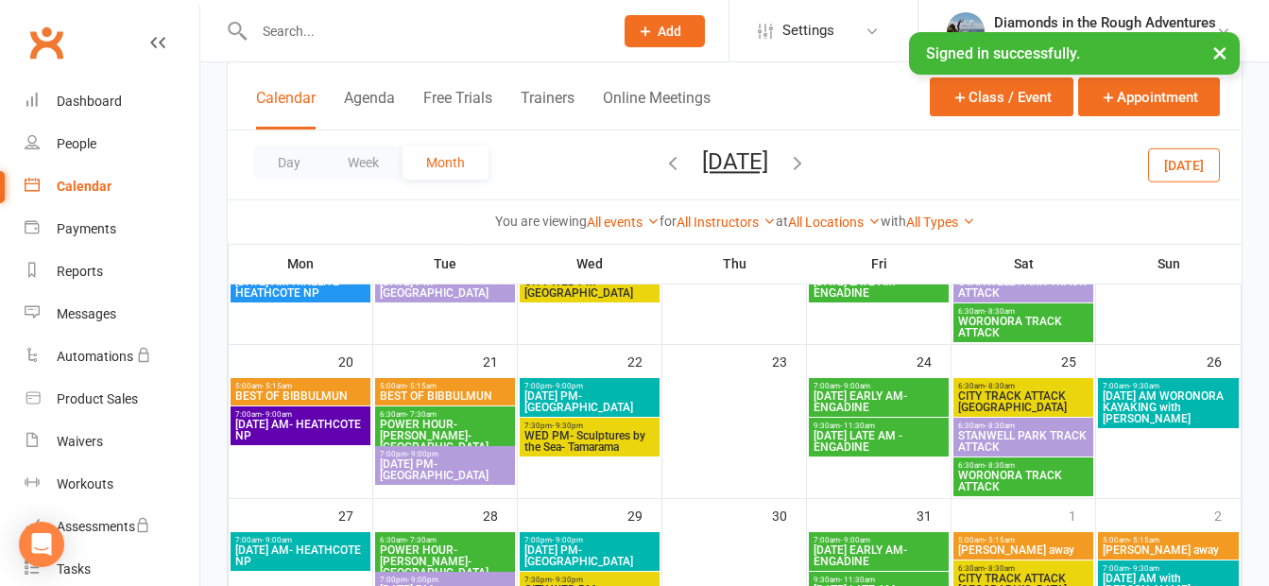
scroll to position [662, 0]
